Goal: Task Accomplishment & Management: Complete application form

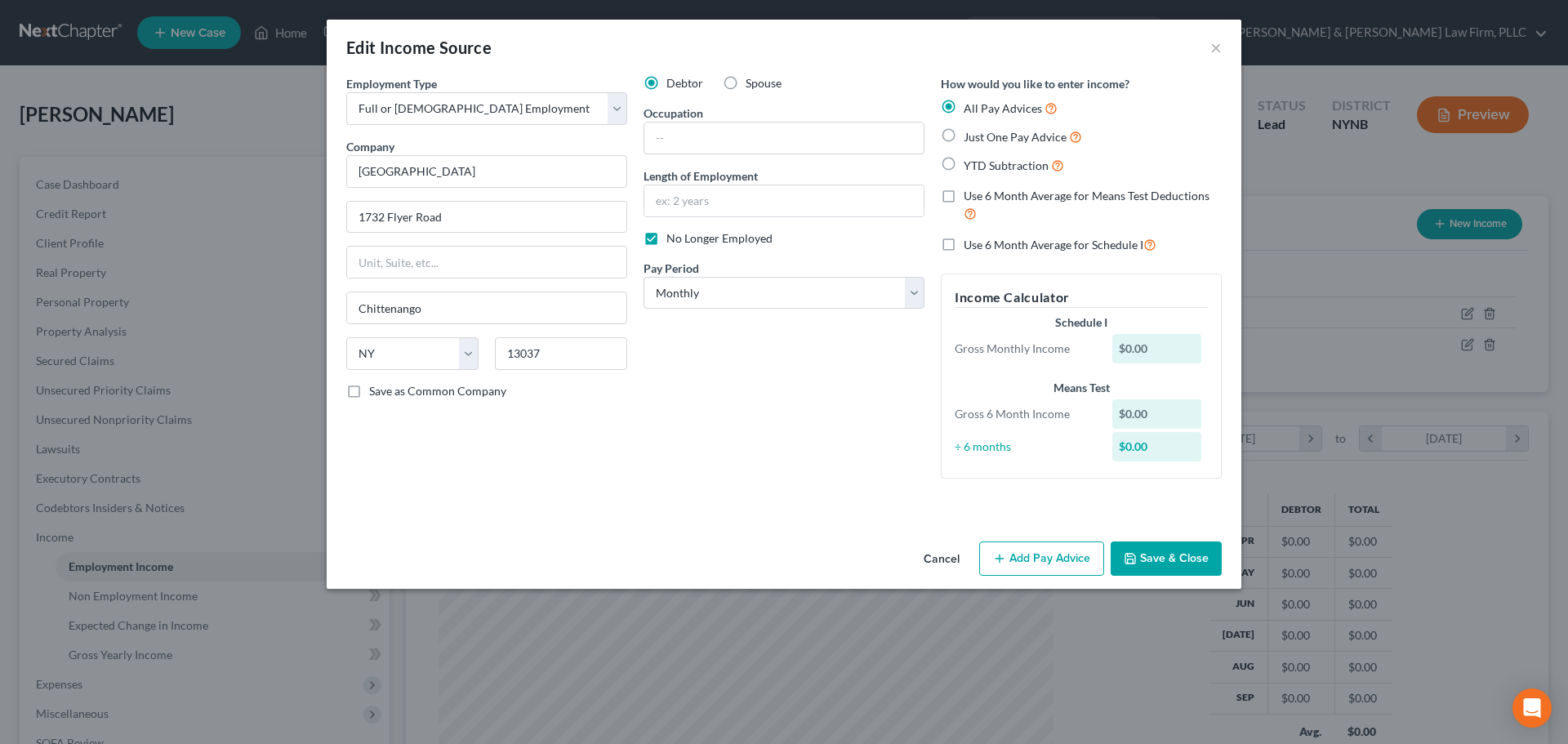
select select "0"
select select "35"
select select "0"
click at [964, 165] on label "YTD Subtraction" at bounding box center [1014, 165] width 100 height 19
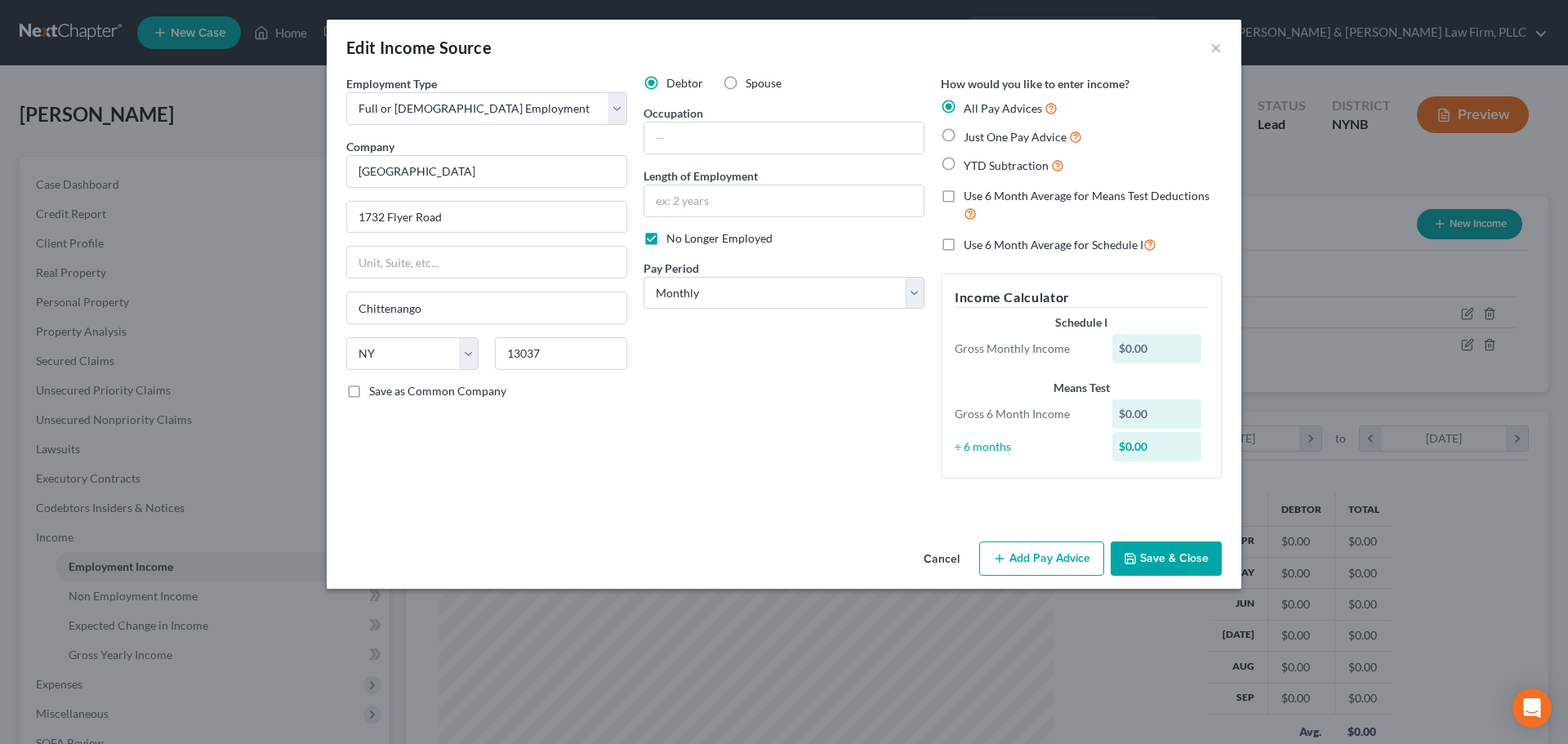
click at [970, 165] on input "YTD Subtraction" at bounding box center [975, 161] width 11 height 11
radio input "true"
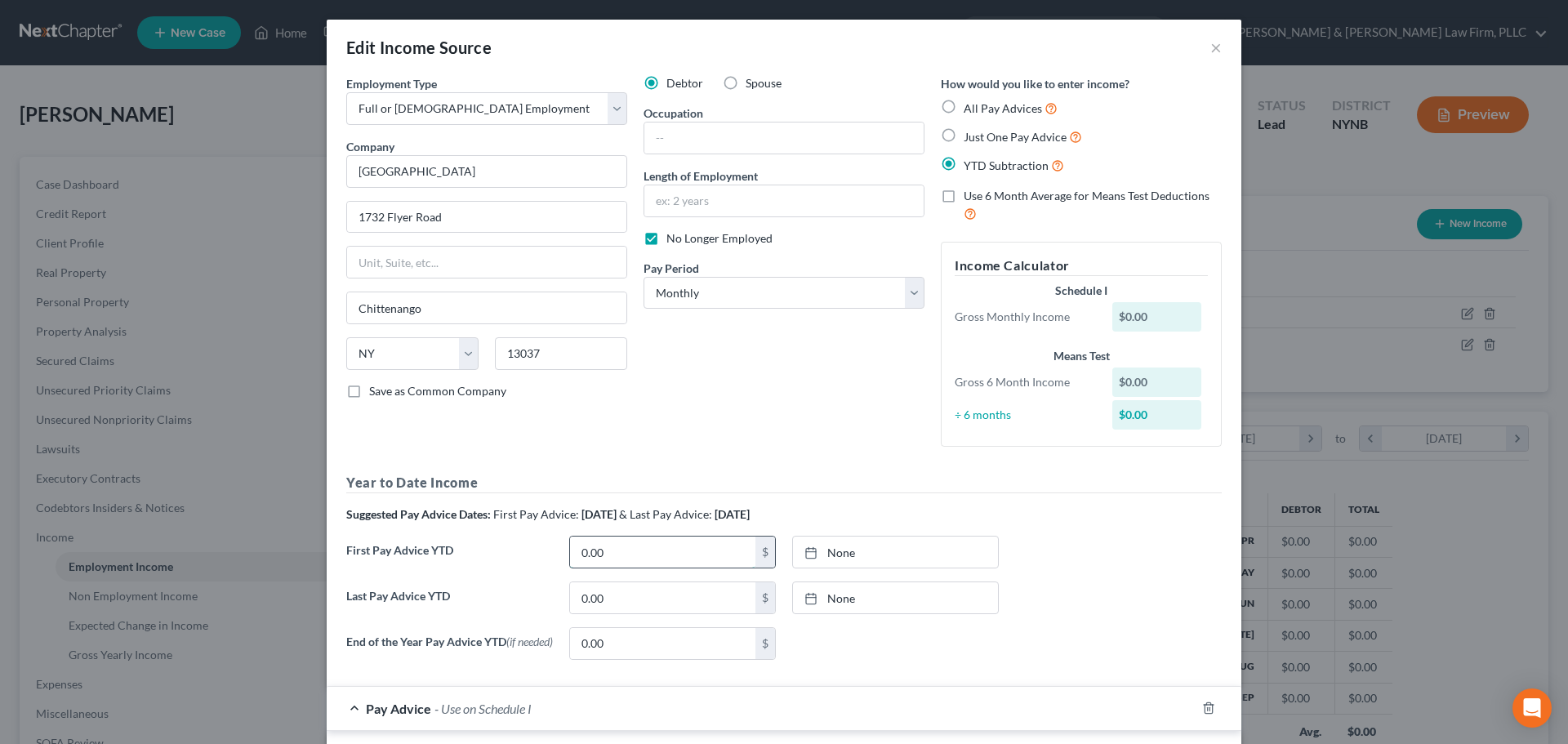
click at [627, 550] on input "0.00" at bounding box center [663, 552] width 185 height 31
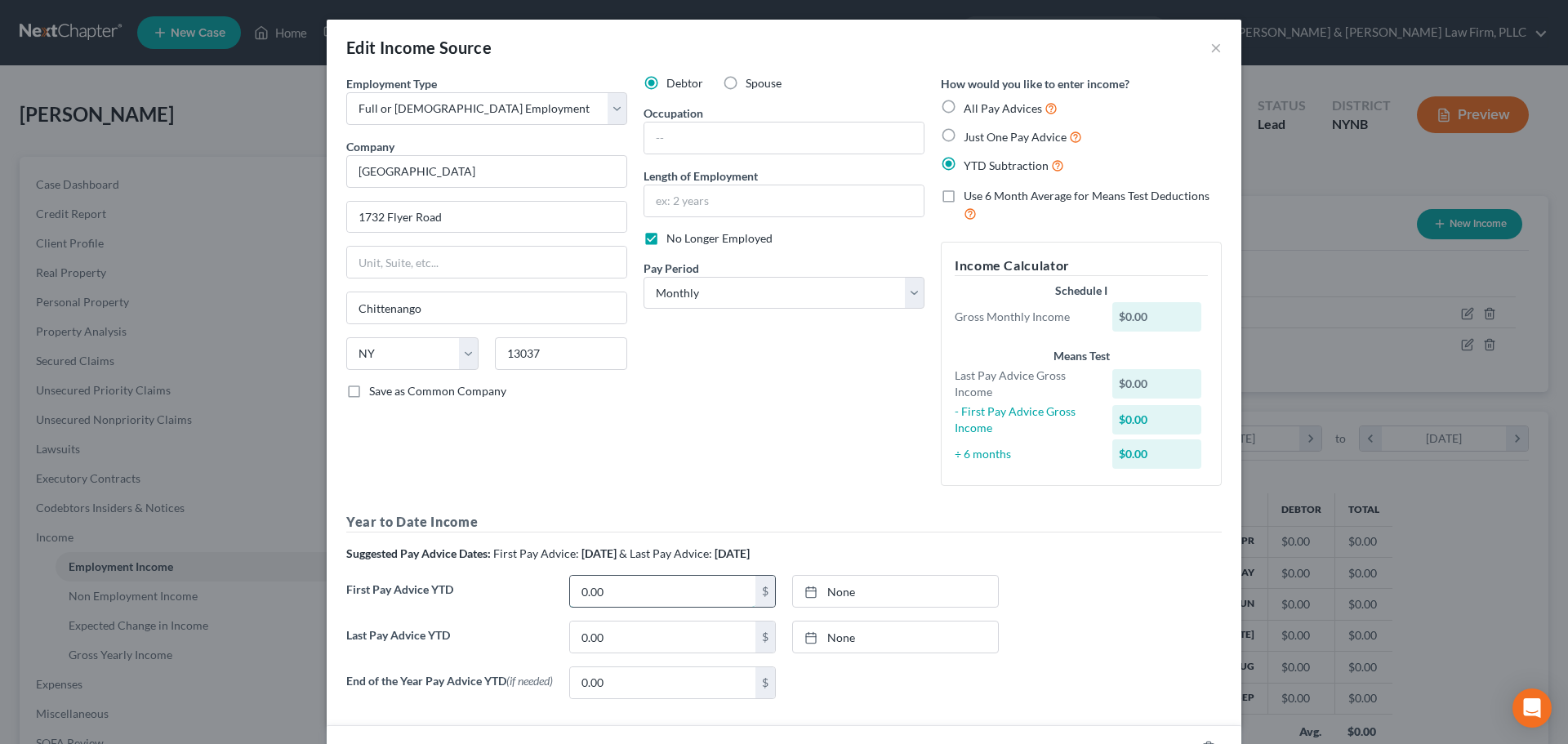
click at [628, 598] on input "0.00" at bounding box center [663, 590] width 185 height 31
click at [622, 645] on input "0.00" at bounding box center [663, 637] width 185 height 31
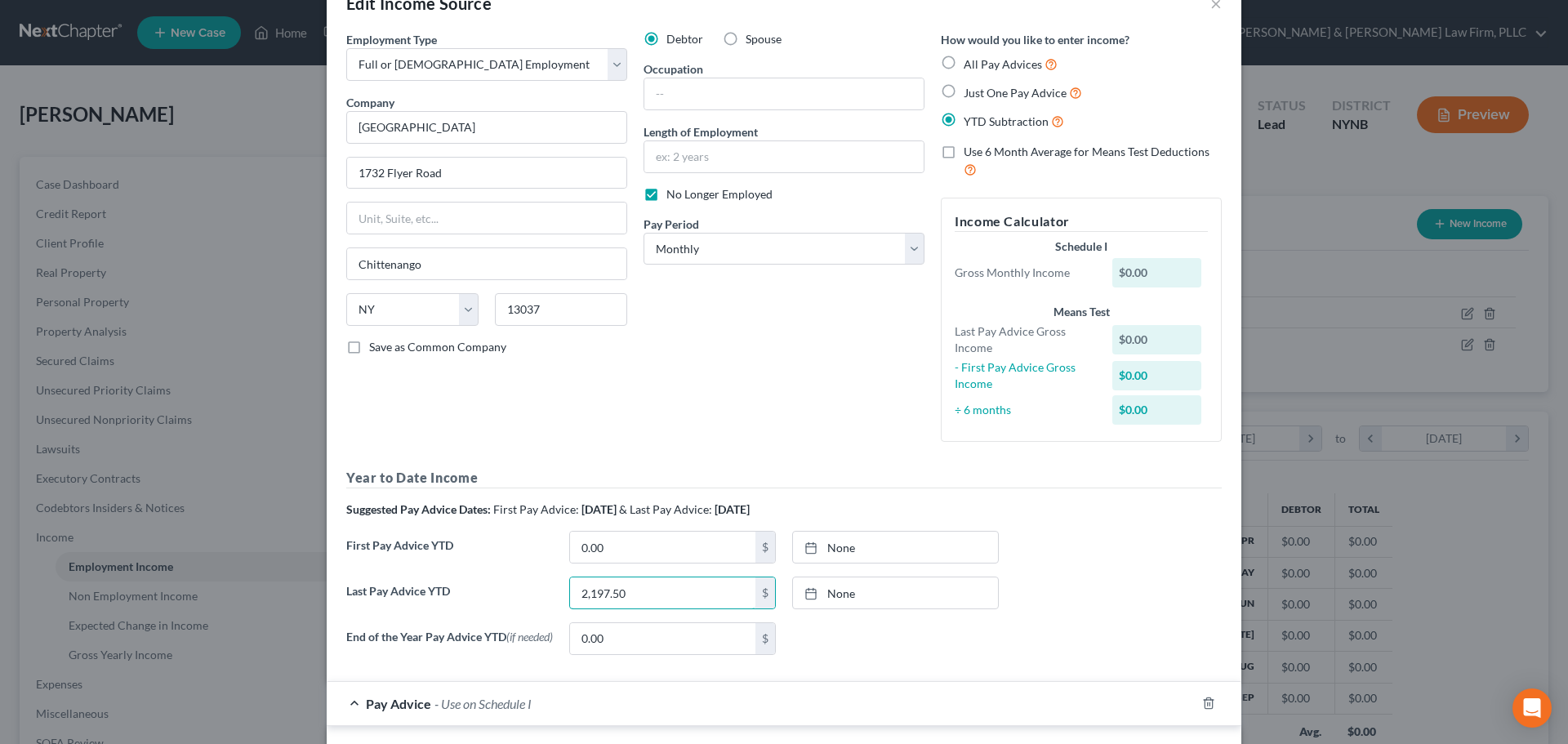
scroll to position [0, 0]
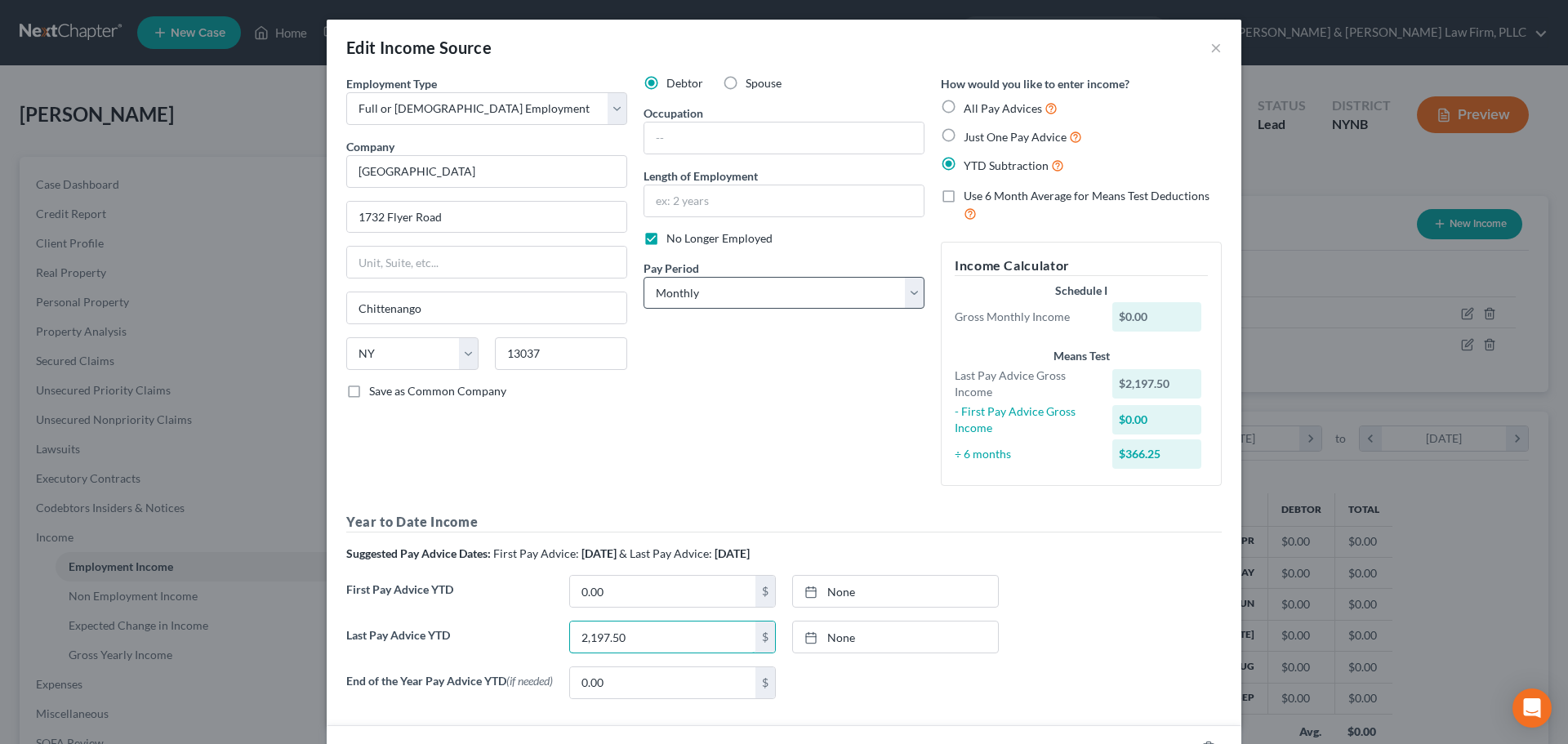
type input "2,197.50"
click at [909, 289] on select "Select Monthly Twice Monthly Every Other Week Weekly" at bounding box center [784, 293] width 281 height 33
drag, startPoint x: 904, startPoint y: 289, endPoint x: 755, endPoint y: 257, distance: 152.4
click at [904, 289] on select "Select Monthly Twice Monthly Every Other Week Weekly" at bounding box center [784, 293] width 281 height 33
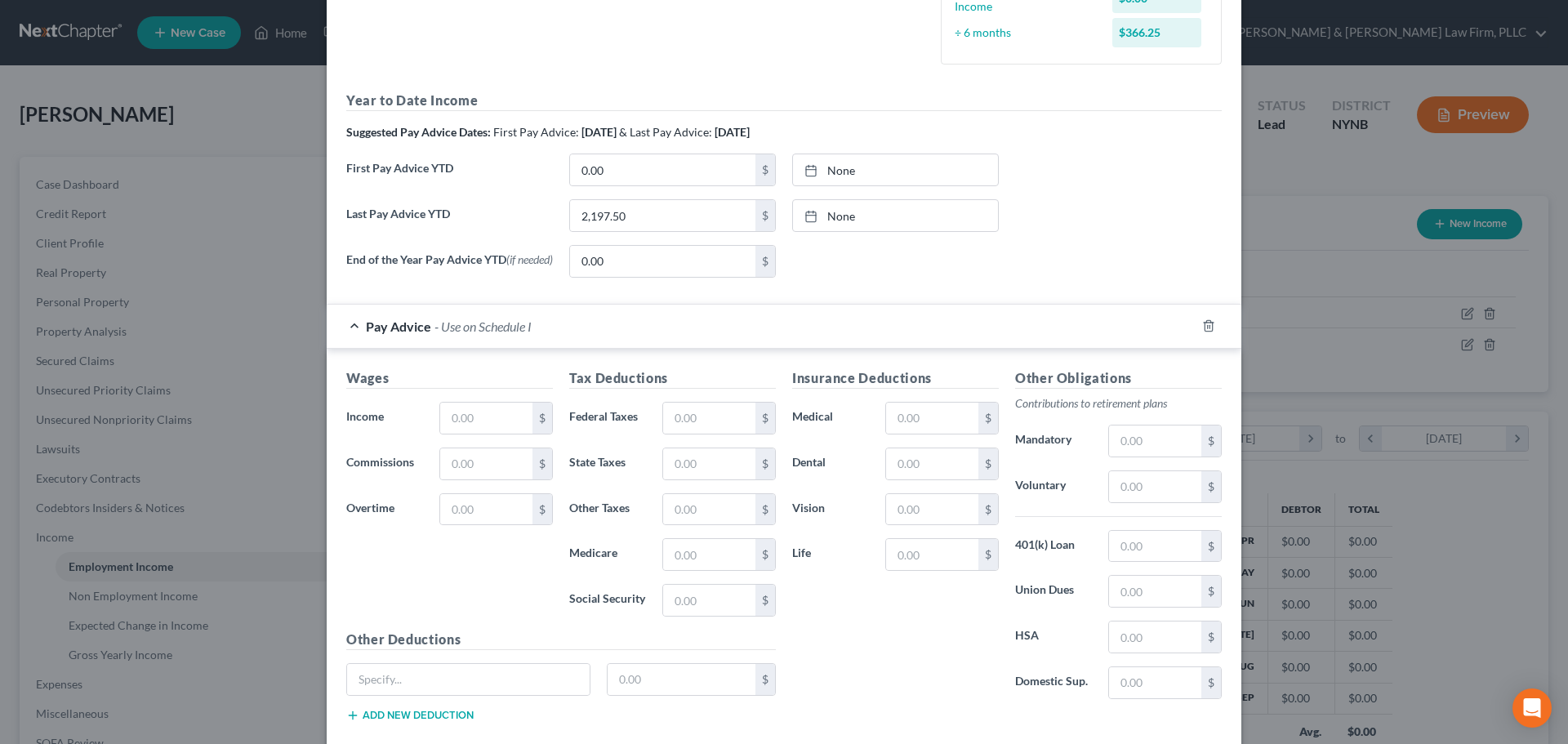
scroll to position [519, 0]
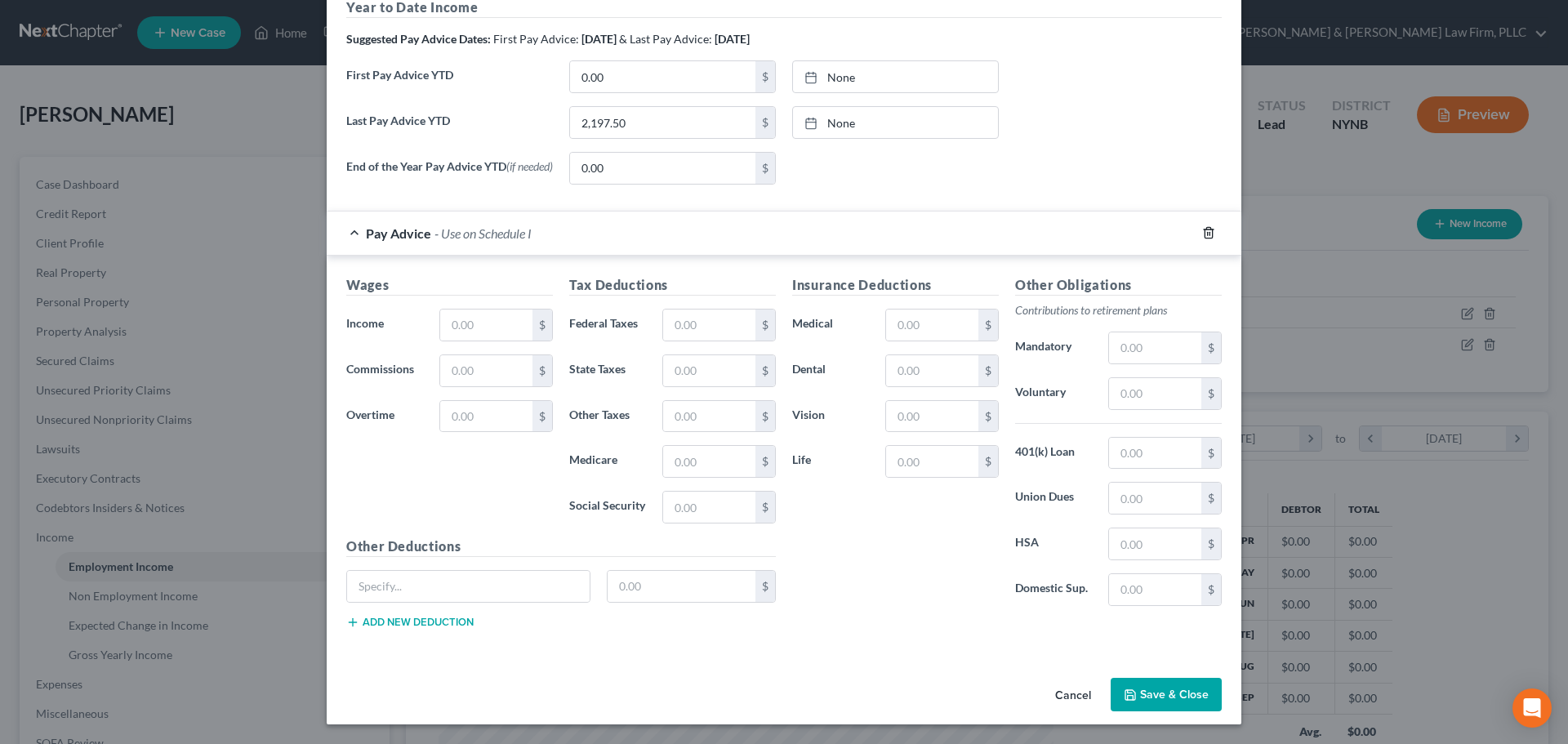
click at [1203, 235] on icon "button" at bounding box center [1208, 232] width 13 height 13
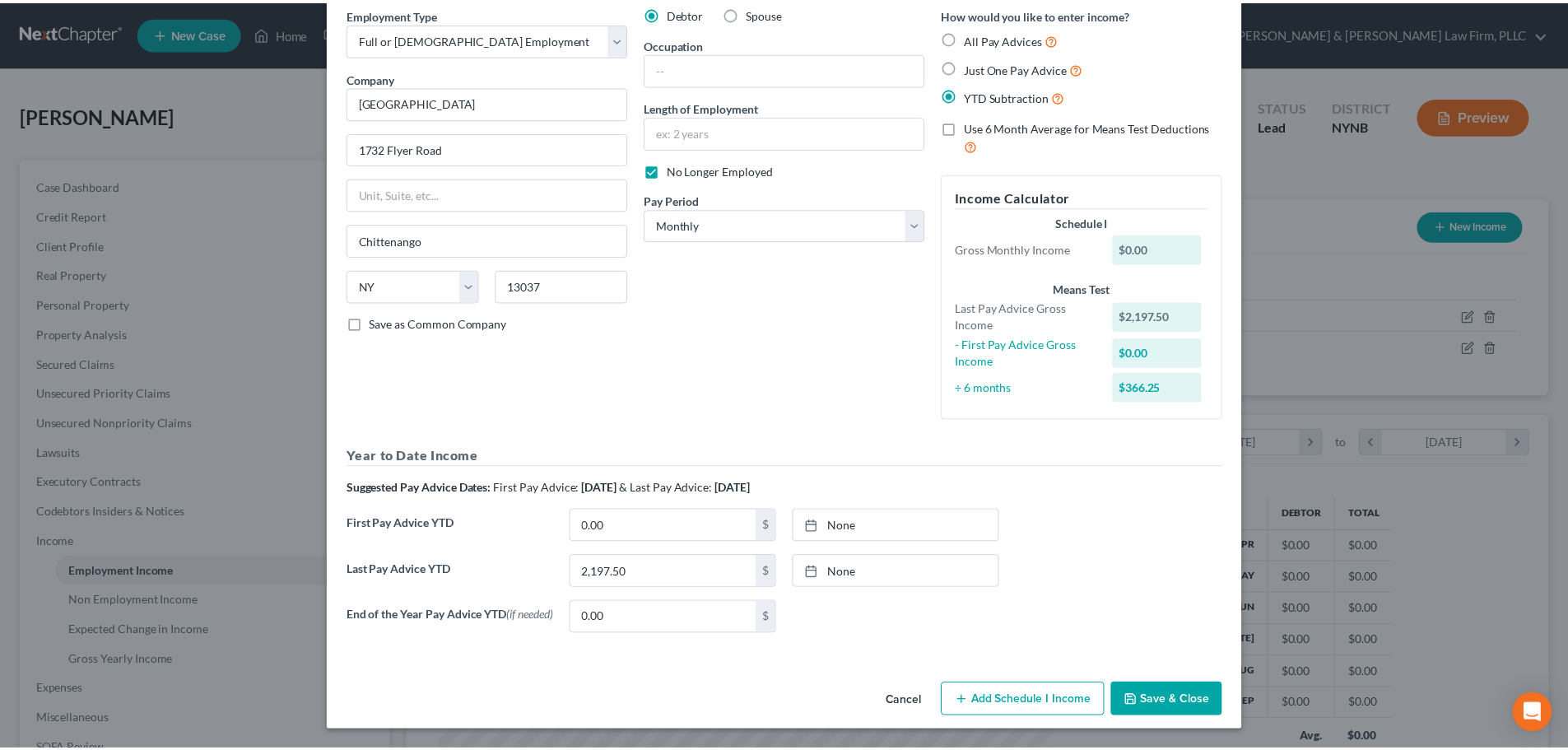
scroll to position [75, 0]
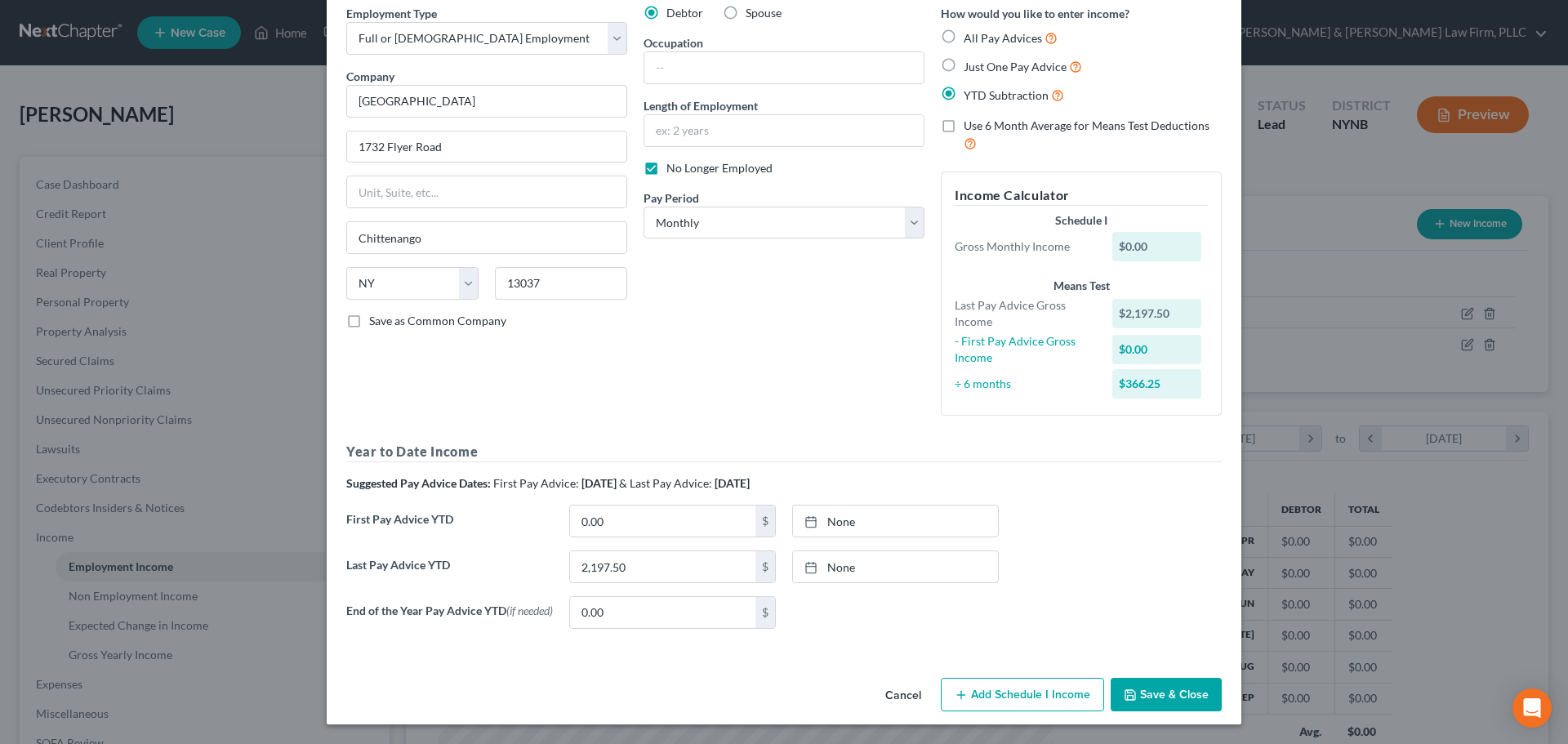
click at [1159, 691] on button "Save & Close" at bounding box center [1166, 694] width 111 height 35
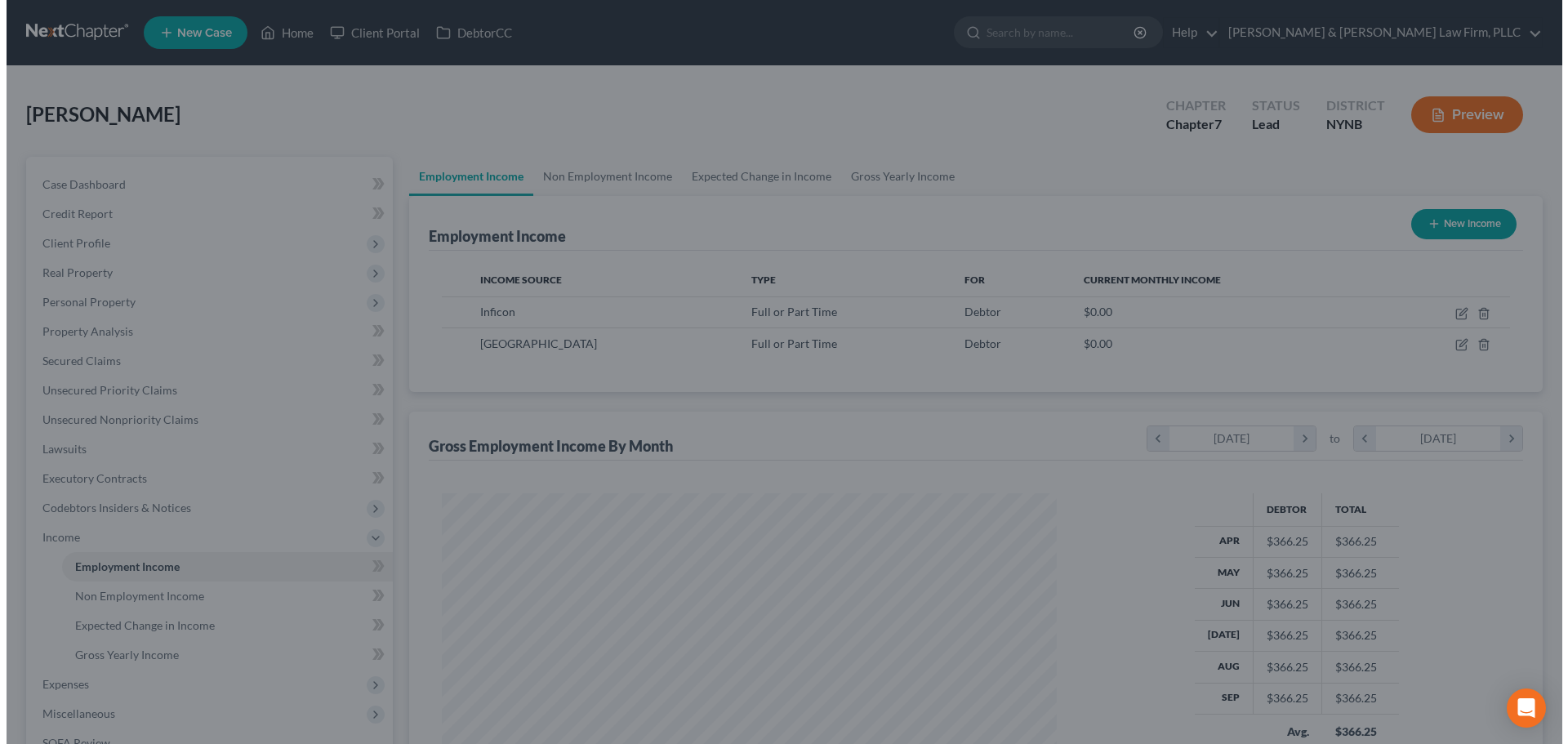
scroll to position [816496, 815976]
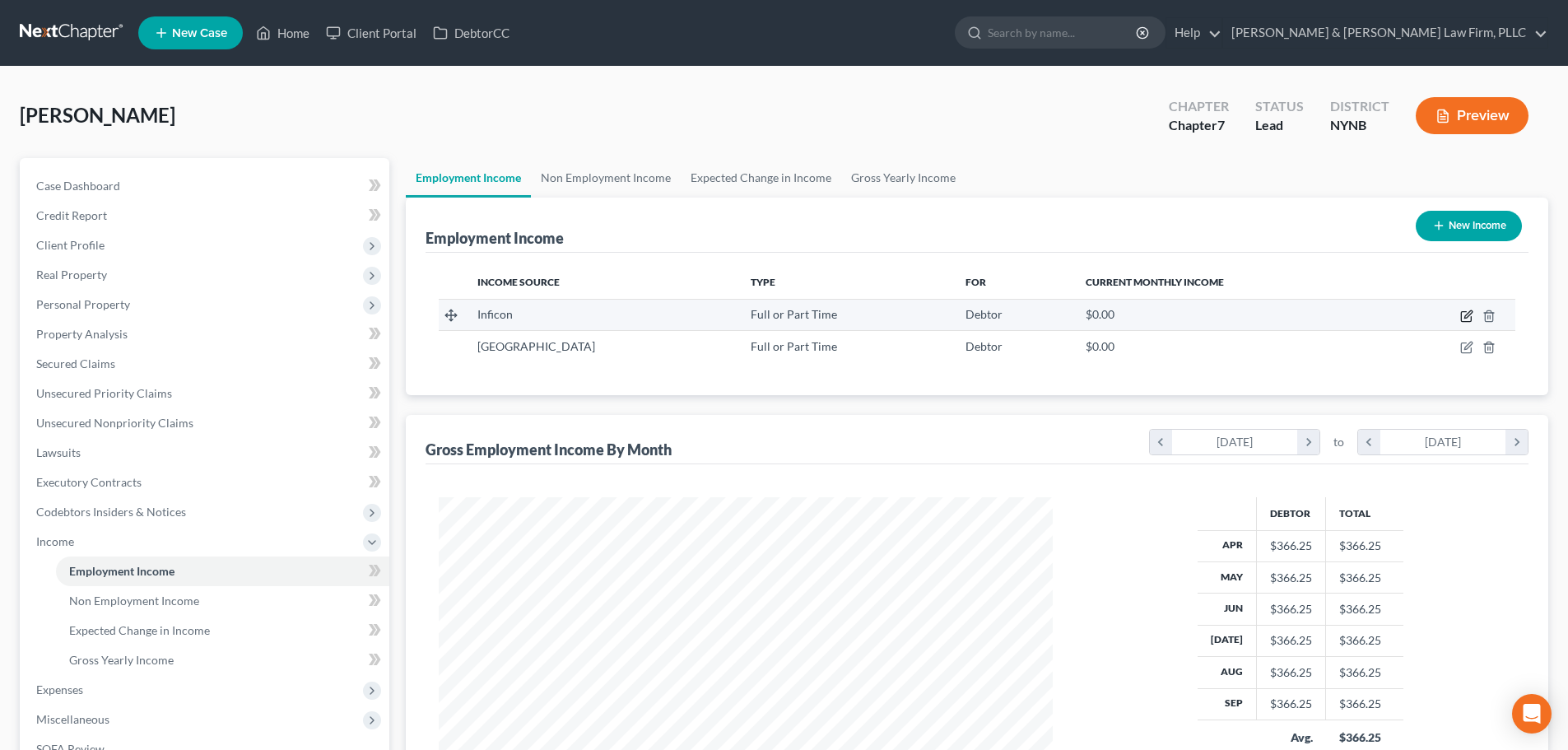
click at [1465, 319] on icon "button" at bounding box center [1466, 316] width 13 height 13
select select "0"
select select "35"
select select "3"
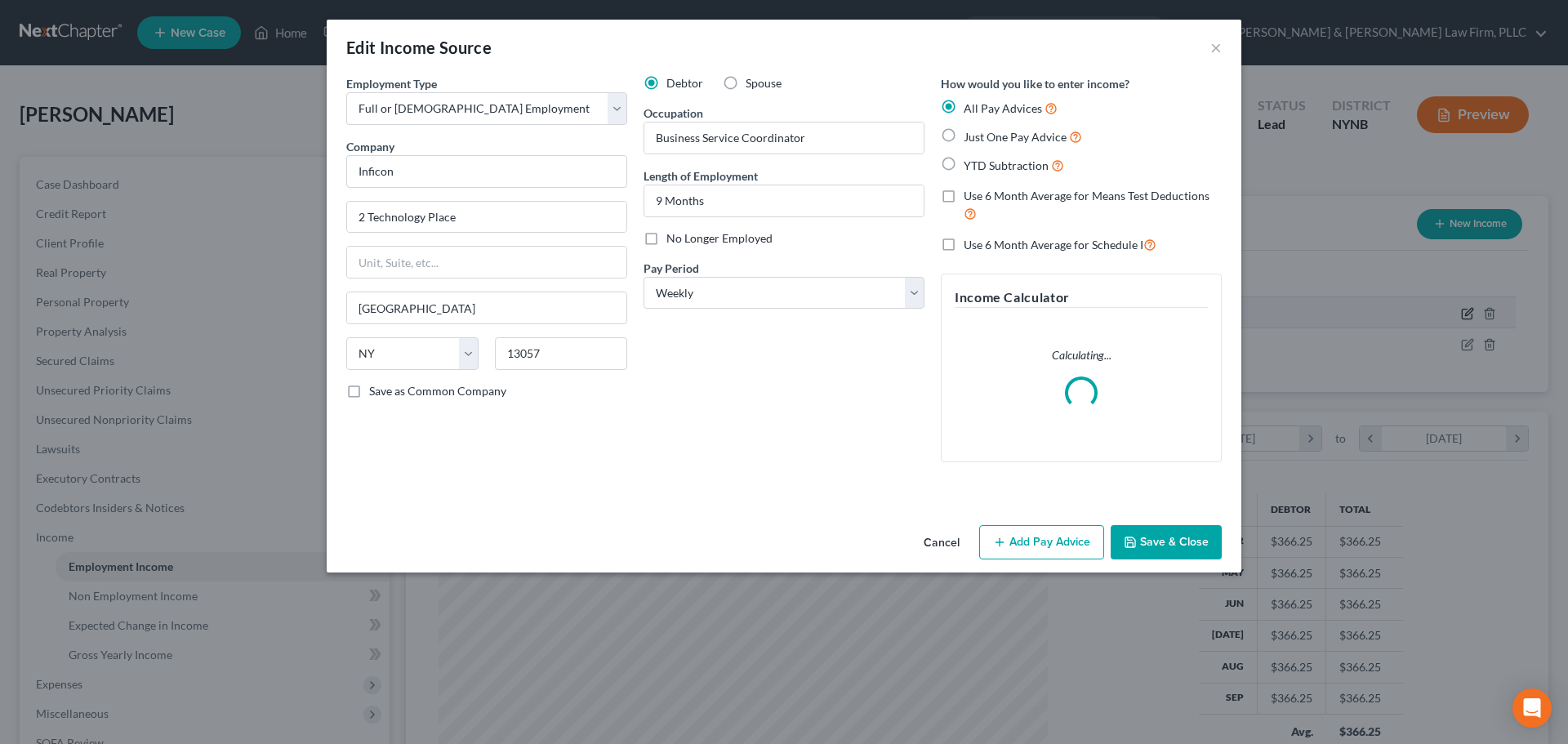
scroll to position [308, 648]
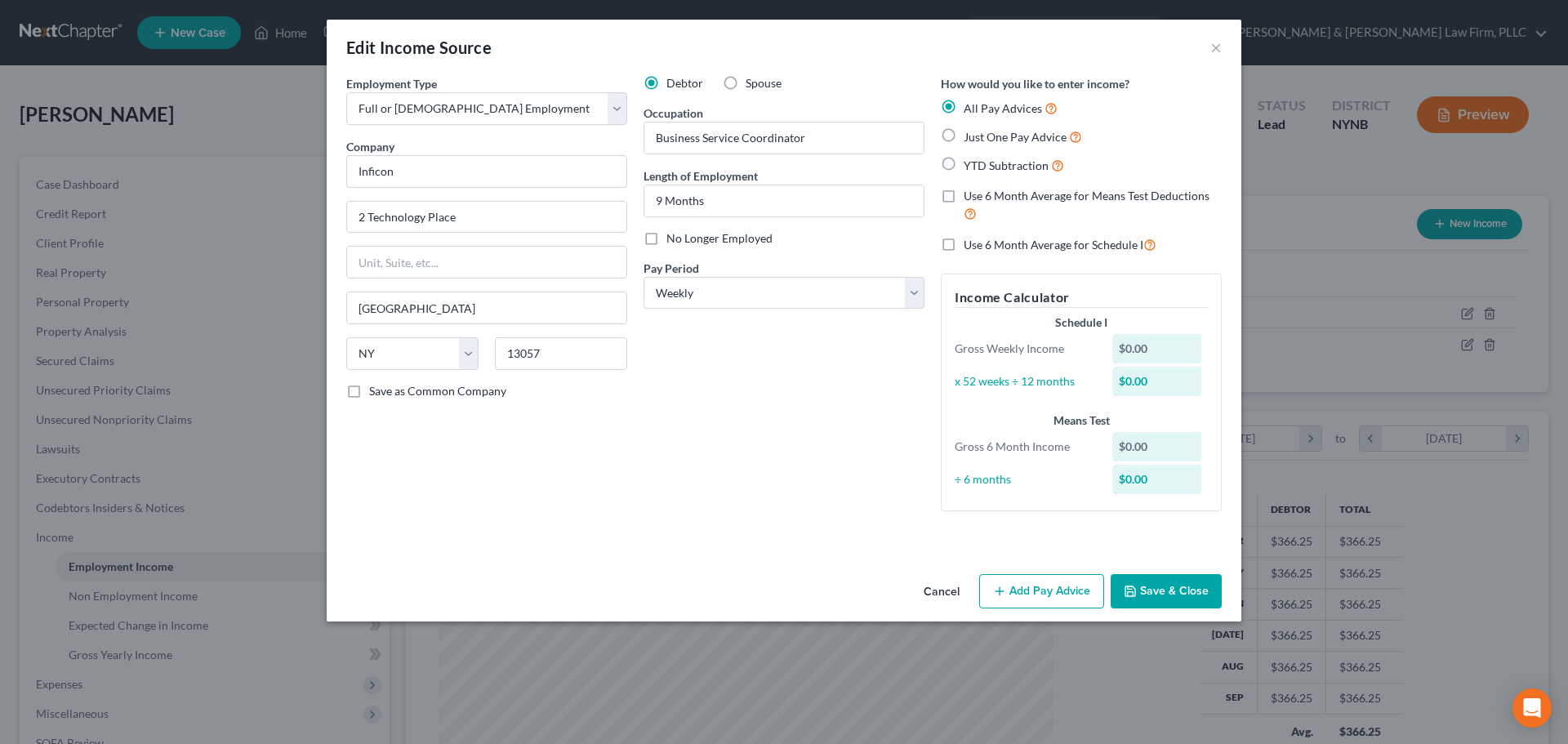
click at [964, 165] on label "YTD Subtraction" at bounding box center [1014, 165] width 100 height 19
click at [970, 165] on input "YTD Subtraction" at bounding box center [975, 161] width 11 height 11
radio input "true"
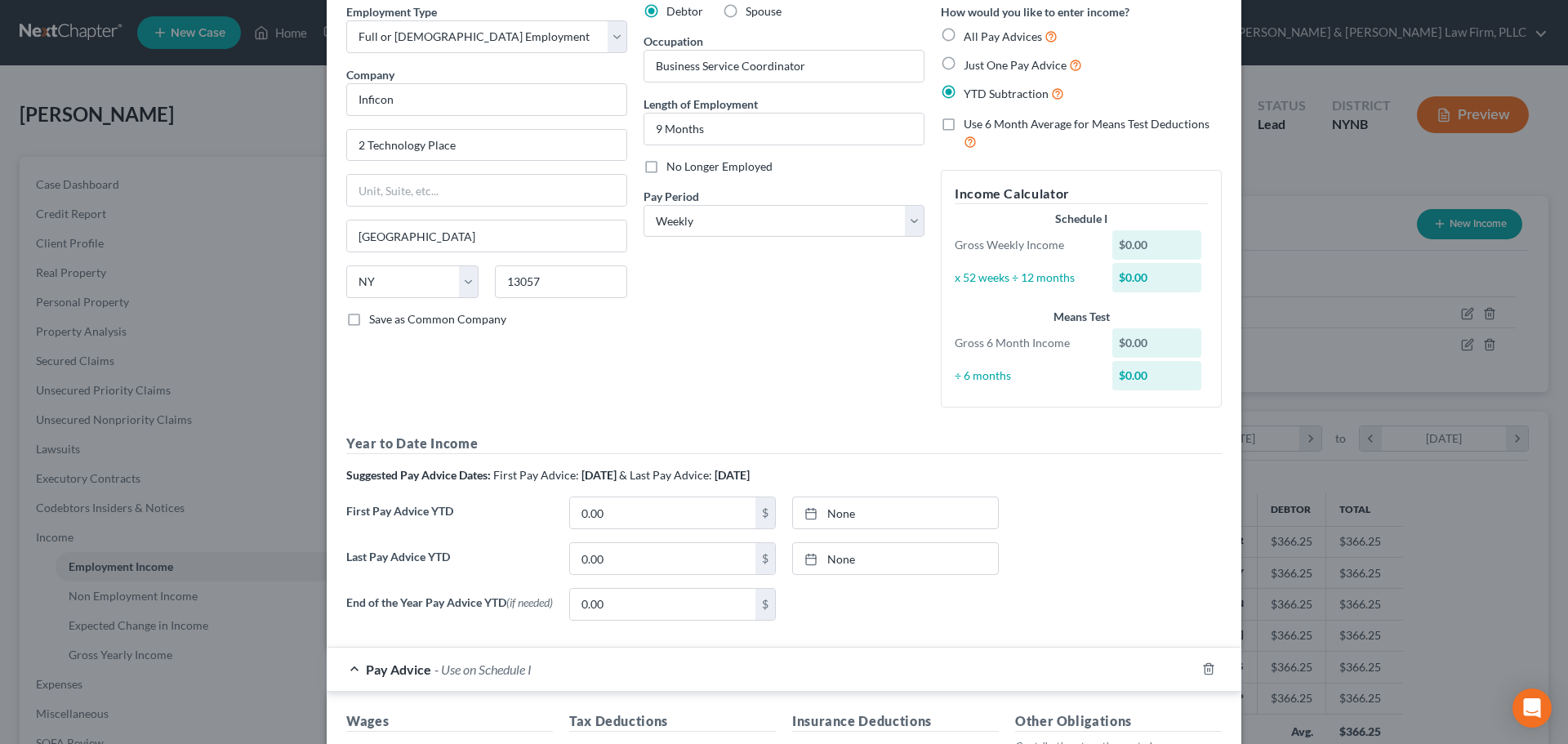
scroll to position [245, 0]
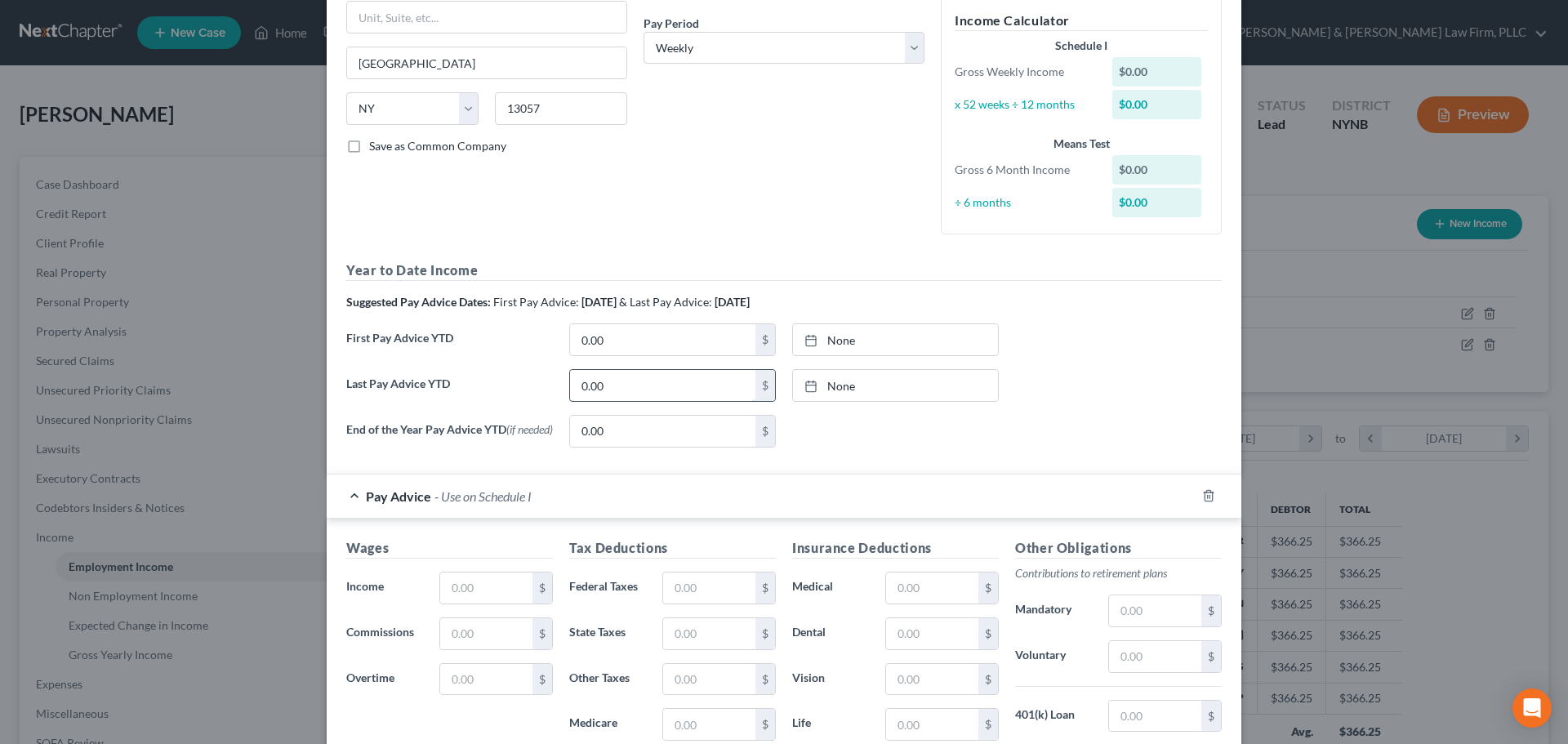
click at [626, 386] on input "0.00" at bounding box center [663, 385] width 185 height 31
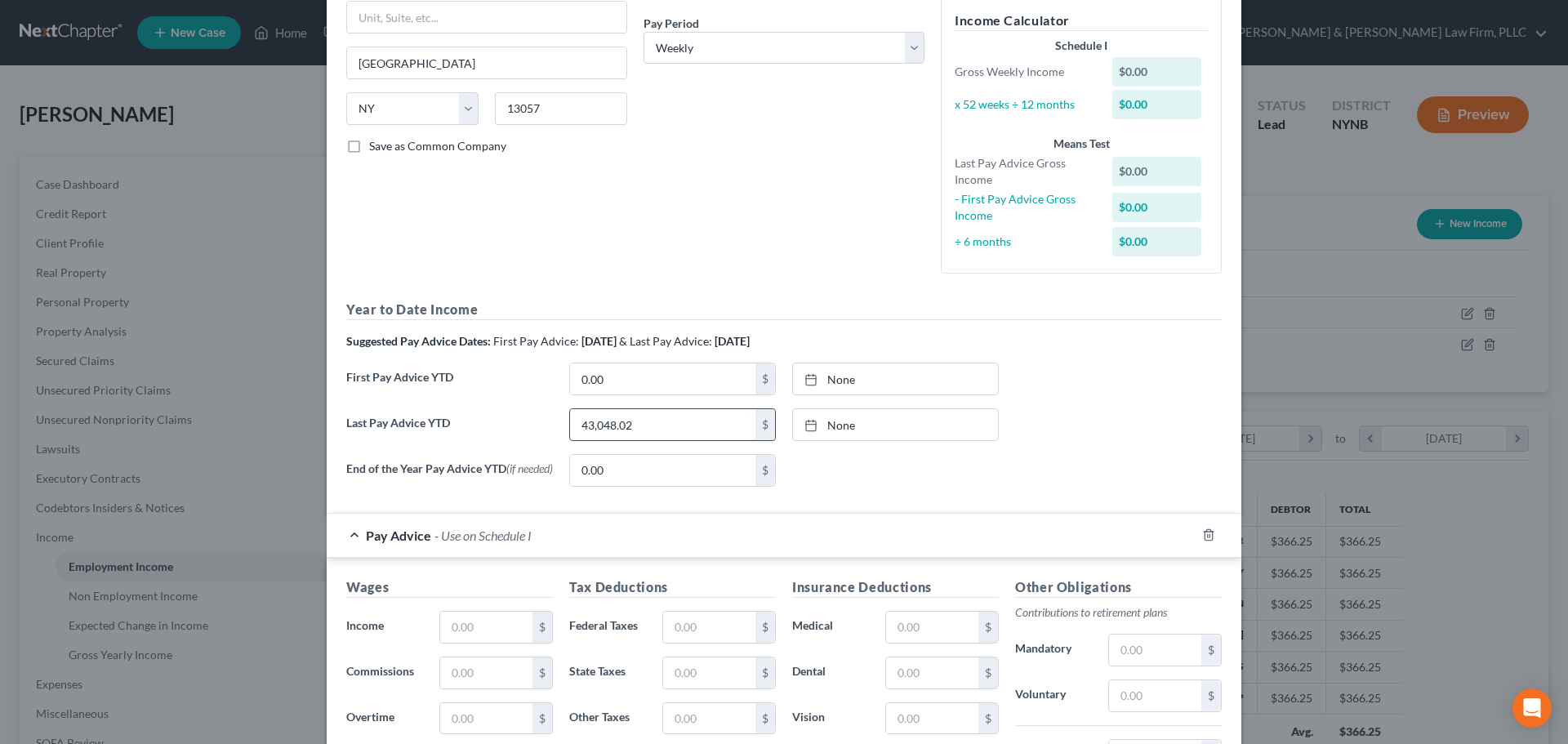
type input "43,048.02"
click at [626, 386] on input "0.00" at bounding box center [663, 378] width 185 height 31
type input "12,798.06"
click at [657, 433] on input "43,048.02" at bounding box center [663, 425] width 185 height 31
click at [652, 460] on input "0.00" at bounding box center [663, 470] width 185 height 31
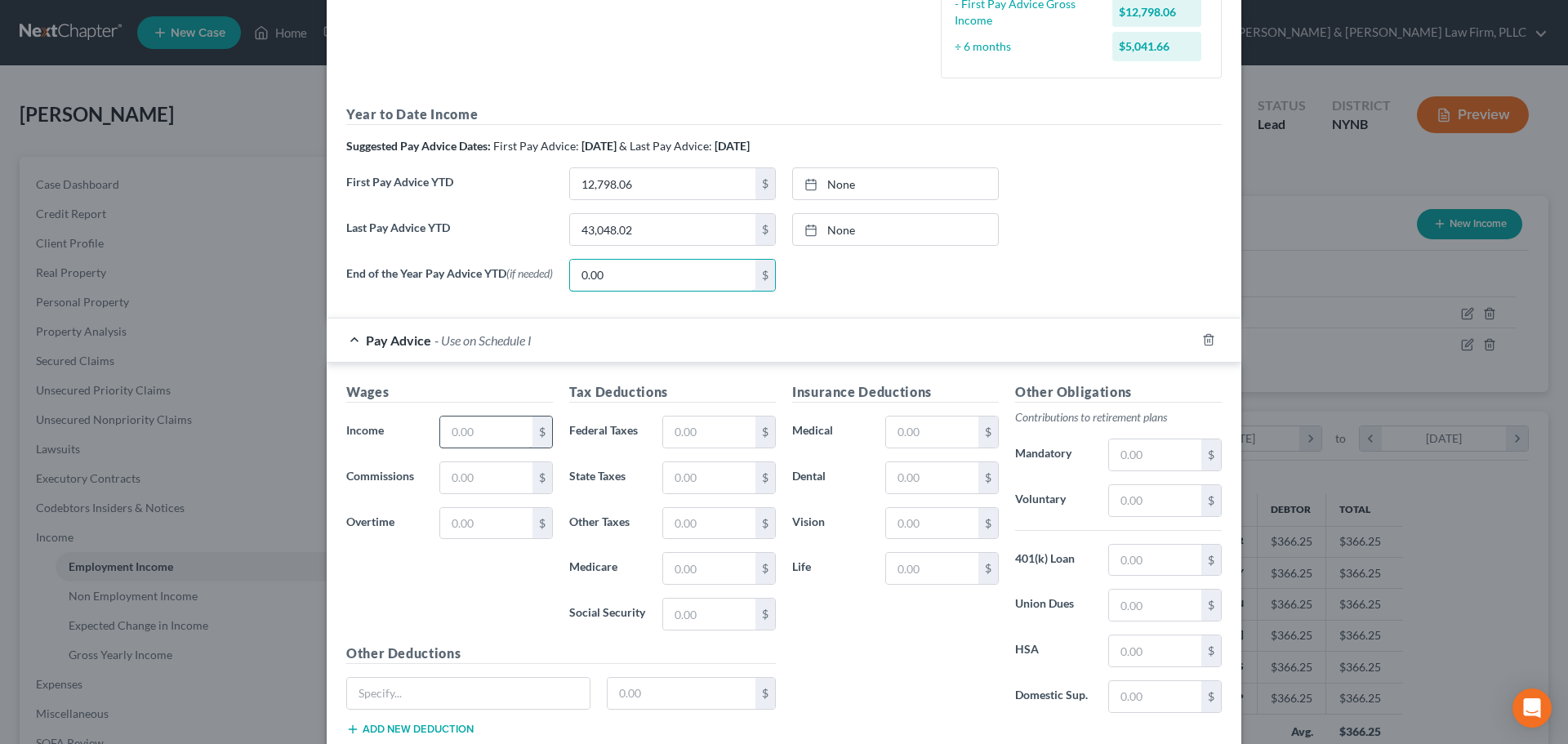
scroll to position [469, 0]
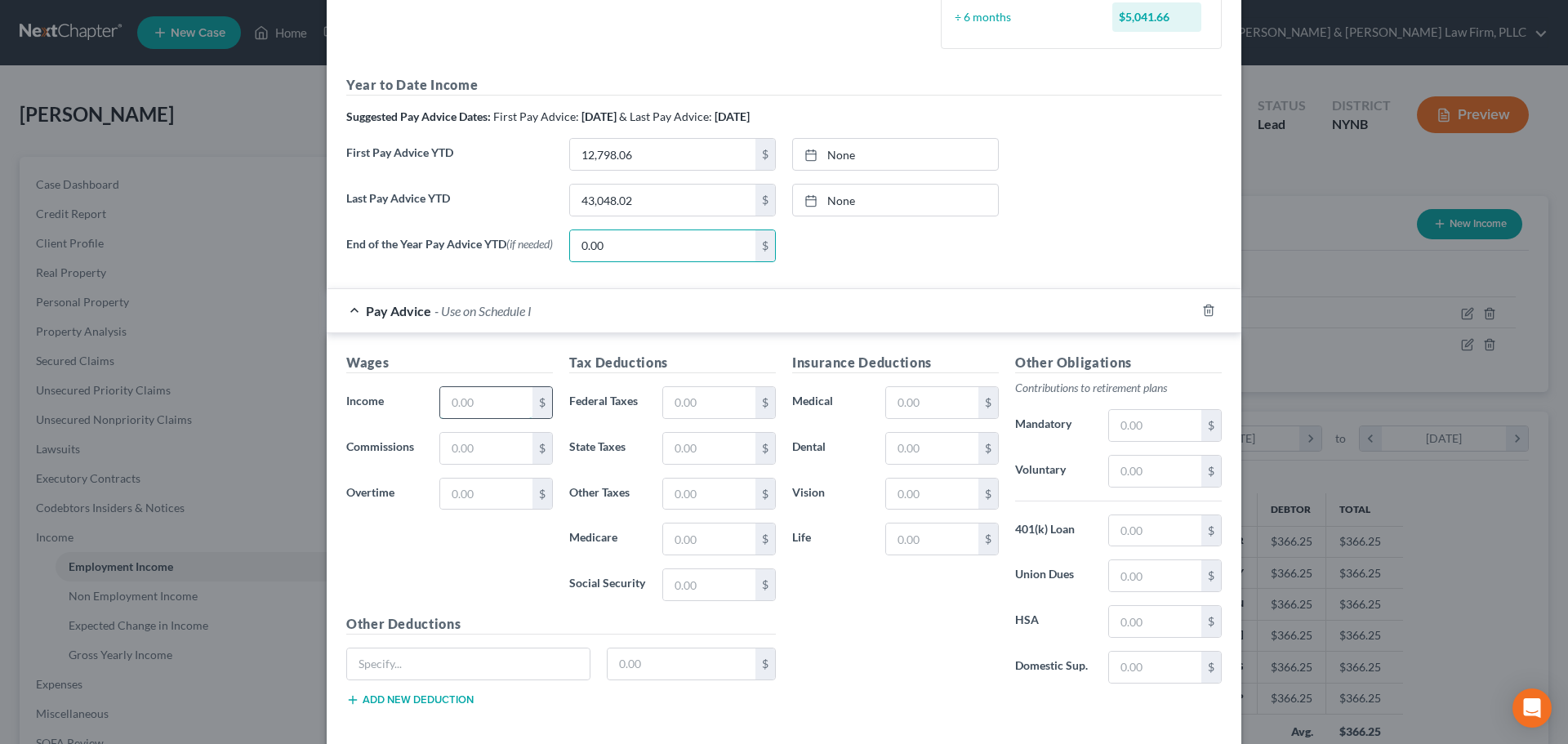
click at [488, 408] on input "text" at bounding box center [486, 402] width 92 height 31
type input "1,163.46"
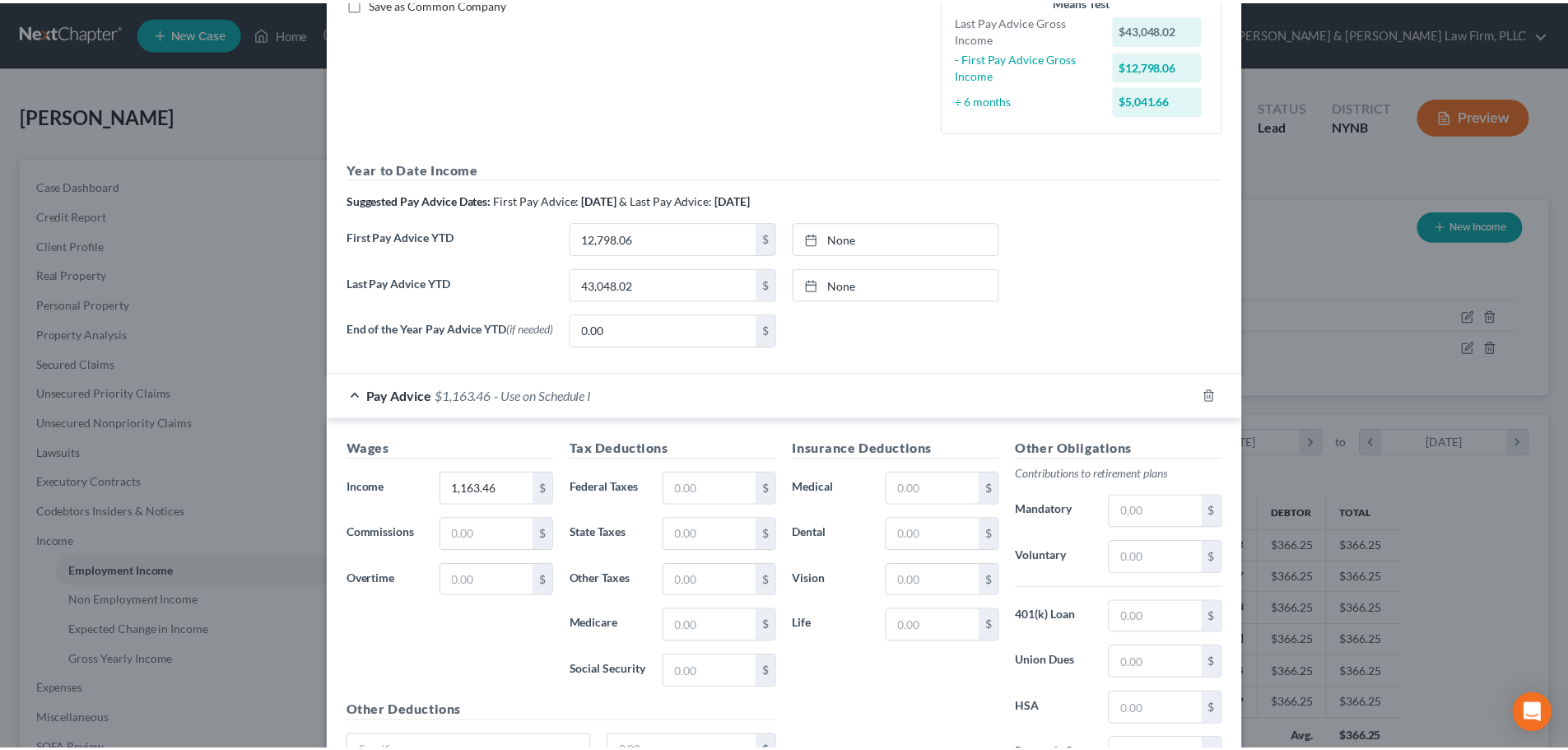
scroll to position [556, 0]
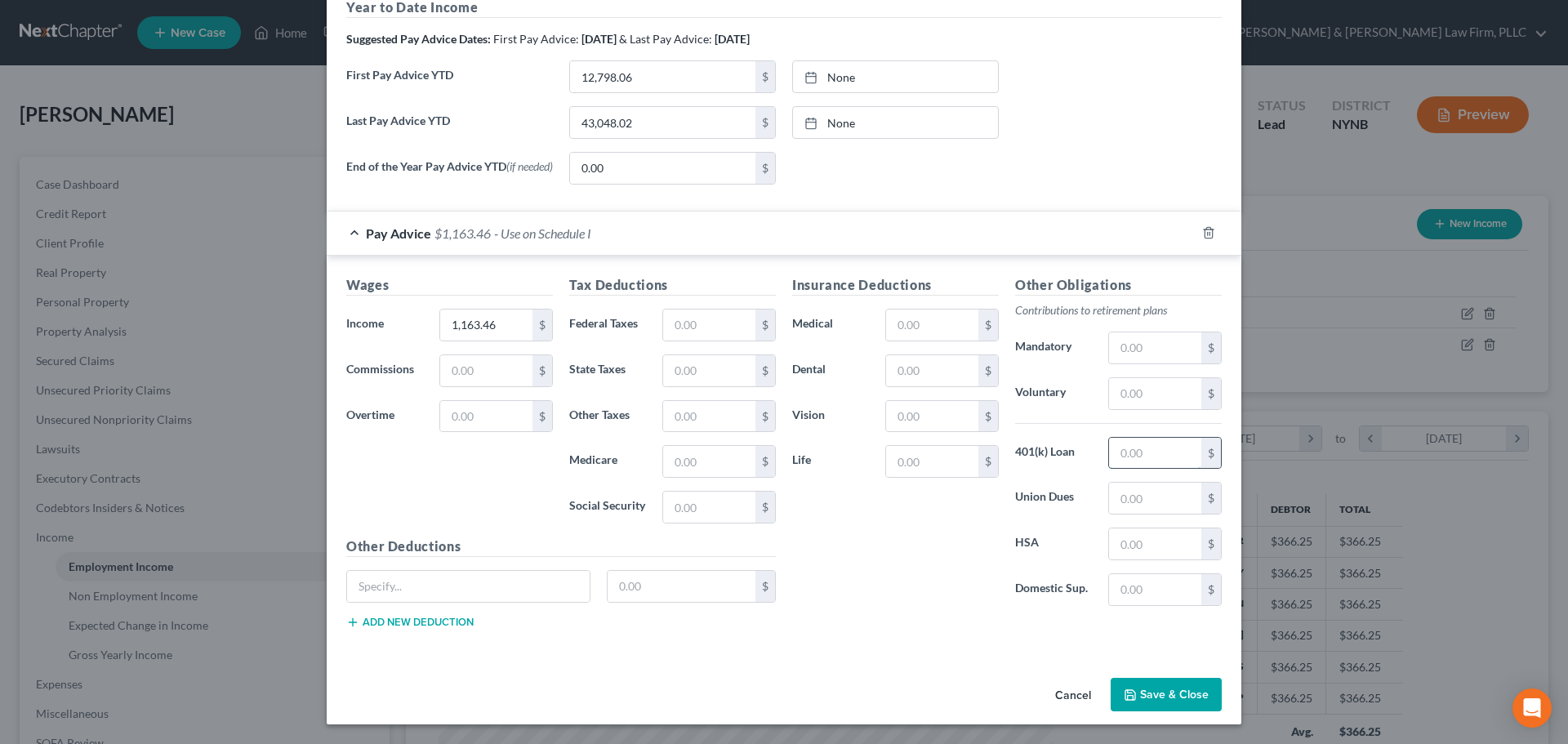
click at [1172, 457] on input "text" at bounding box center [1154, 452] width 92 height 31
type input "93.08"
click at [945, 363] on input "text" at bounding box center [931, 370] width 92 height 31
type input "2.36"
click at [955, 471] on input "text" at bounding box center [931, 461] width 92 height 31
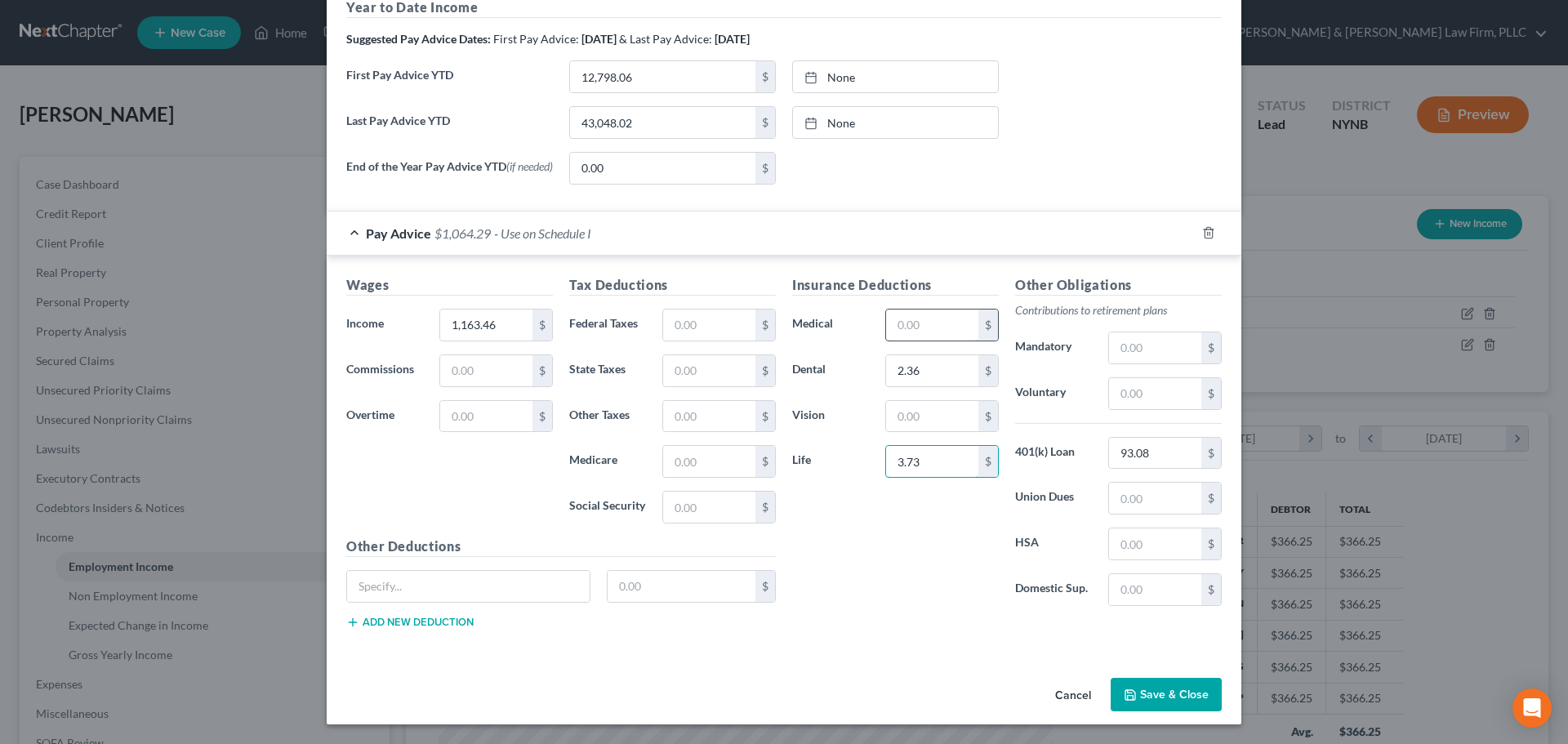
type input "3.73"
click at [952, 322] on input "text" at bounding box center [931, 324] width 92 height 31
type input "40.60"
click at [717, 334] on input "text" at bounding box center [709, 324] width 92 height 31
type input "26.82"
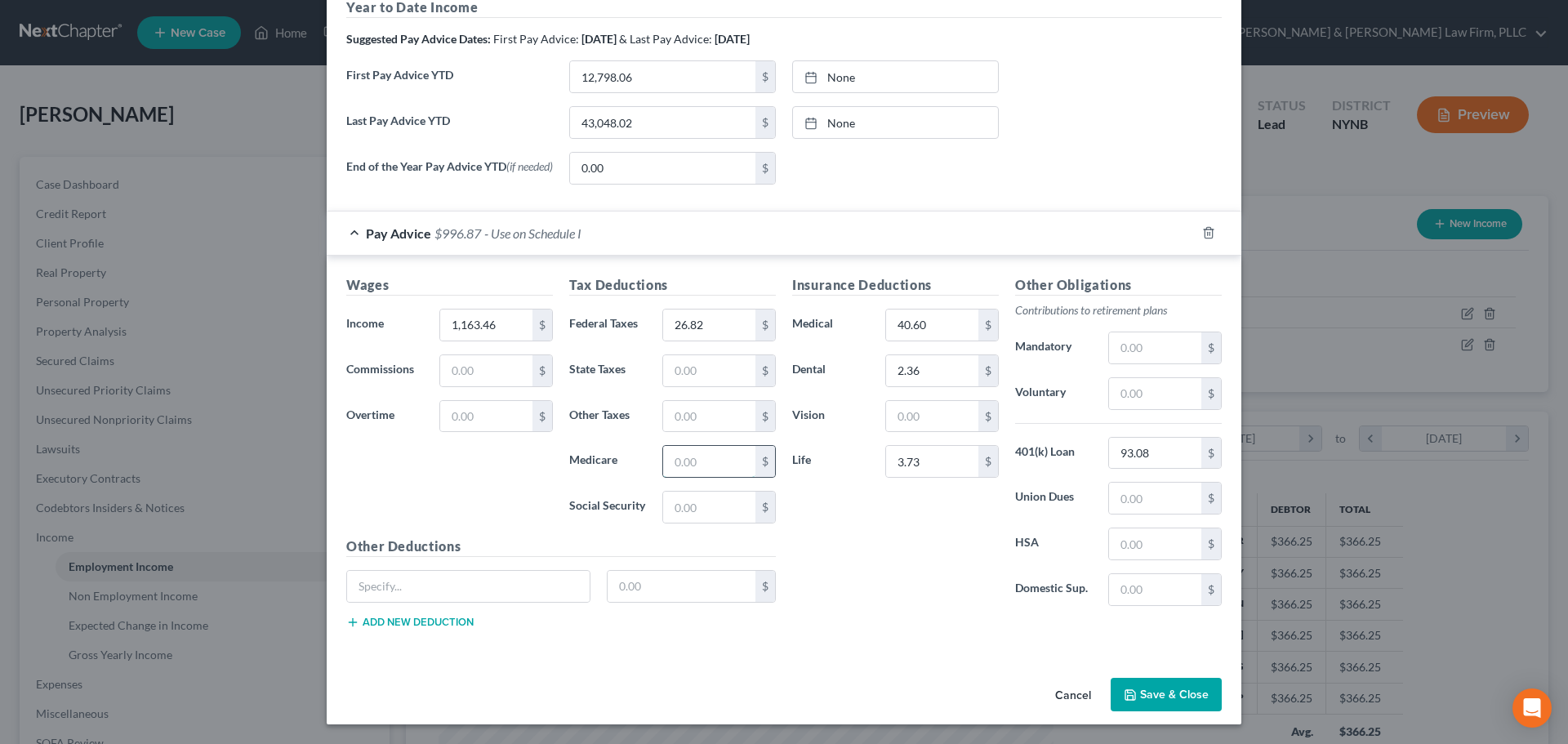
click at [713, 463] on input "text" at bounding box center [709, 461] width 92 height 31
type input "16.31"
click at [696, 505] on input "text" at bounding box center [709, 507] width 92 height 31
type input "69.70"
click at [710, 369] on input "text" at bounding box center [709, 370] width 92 height 31
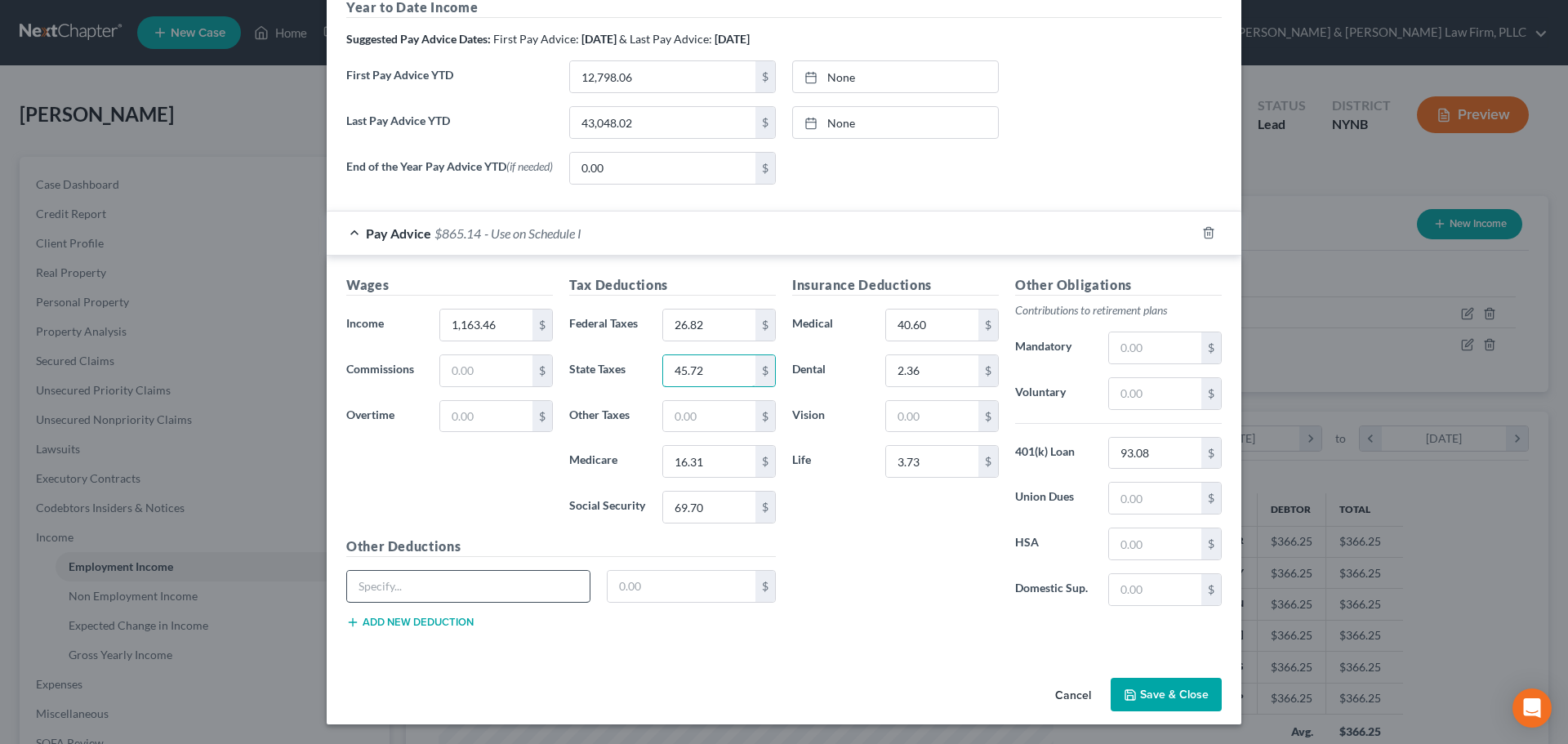
type input "45.72"
click at [492, 599] on input "text" at bounding box center [468, 586] width 243 height 31
type input "NY Paid Family Leave"
click at [668, 581] on input "text" at bounding box center [682, 586] width 149 height 31
type input "4.53"
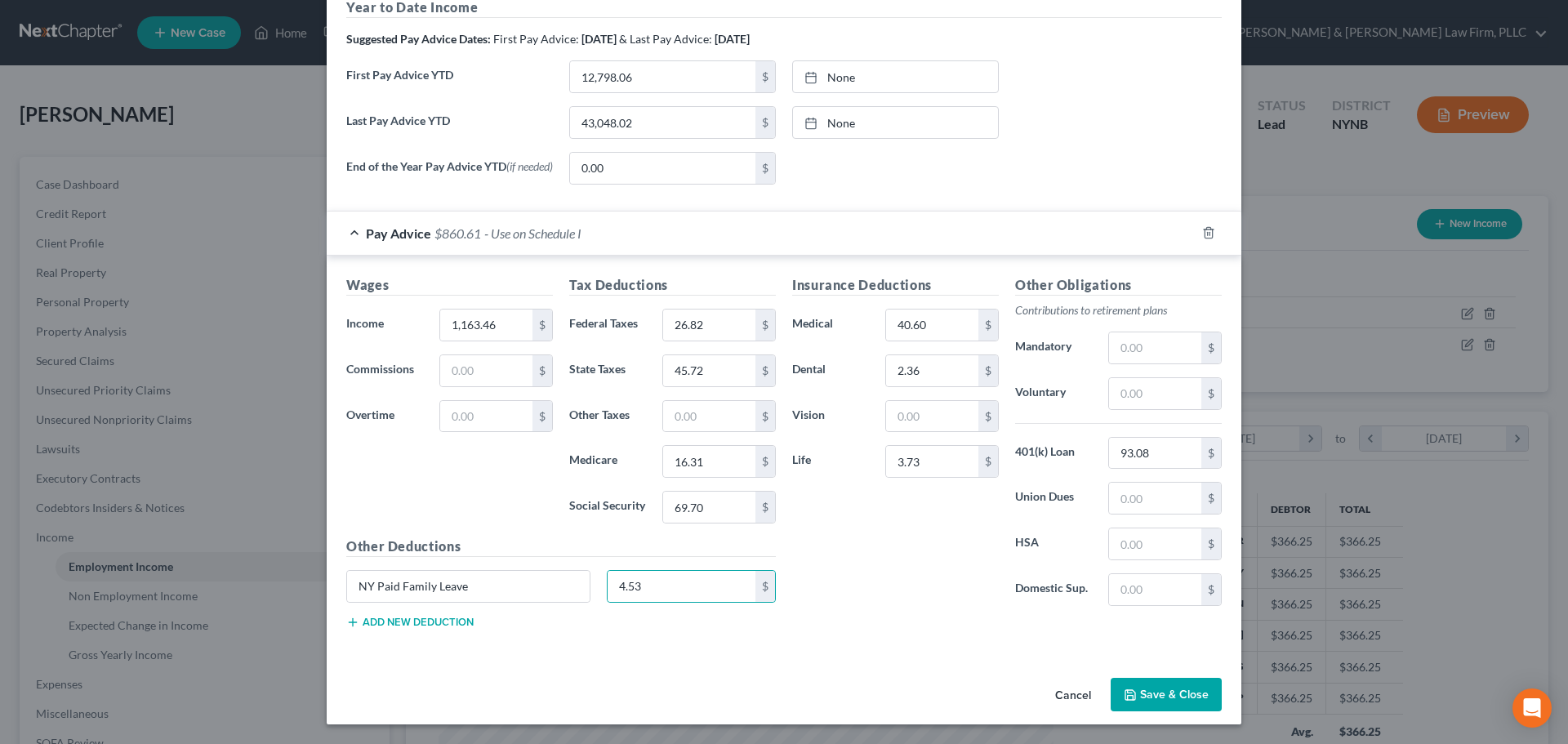
click at [1164, 696] on button "Save & Close" at bounding box center [1166, 694] width 111 height 35
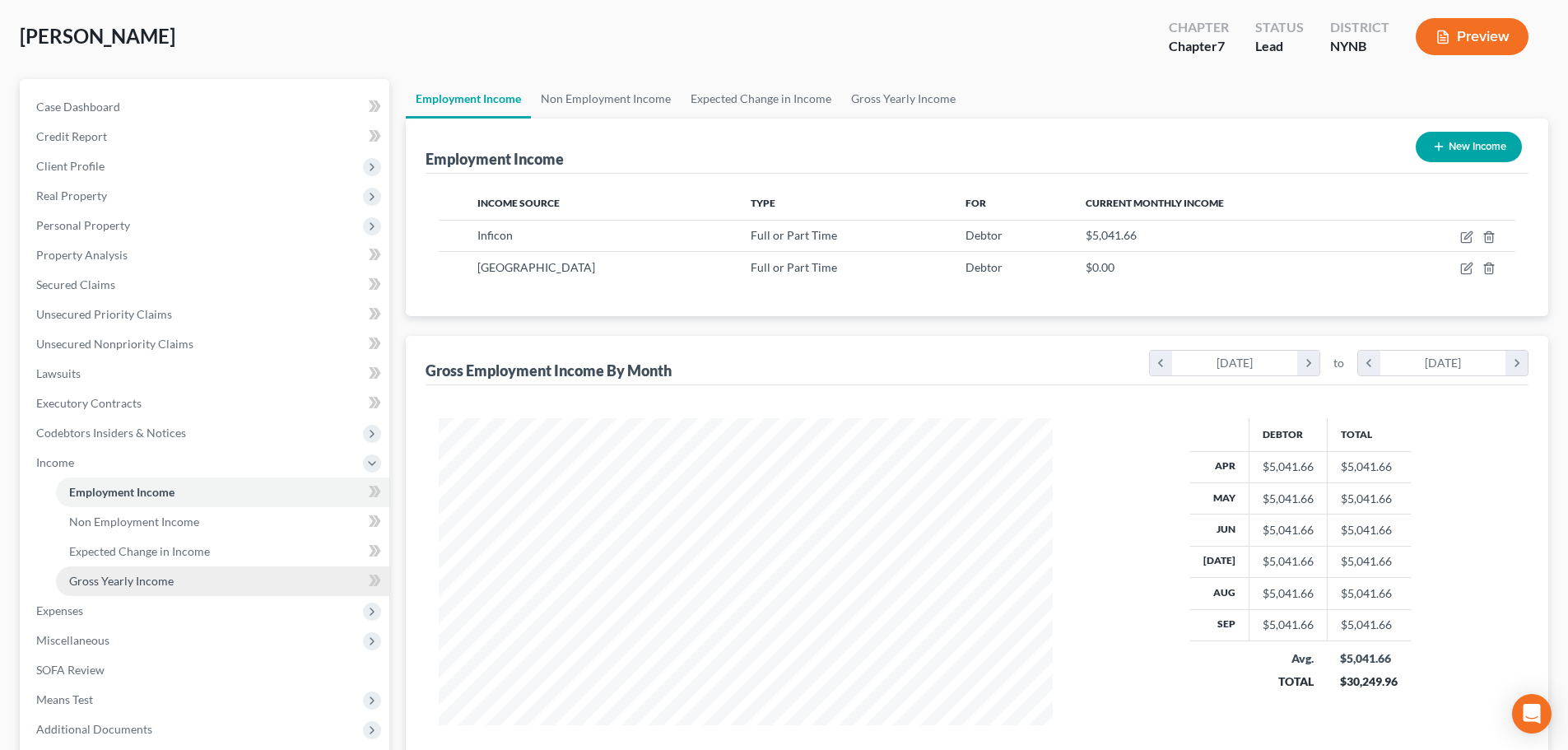
scroll to position [165, 0]
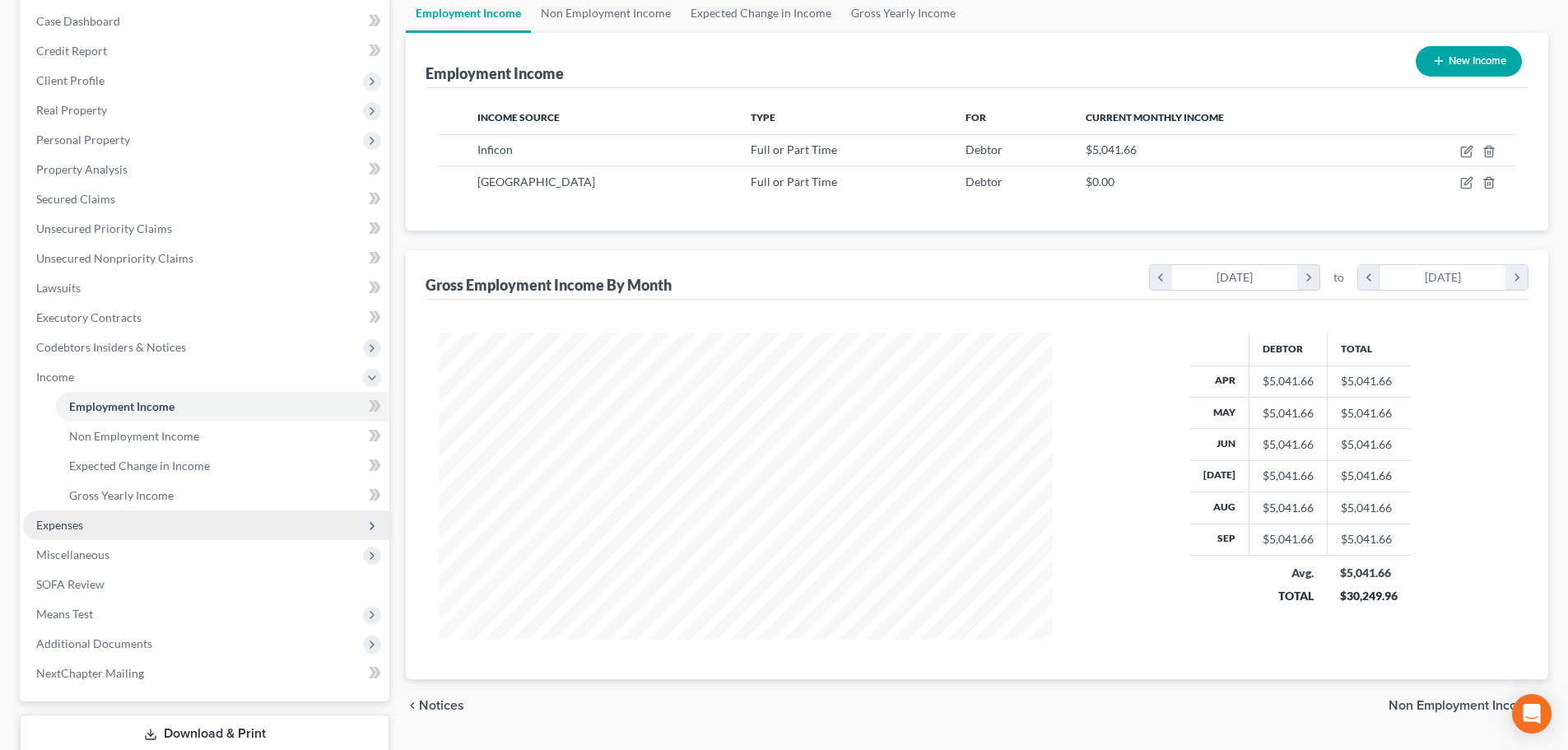
click at [62, 531] on span "Expenses" at bounding box center [59, 525] width 47 height 14
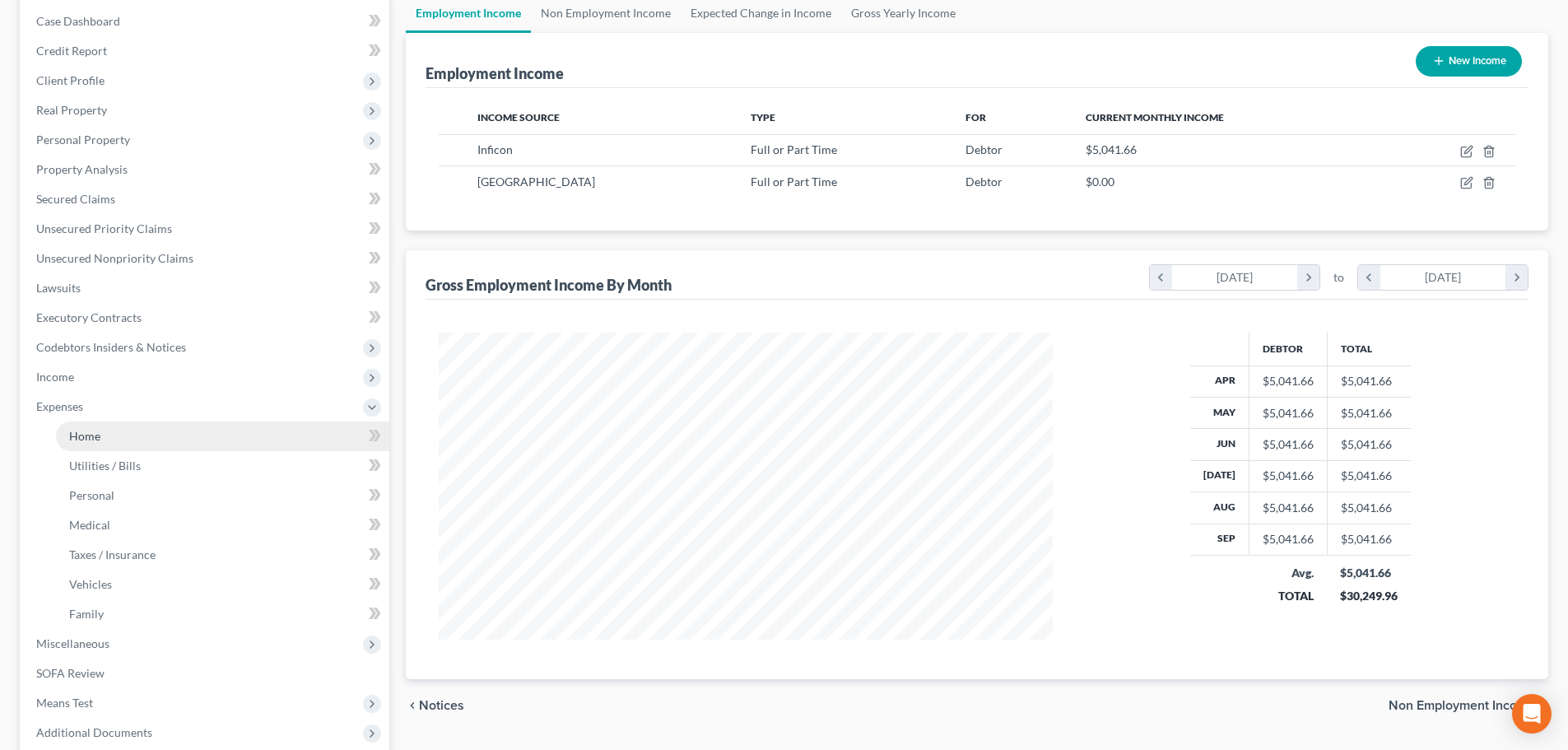
click at [74, 440] on span "Home" at bounding box center [84, 436] width 31 height 14
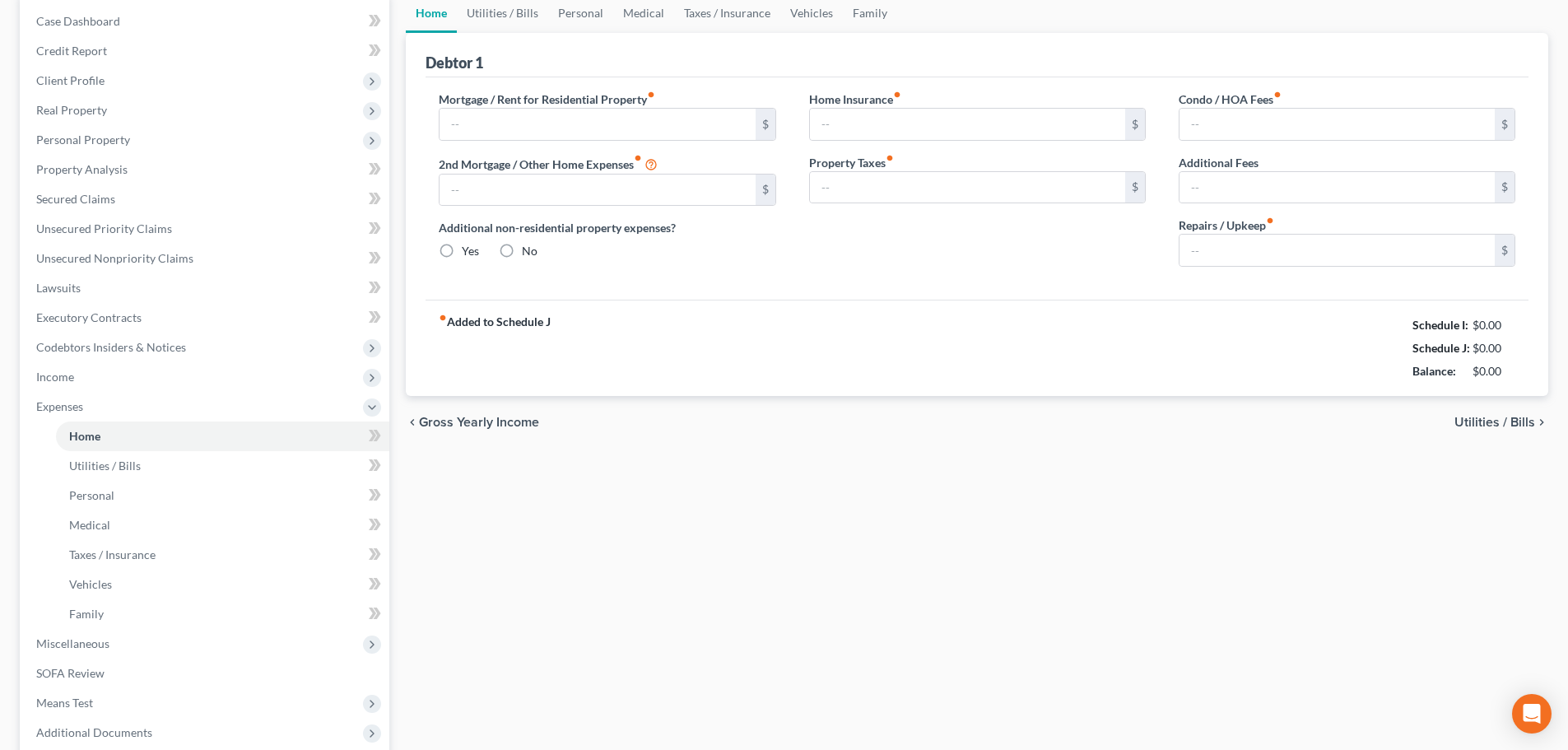
type input "1,073.53"
type input "0.00"
radio input "true"
type input "0.00"
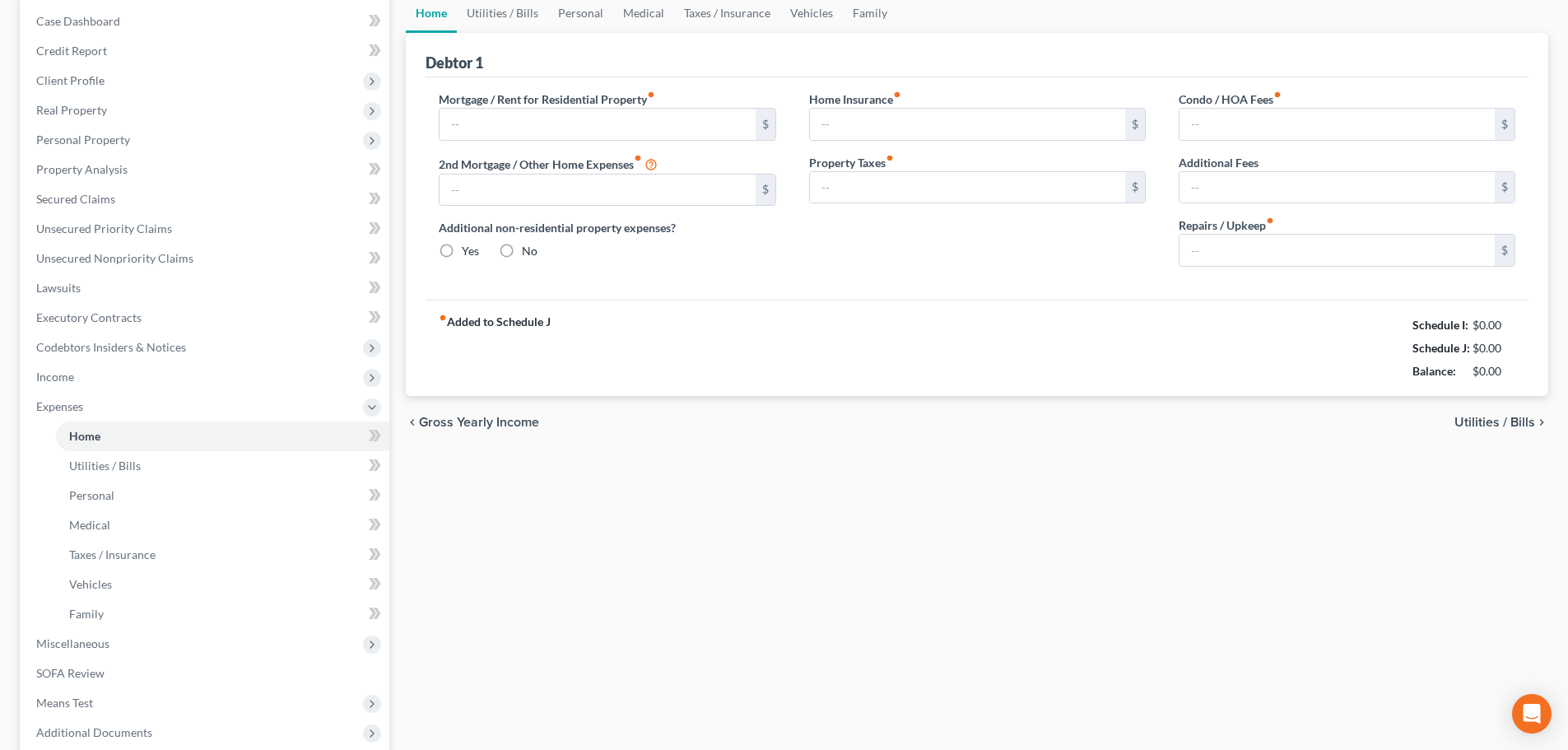
type input "0.00"
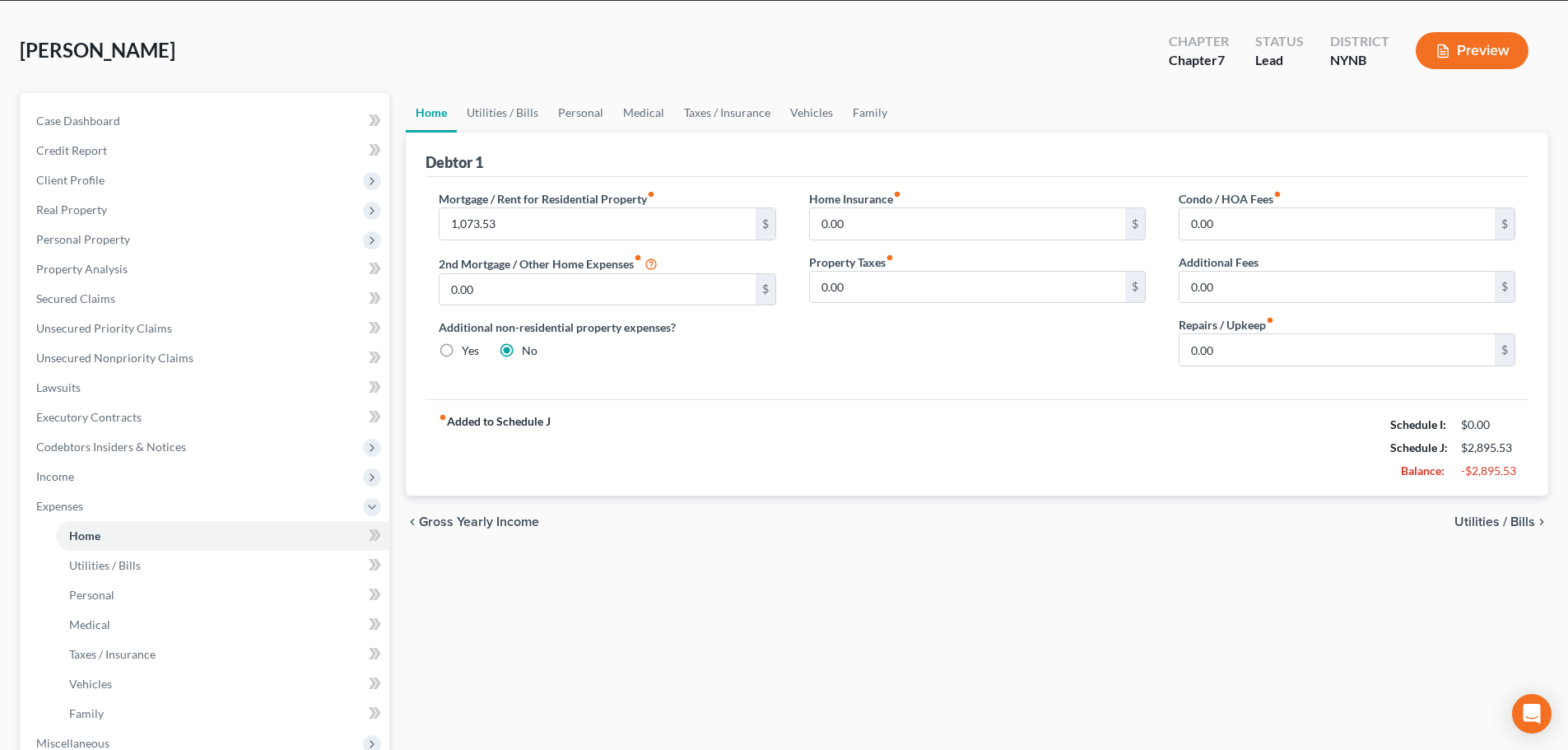
scroll to position [329, 0]
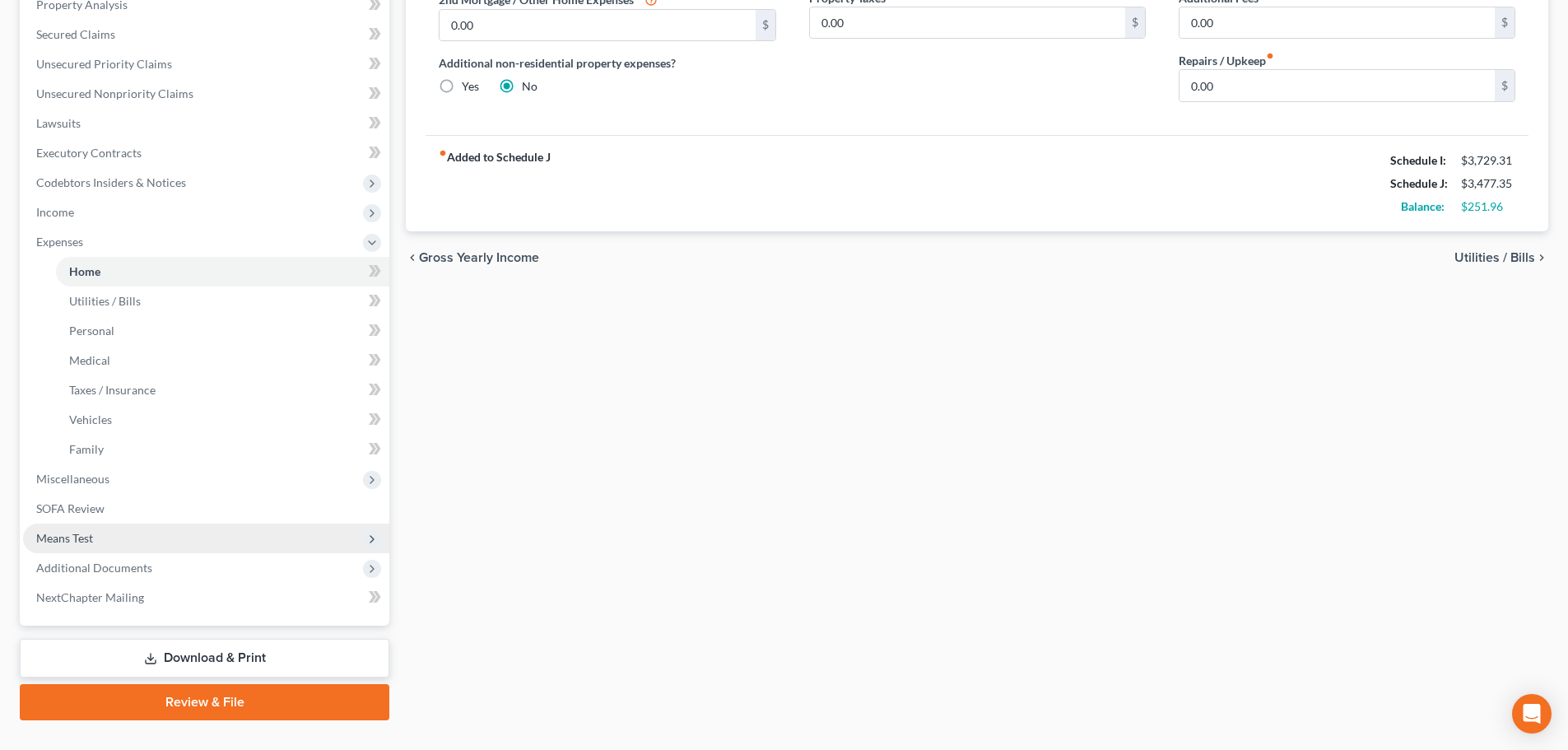
click at [115, 540] on span "Means Test" at bounding box center [206, 539] width 366 height 30
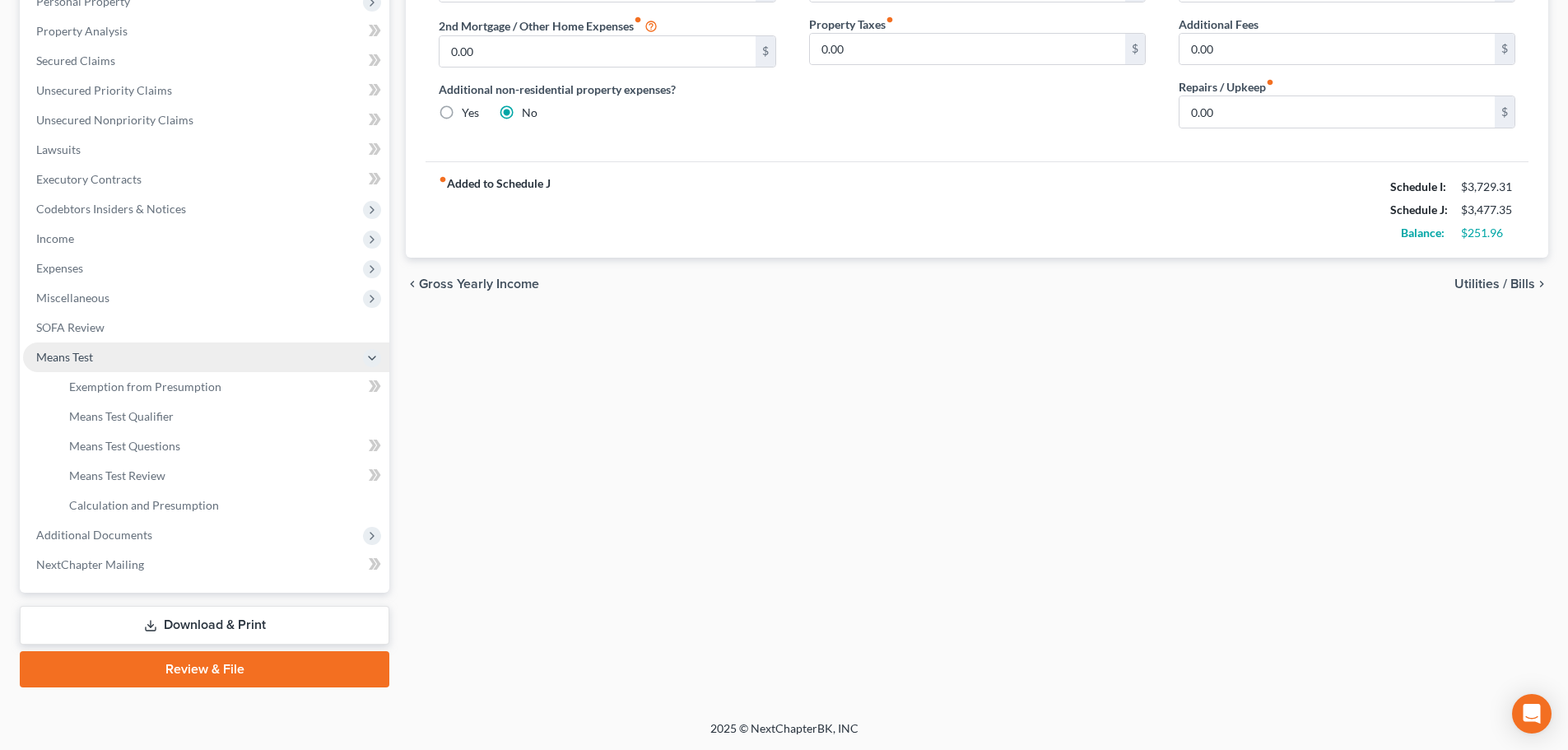
scroll to position [303, 0]
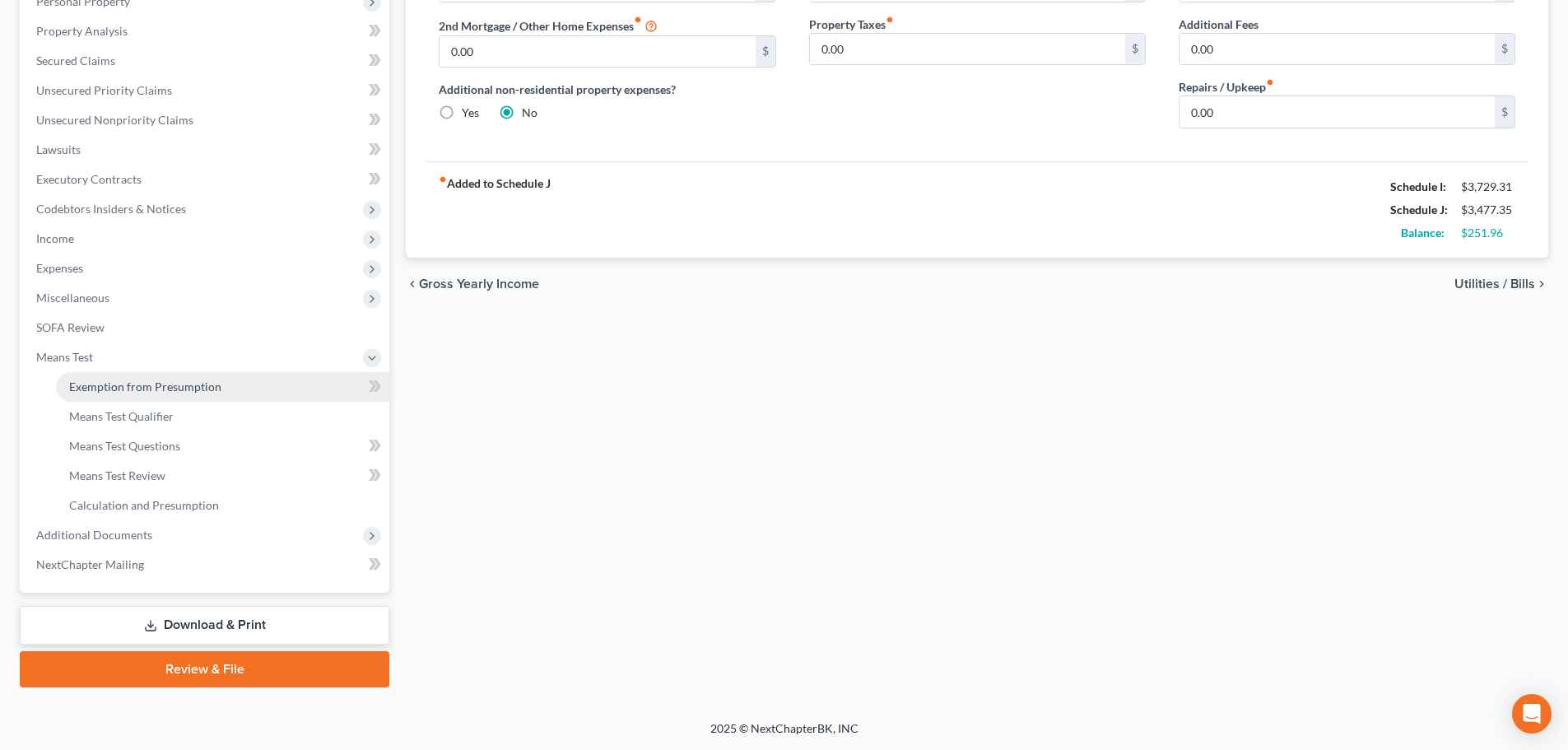
click at [168, 391] on span "Exemption from Presumption" at bounding box center [145, 387] width 152 height 14
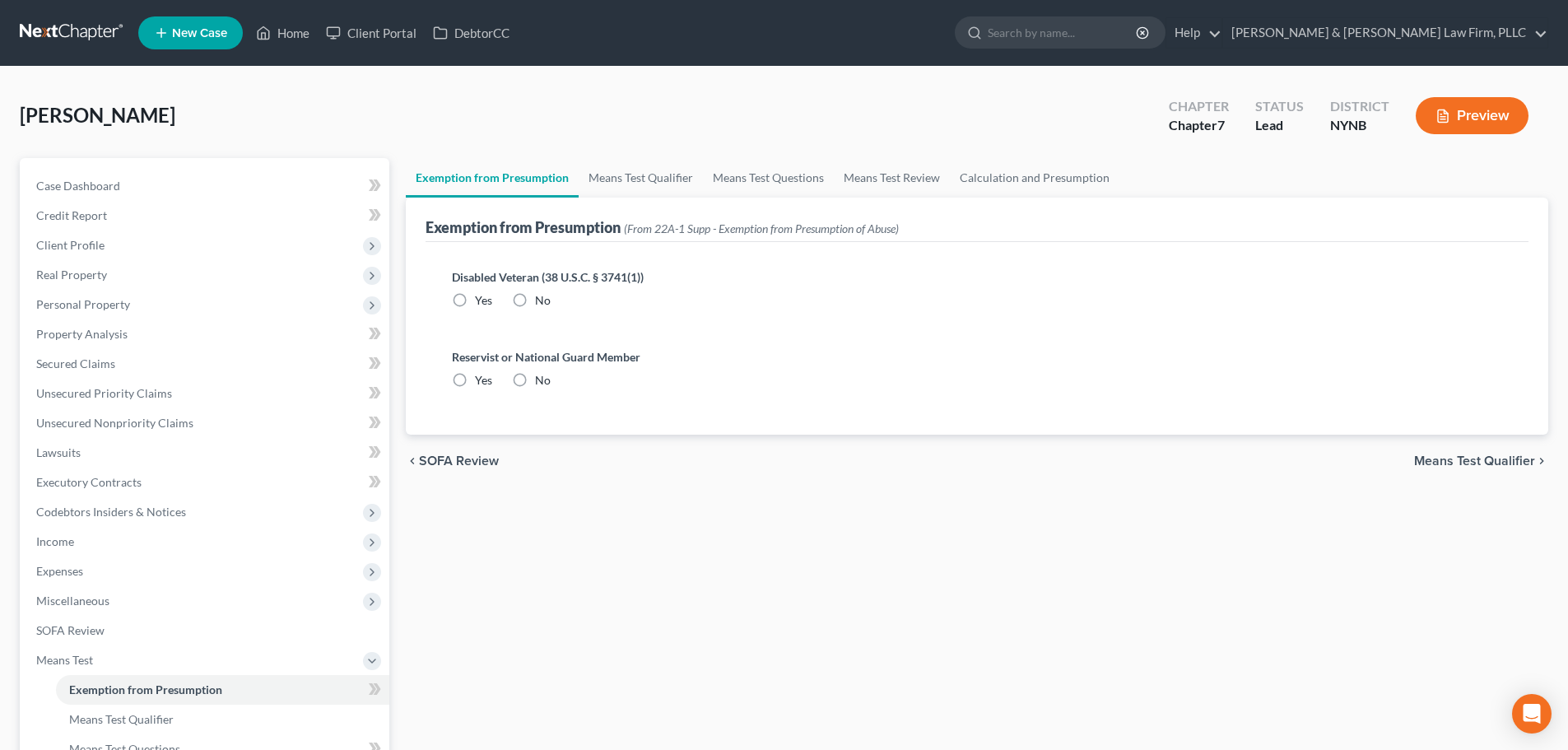
click at [535, 297] on label "No" at bounding box center [543, 300] width 16 height 16
click at [542, 297] on input "No" at bounding box center [547, 297] width 11 height 11
radio input "true"
click at [535, 378] on label "No" at bounding box center [543, 380] width 16 height 16
click at [542, 378] on input "No" at bounding box center [547, 377] width 11 height 11
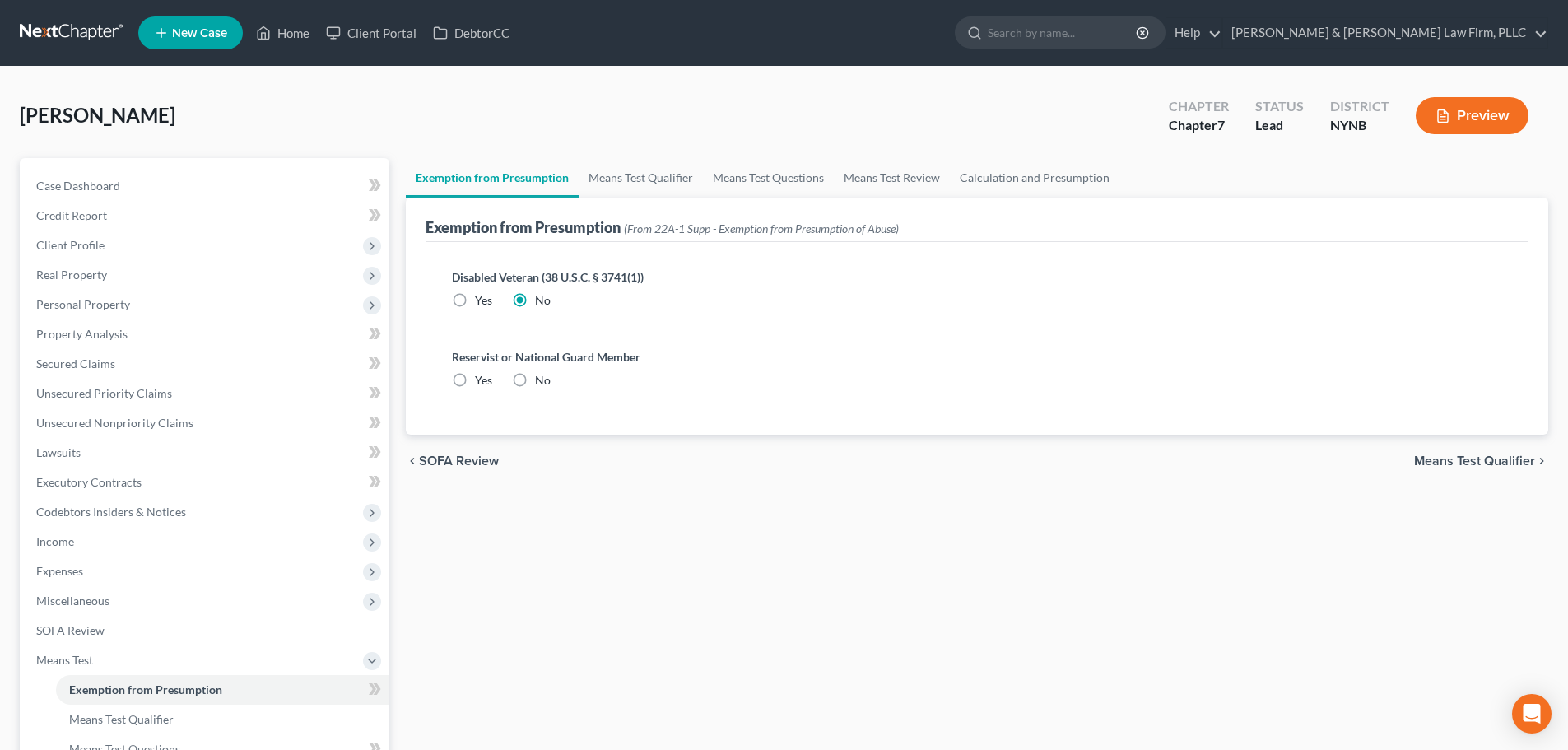
radio input "true"
click at [658, 180] on link "Means Test Qualifier" at bounding box center [641, 178] width 124 height 40
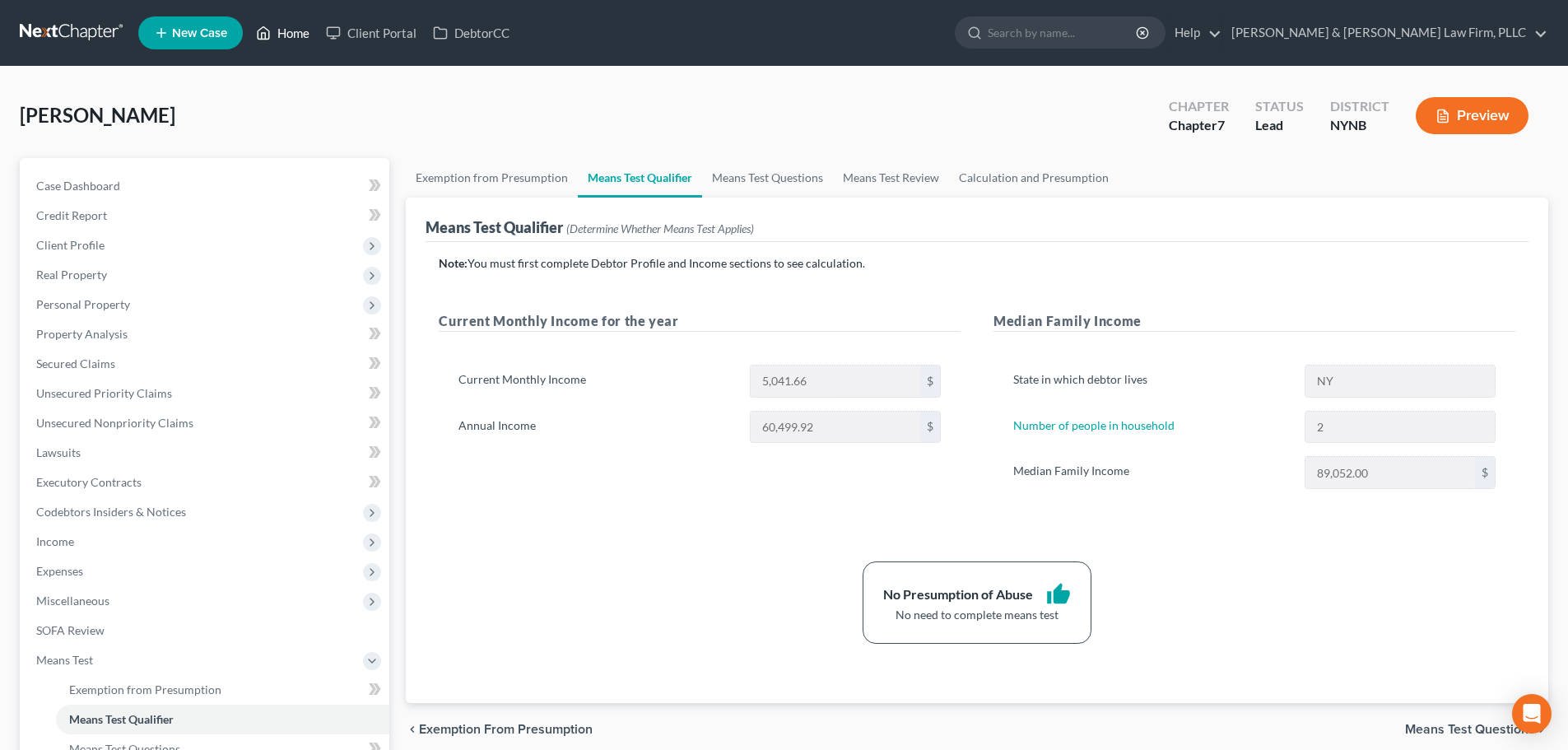
click at [304, 26] on link "Home" at bounding box center [283, 33] width 70 height 30
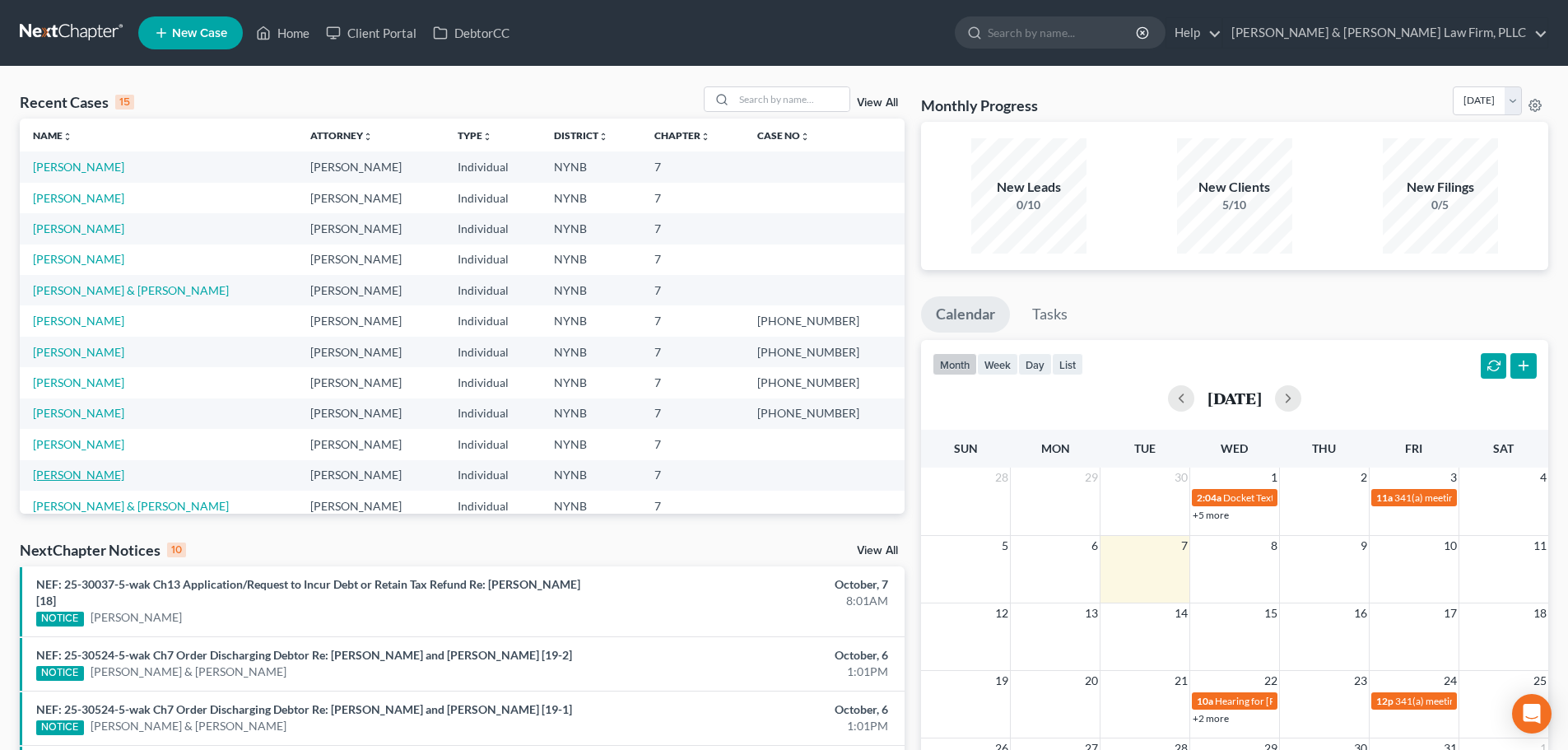
click at [71, 473] on link "[PERSON_NAME]" at bounding box center [78, 475] width 91 height 14
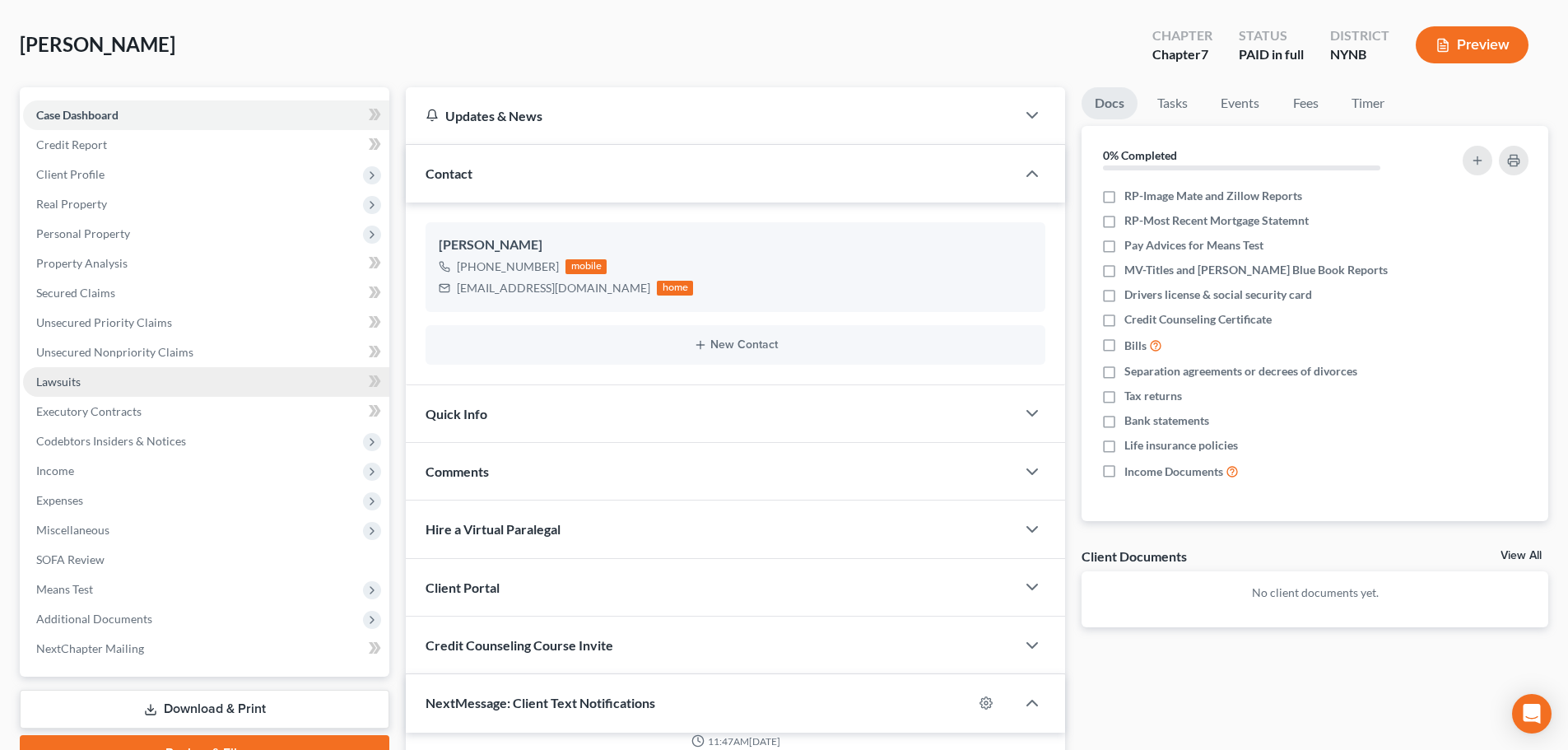
scroll to position [247, 0]
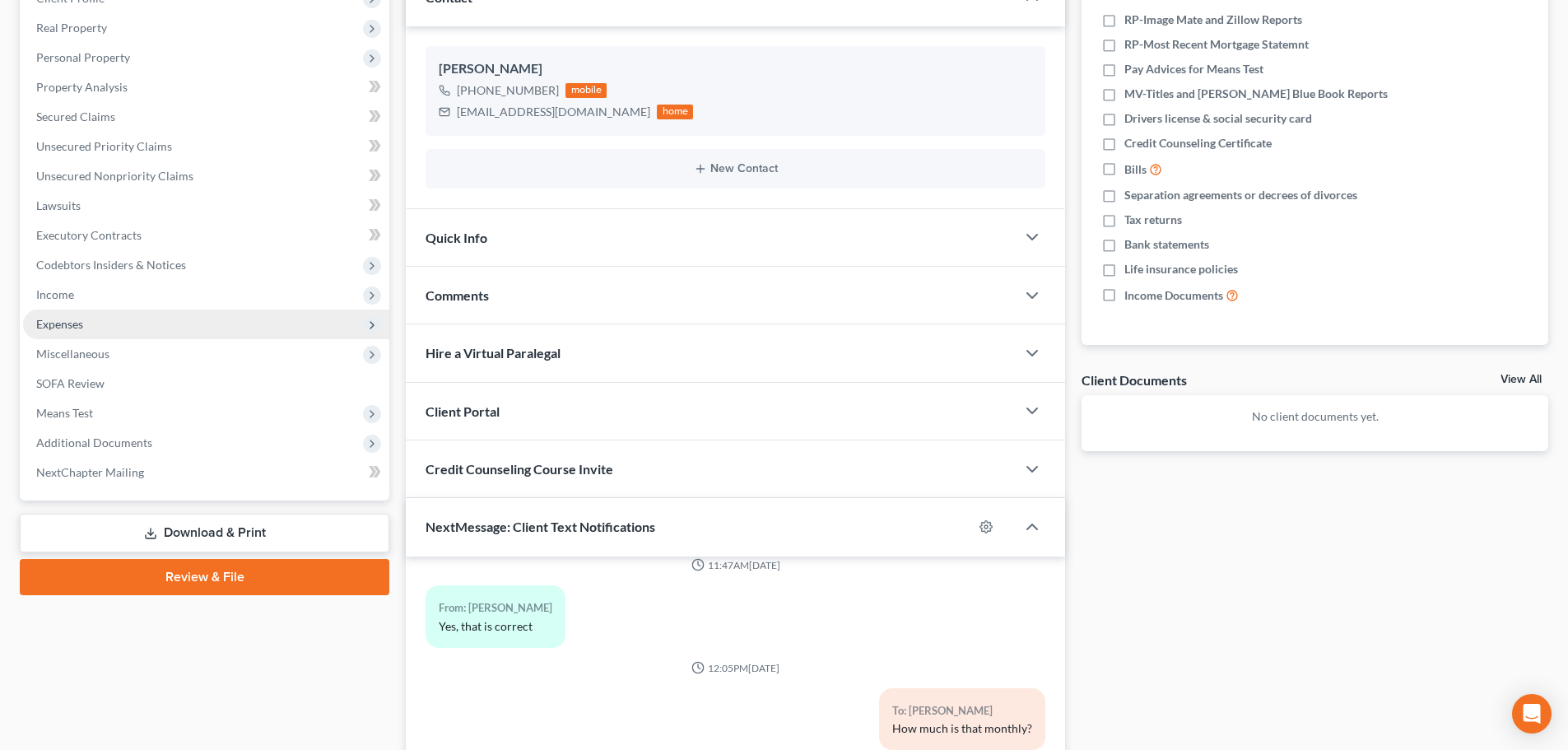
drag, startPoint x: 64, startPoint y: 301, endPoint x: 88, endPoint y: 310, distance: 25.6
click at [64, 301] on span "Income" at bounding box center [55, 294] width 38 height 14
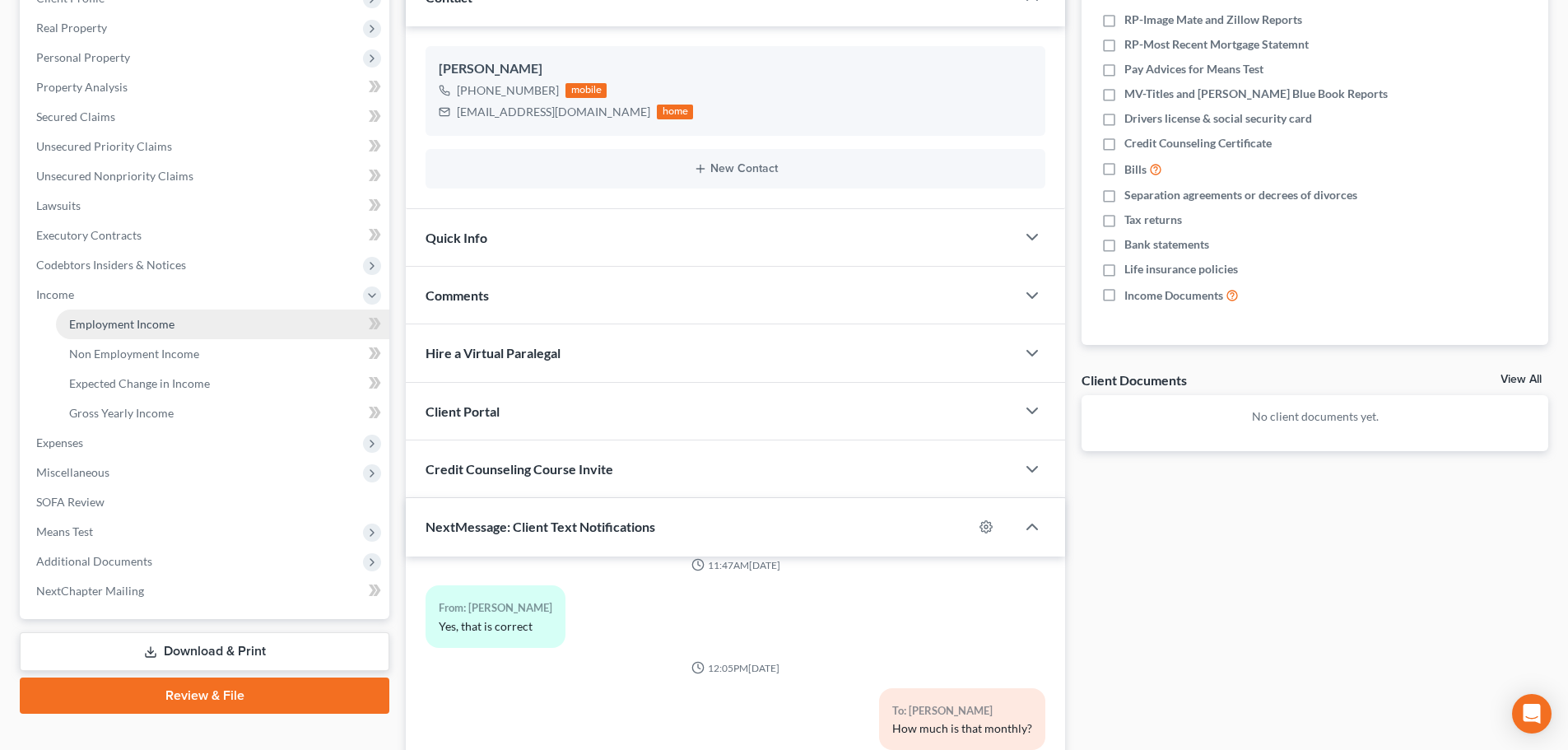
click at [99, 327] on span "Employment Income" at bounding box center [121, 324] width 105 height 14
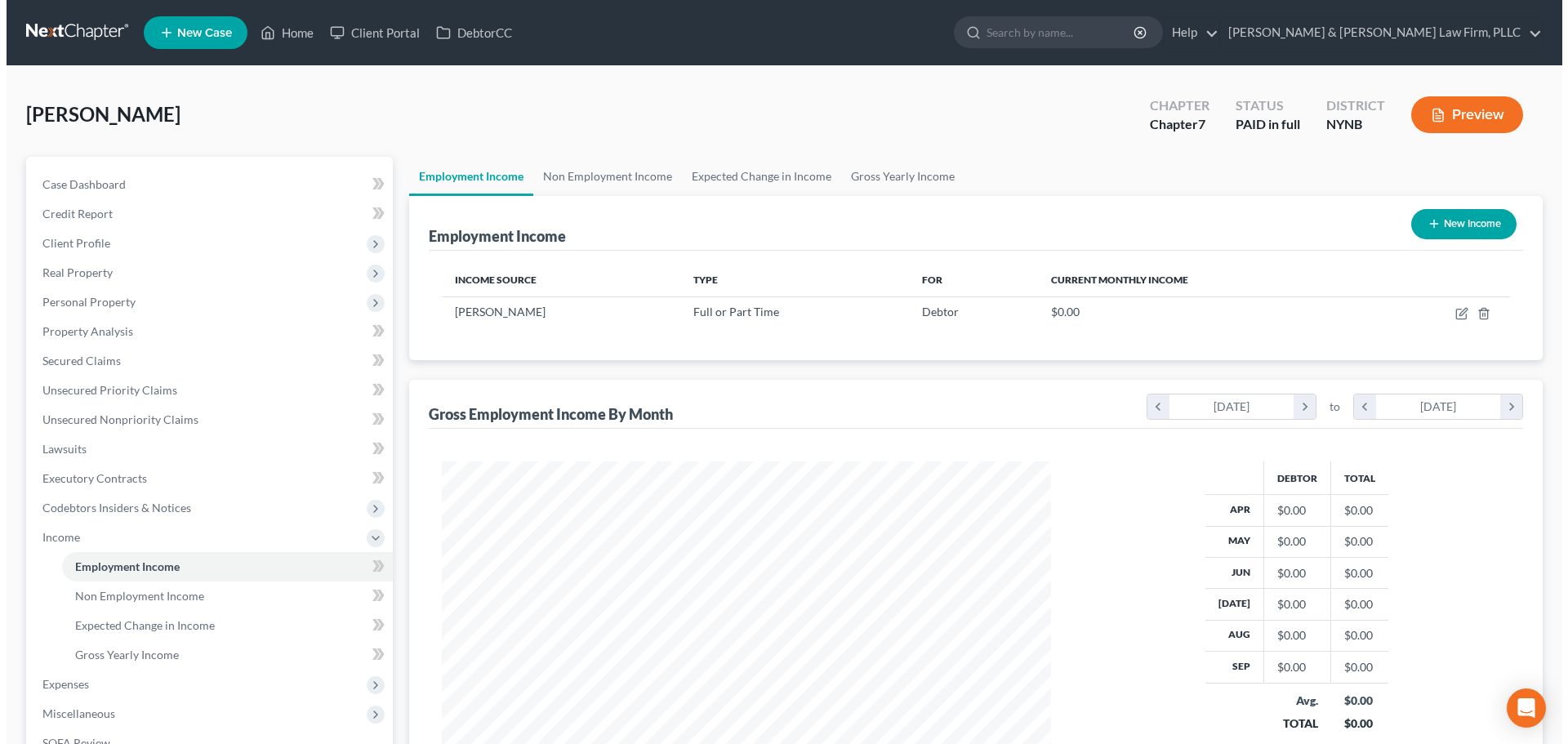
scroll to position [305, 642]
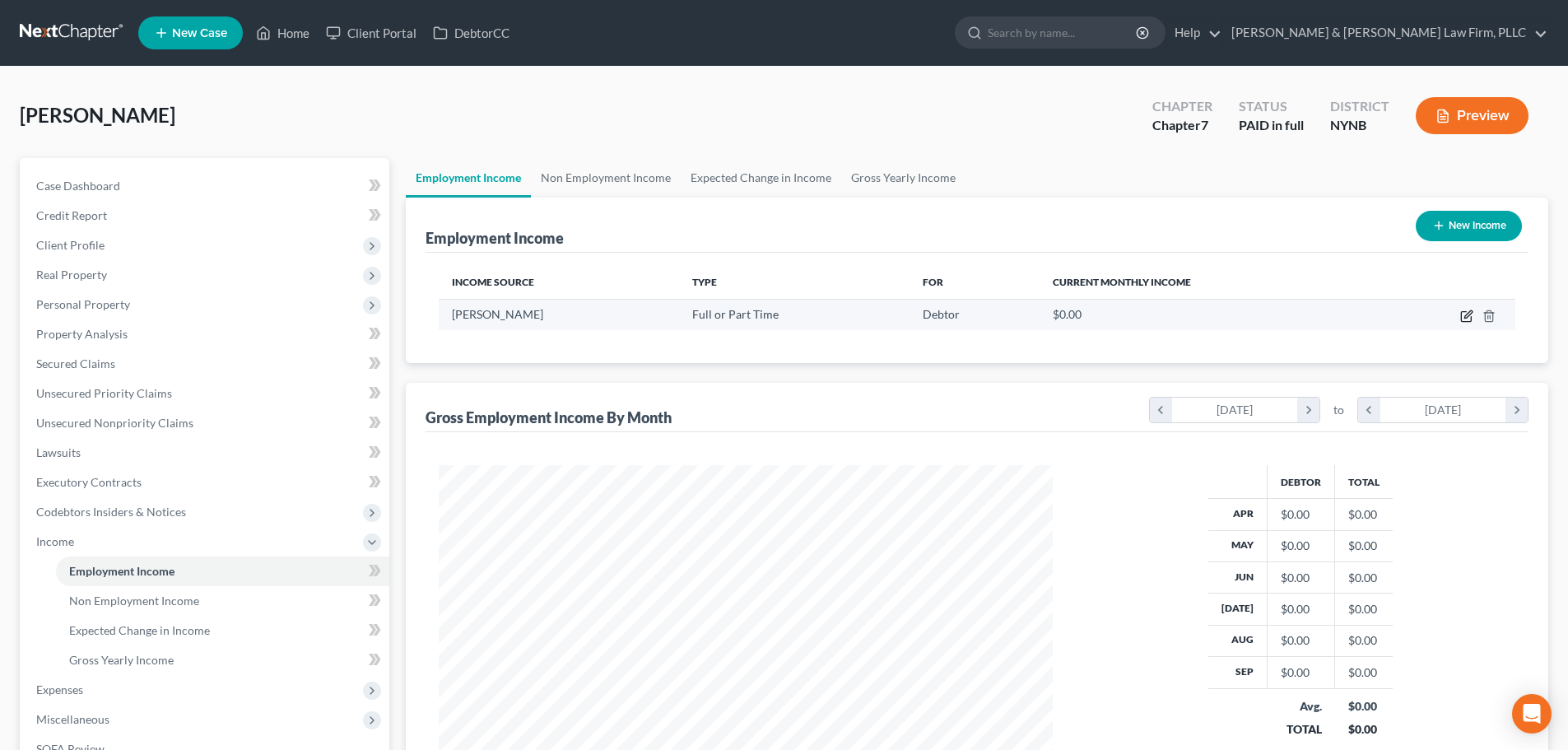
click at [1466, 318] on icon "button" at bounding box center [1467, 313] width 7 height 7
select select "0"
select select "35"
select select "3"
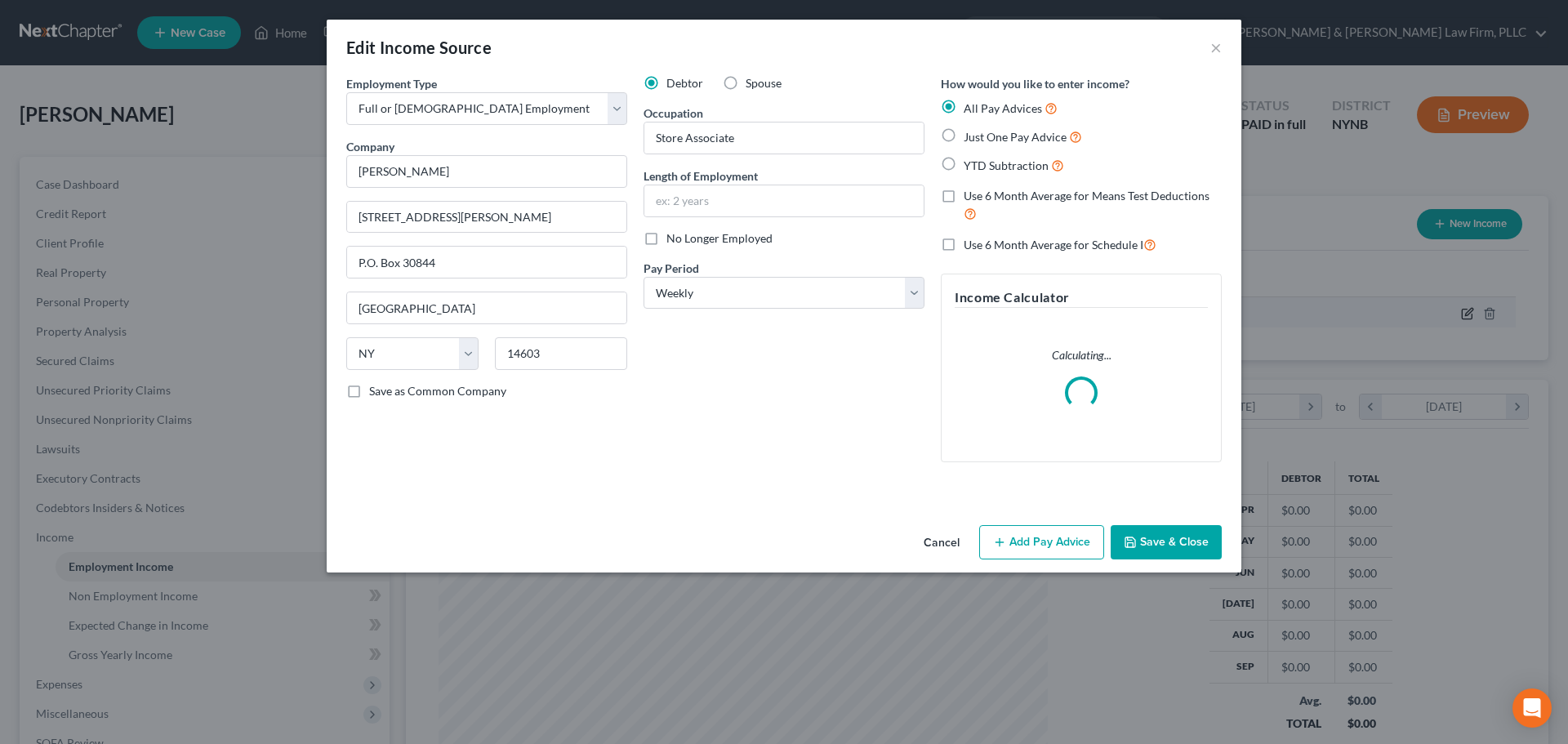
scroll to position [308, 648]
click at [964, 161] on label "YTD Subtraction" at bounding box center [1014, 165] width 100 height 19
click at [970, 161] on input "YTD Subtraction" at bounding box center [975, 161] width 11 height 11
radio input "true"
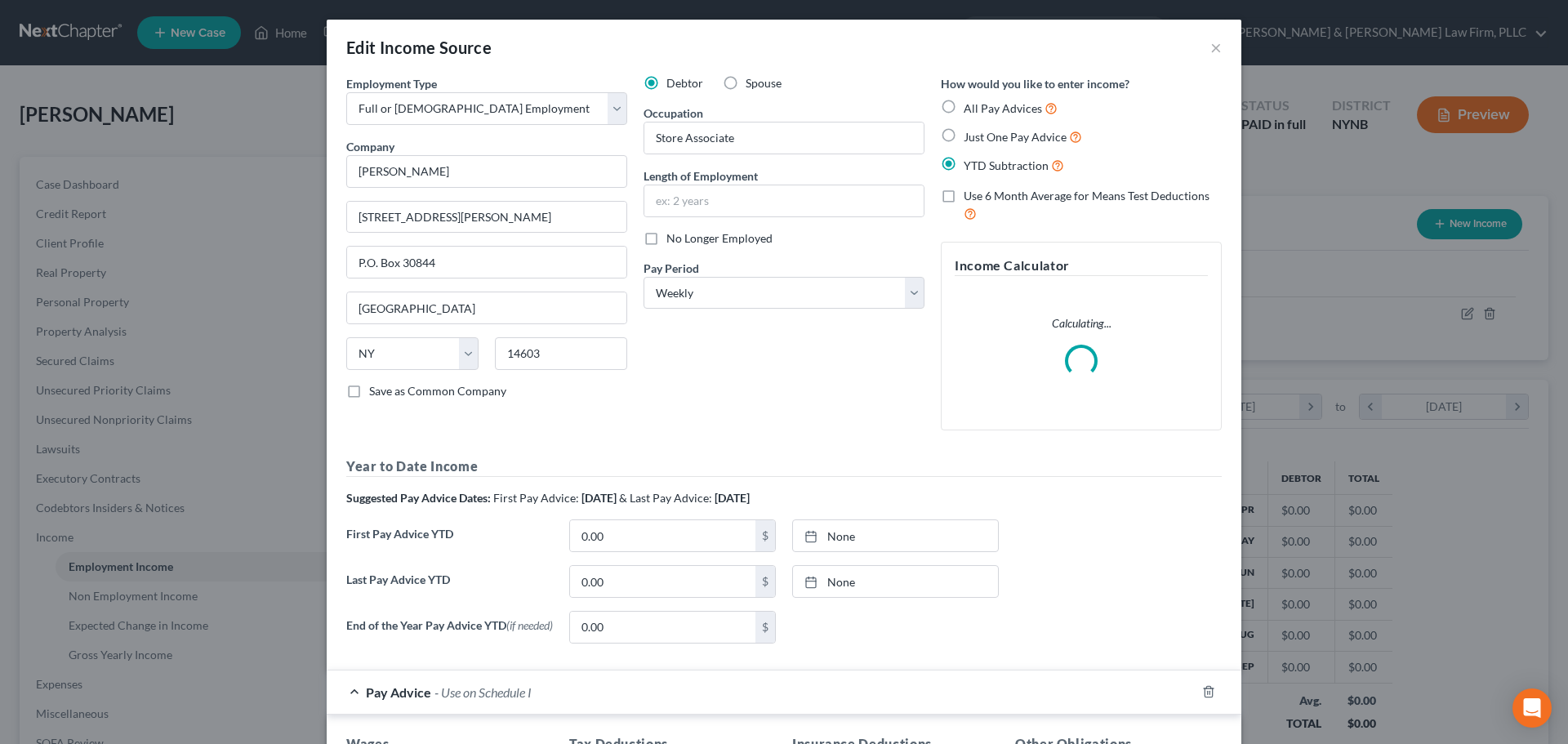
scroll to position [164, 0]
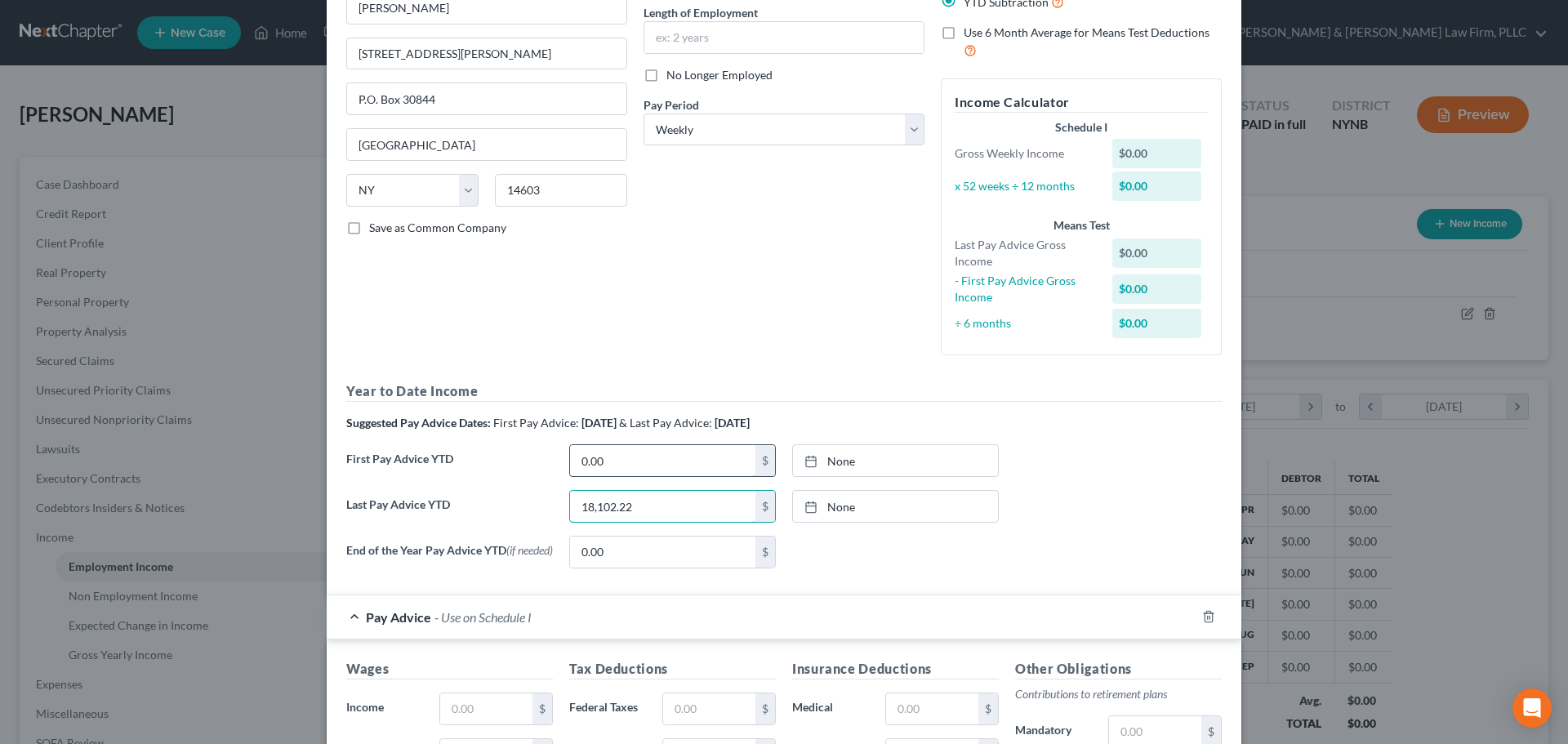
type input "18,102.22"
click at [645, 460] on input "0.00" at bounding box center [663, 460] width 185 height 31
type input "6,786.73"
click at [683, 508] on input "18,102.22" at bounding box center [663, 506] width 185 height 31
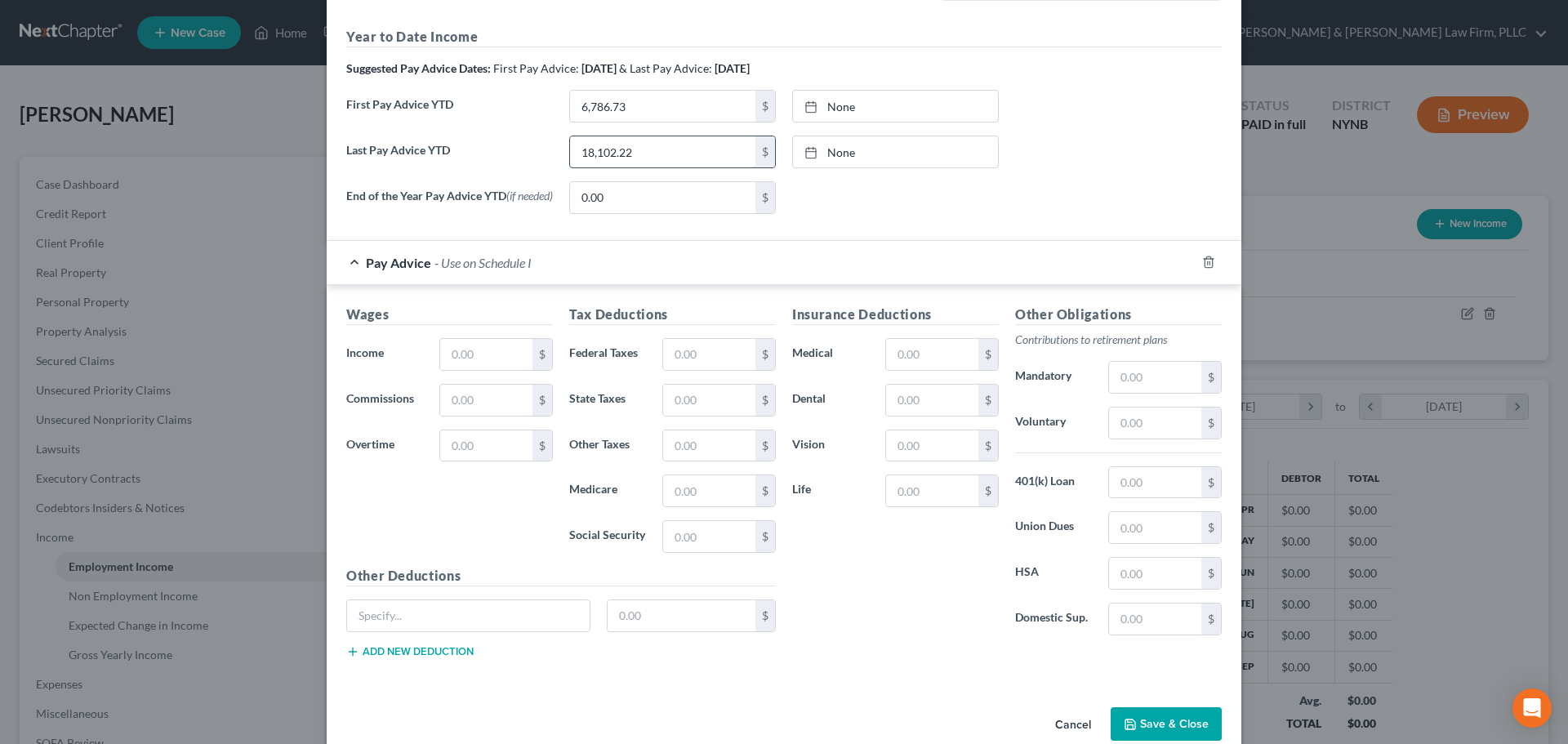
scroll to position [552, 0]
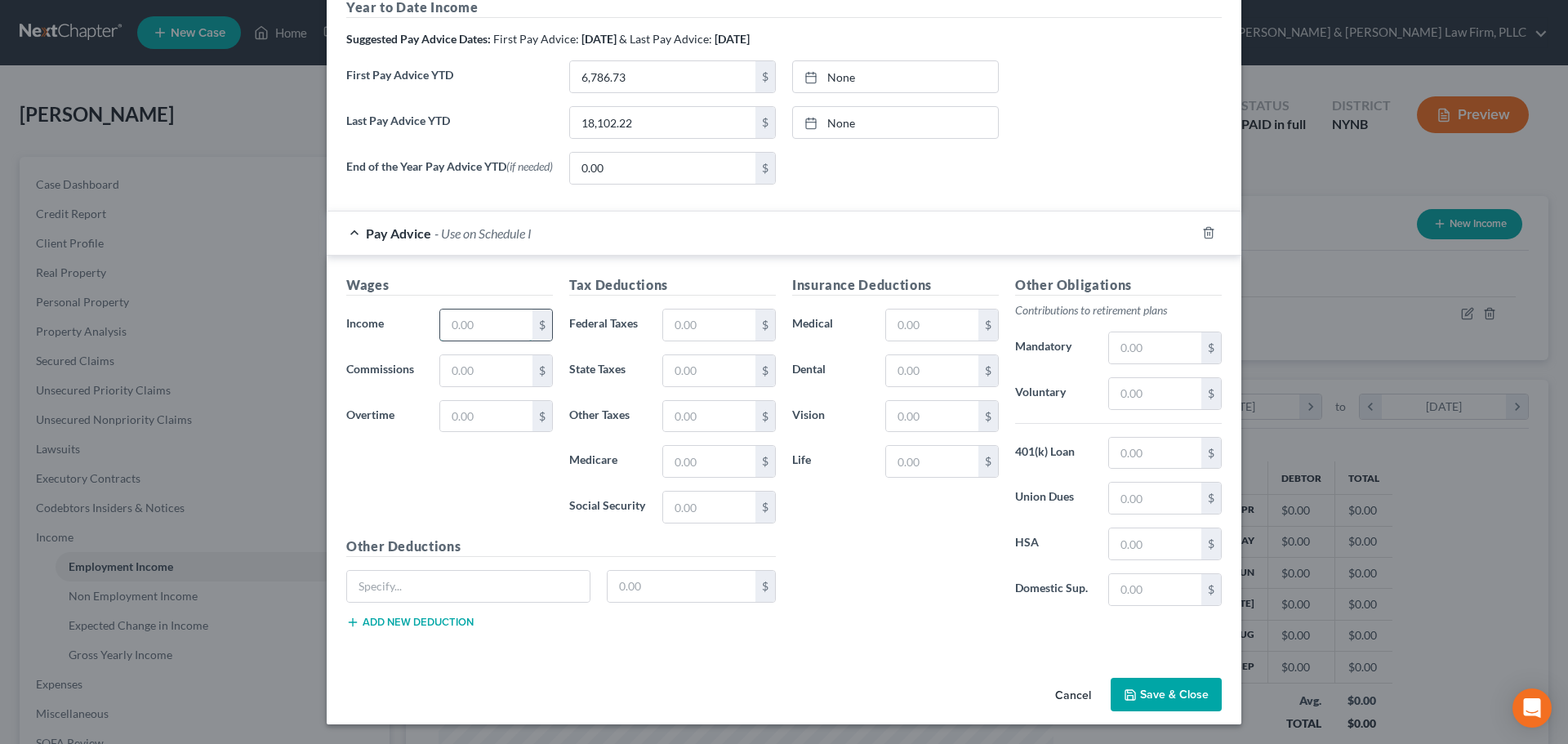
click at [501, 333] on input "text" at bounding box center [486, 324] width 92 height 31
type input "539.49"
click at [715, 520] on input "text" at bounding box center [709, 507] width 92 height 31
type input "31.82"
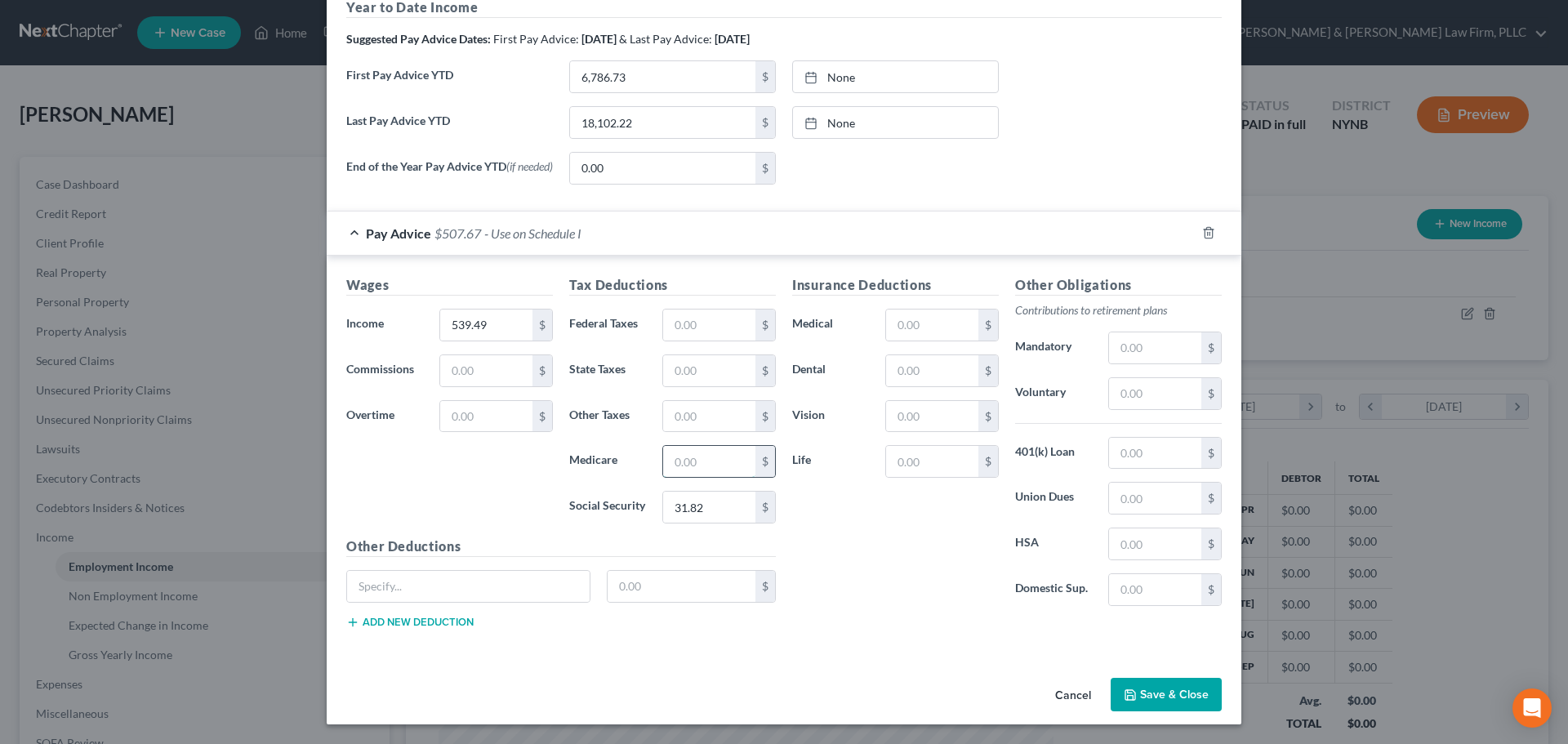
click at [720, 466] on input "text" at bounding box center [709, 461] width 92 height 31
type input "7.44"
click at [708, 324] on input "text" at bounding box center [709, 324] width 92 height 31
type input "24.47"
click at [707, 369] on input "text" at bounding box center [709, 370] width 92 height 31
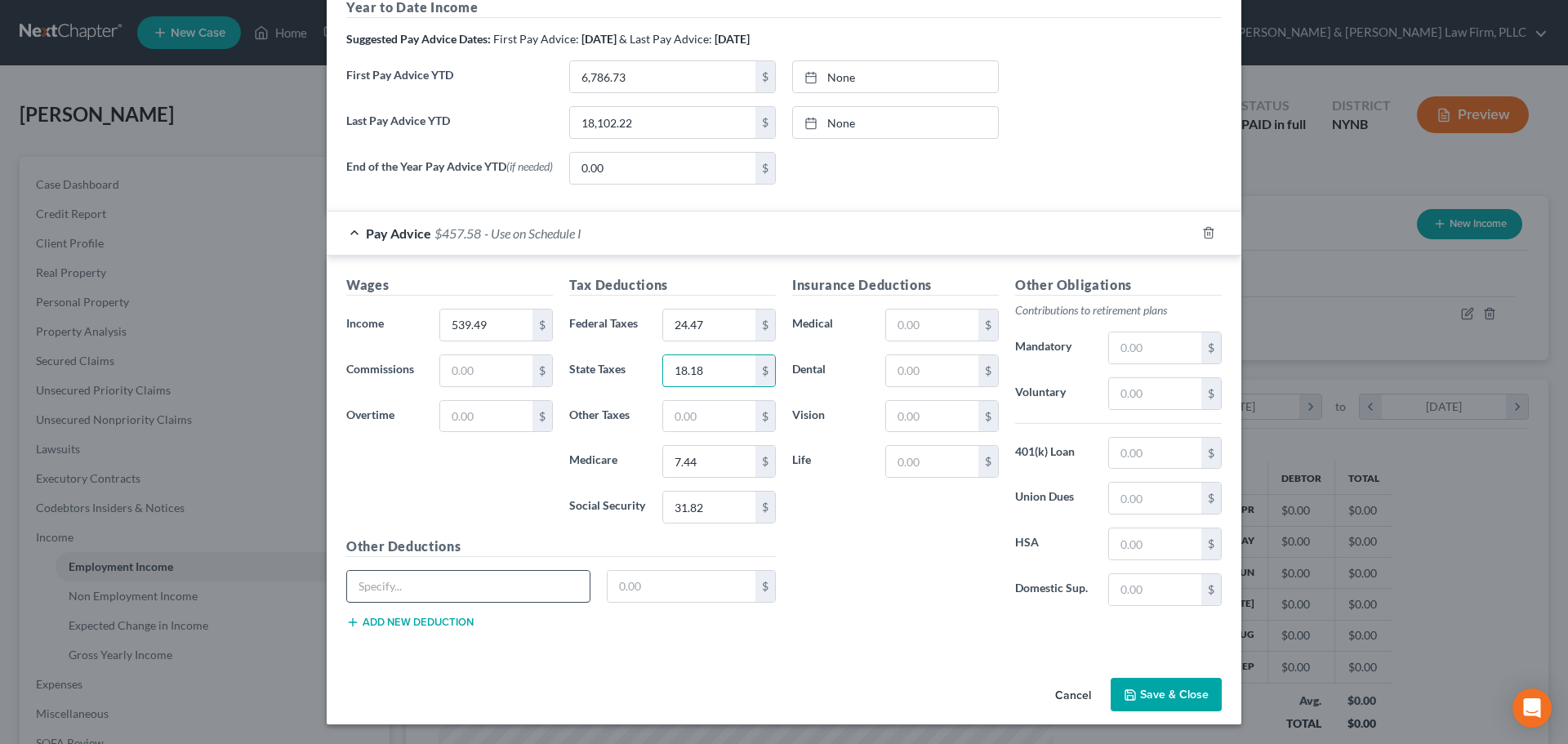
type input "18.18"
click at [492, 587] on input "text" at bounding box center [468, 586] width 243 height 31
type input "NY Disability"
click at [665, 585] on input "text" at bounding box center [682, 586] width 149 height 31
type input "0.60"
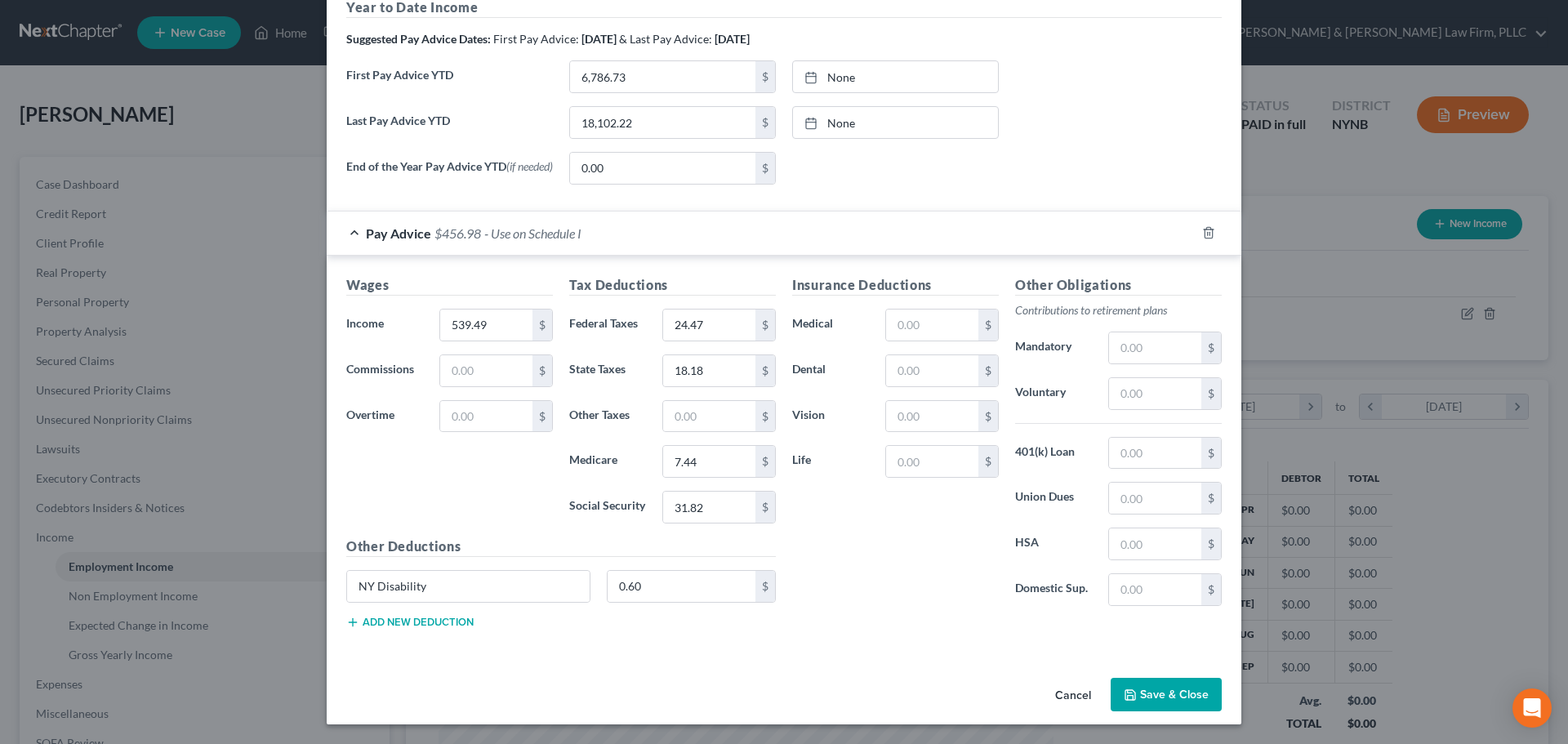
click at [432, 621] on button "Add new deduction" at bounding box center [410, 622] width 127 height 13
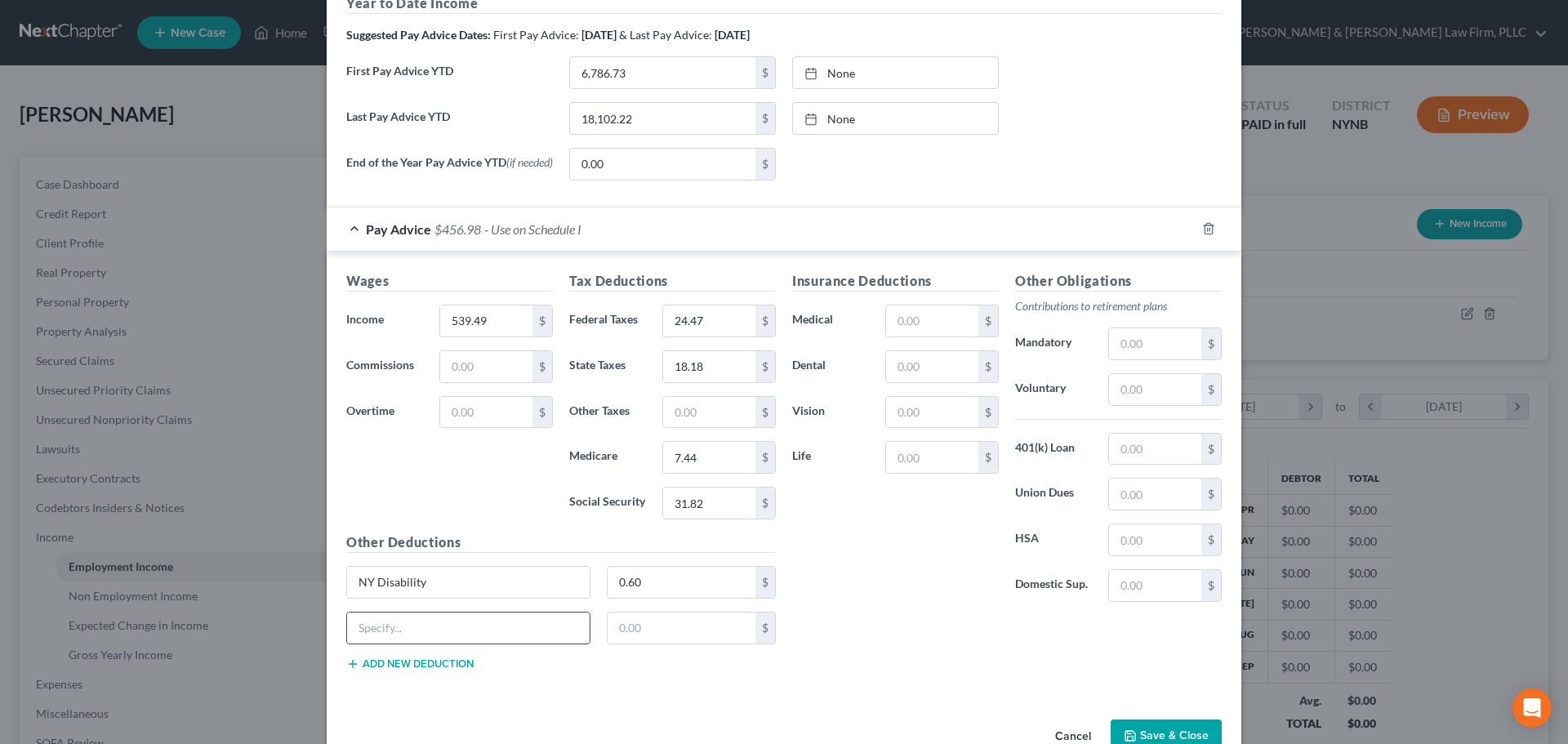
click at [422, 637] on input "text" at bounding box center [468, 628] width 243 height 31
type input "[US_STATE] Family Leave"
click at [658, 640] on input "text" at bounding box center [682, 628] width 149 height 31
type input "2.09"
click at [927, 336] on input "text" at bounding box center [931, 320] width 92 height 31
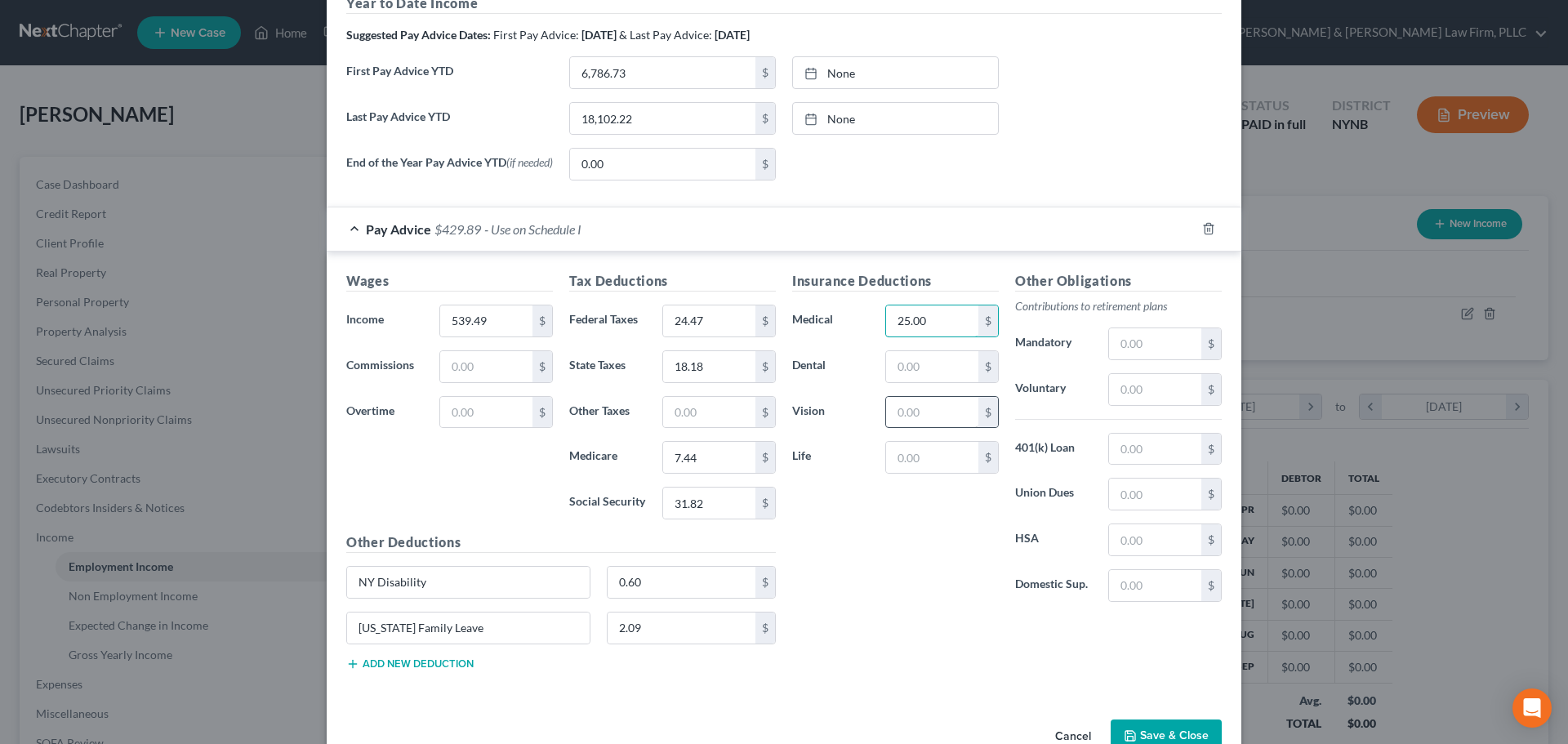
type input "25.00"
click at [922, 419] on input "text" at bounding box center [931, 412] width 92 height 31
type input "1.30"
click at [224, 99] on div "Edit Income Source × Employment Type * Select Full or [DEMOGRAPHIC_DATA] Employ…" at bounding box center [784, 372] width 1568 height 744
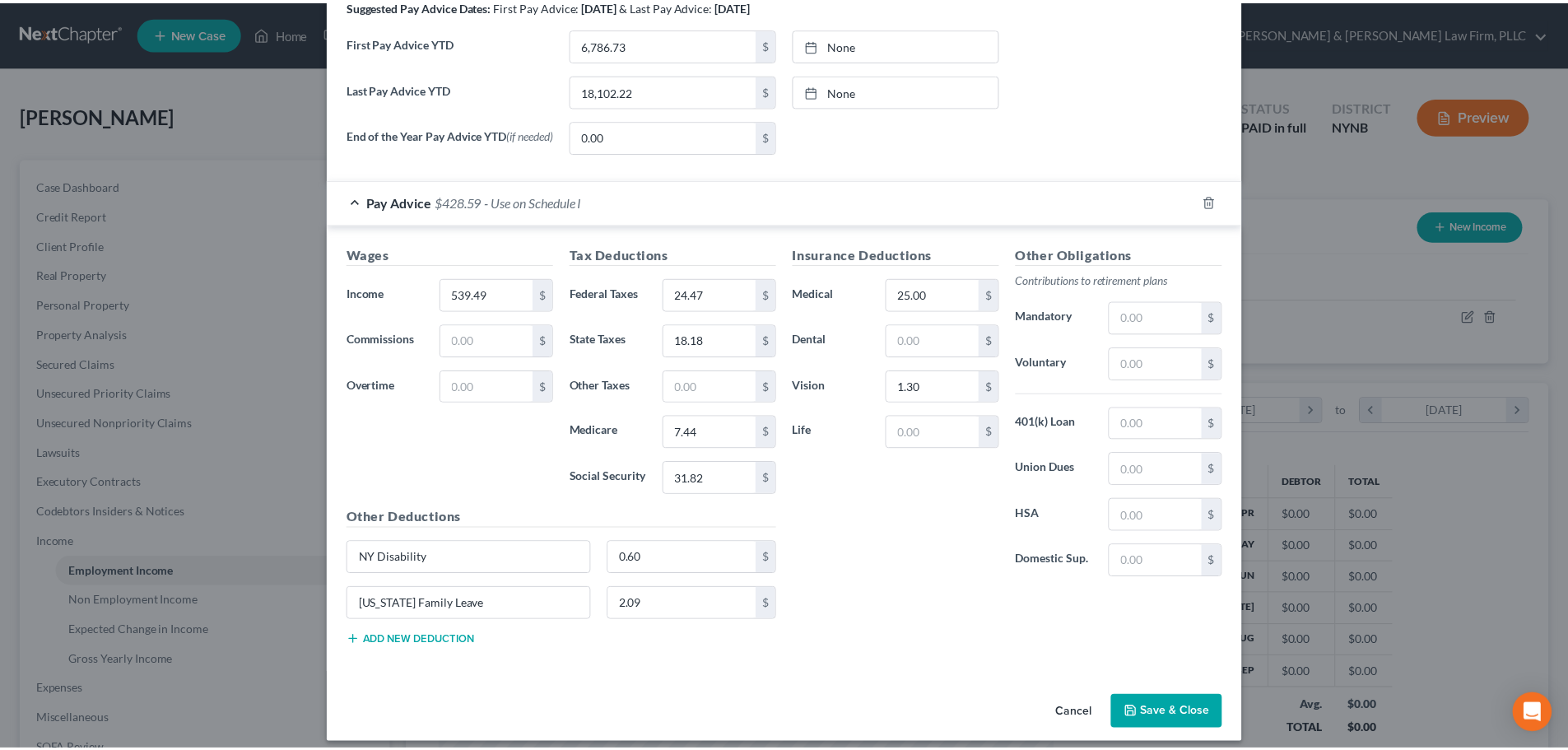
scroll to position [601, 0]
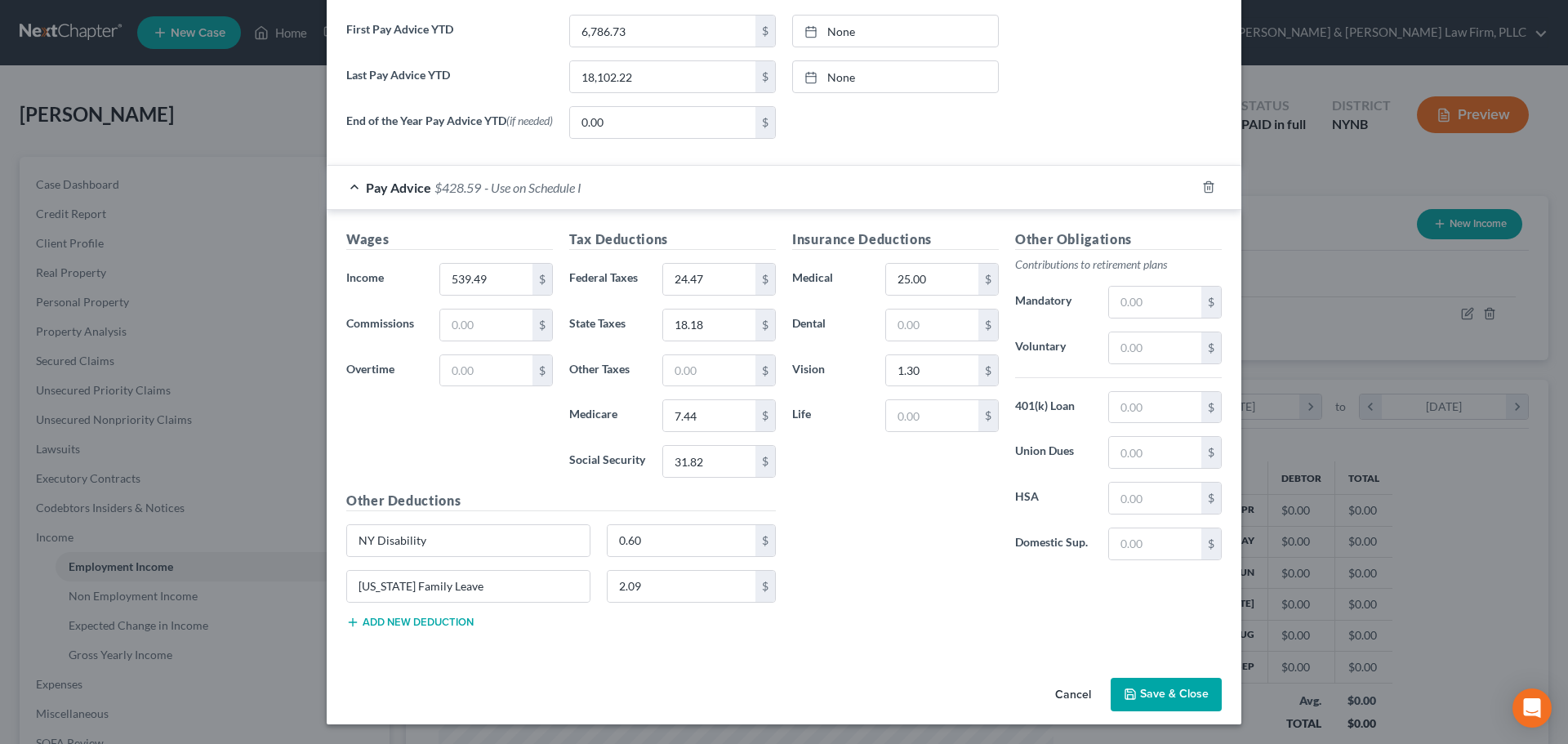
click at [1165, 693] on button "Save & Close" at bounding box center [1166, 694] width 111 height 35
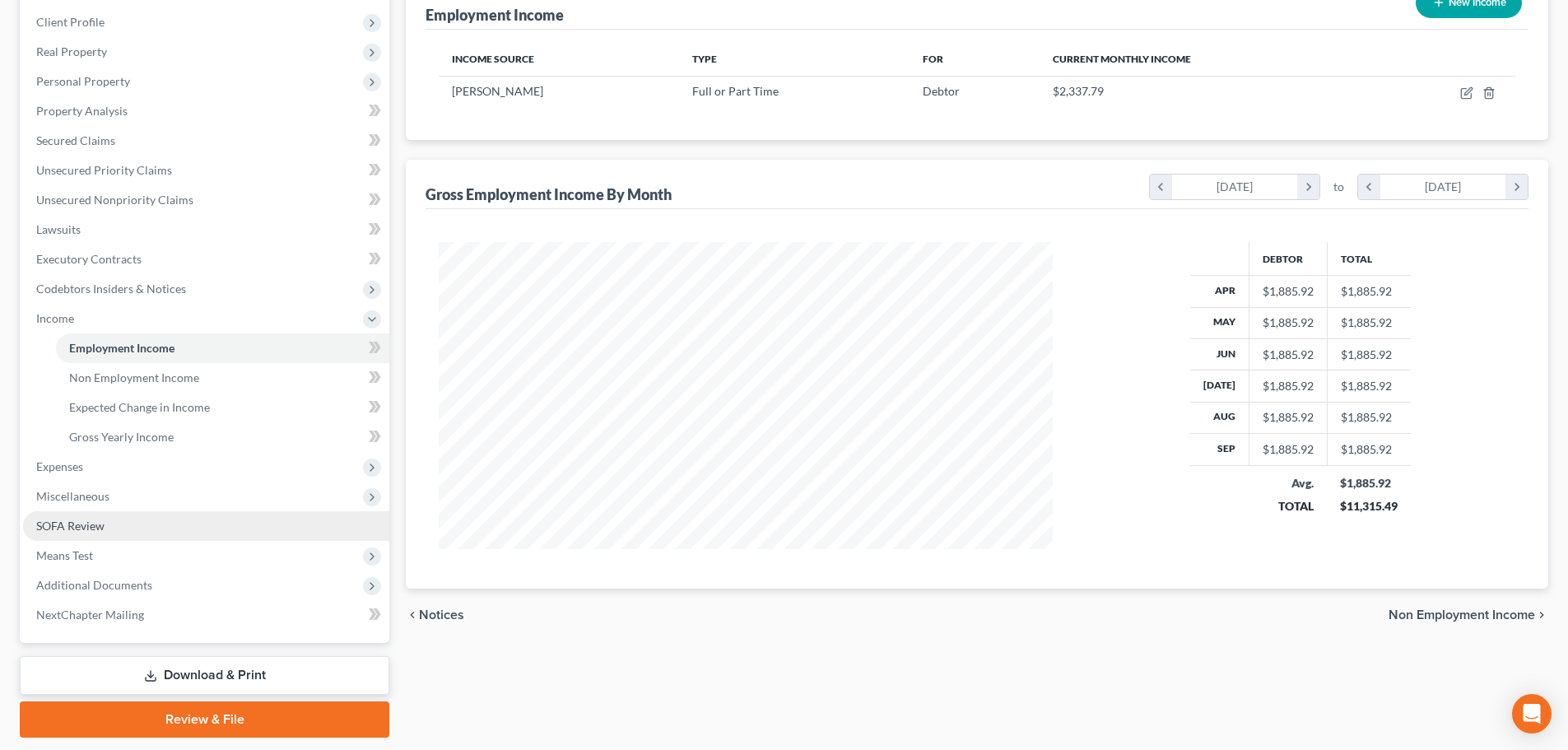
scroll to position [247, 0]
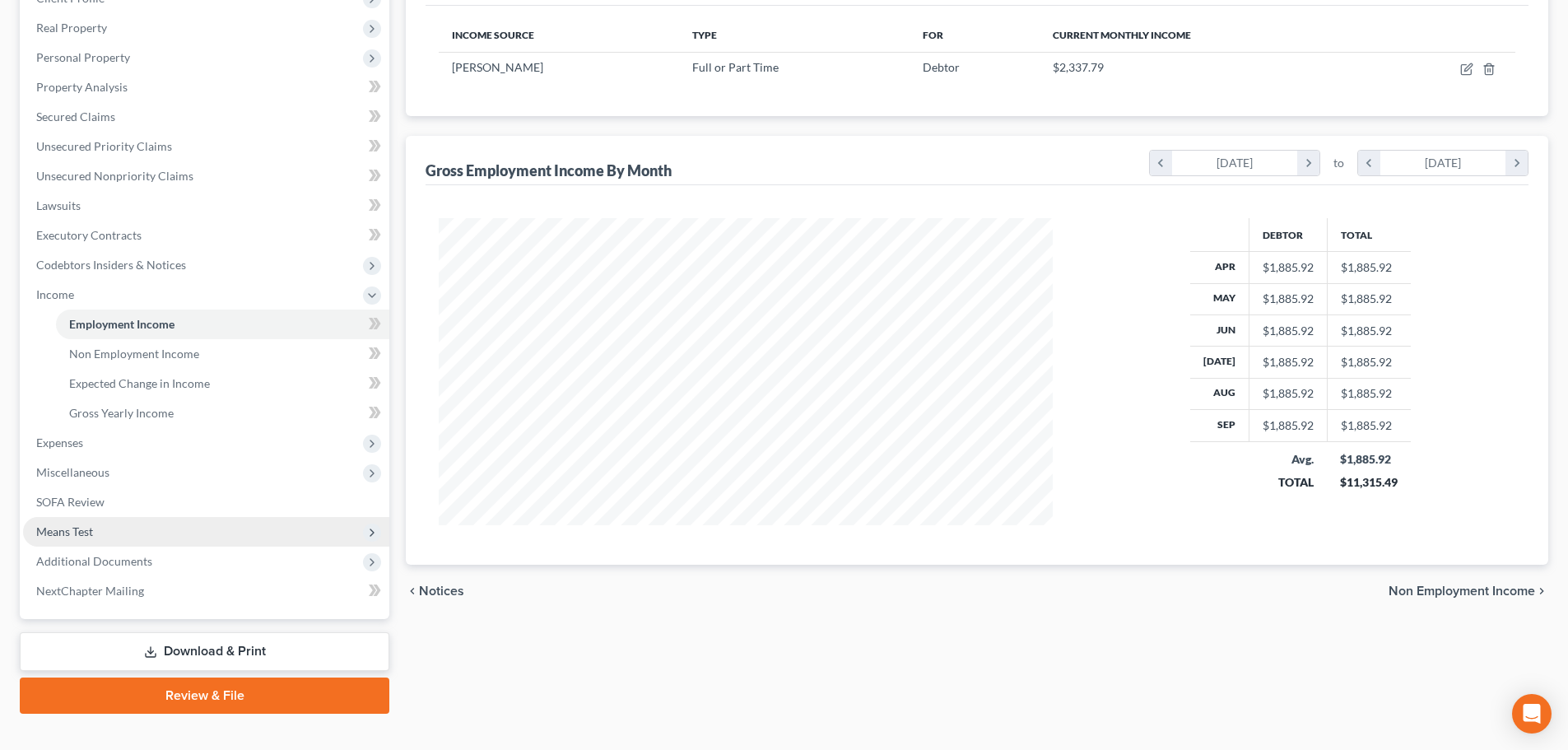
click at [78, 537] on span "Means Test" at bounding box center [64, 531] width 57 height 14
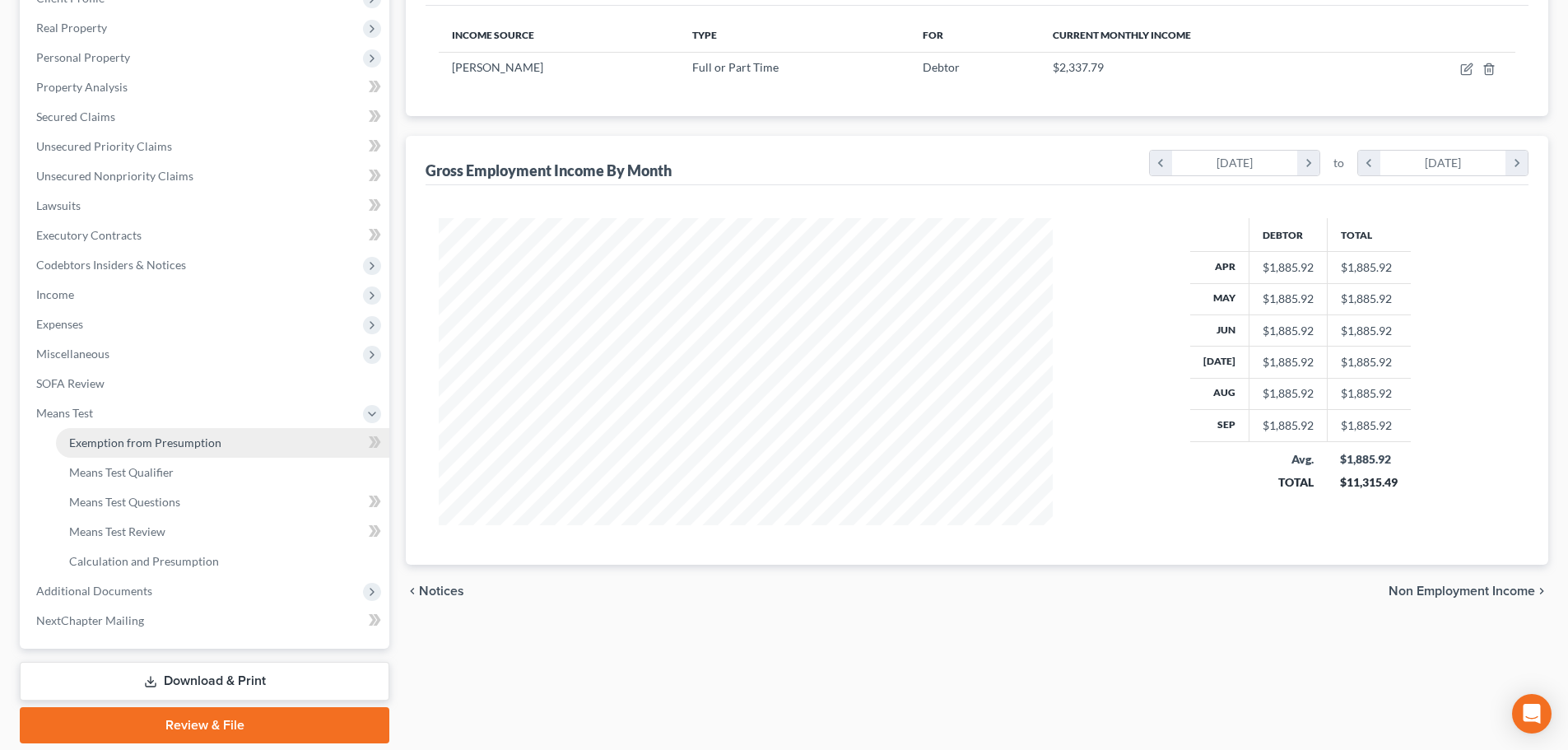
click at [129, 447] on span "Exemption from Presumption" at bounding box center [145, 443] width 152 height 14
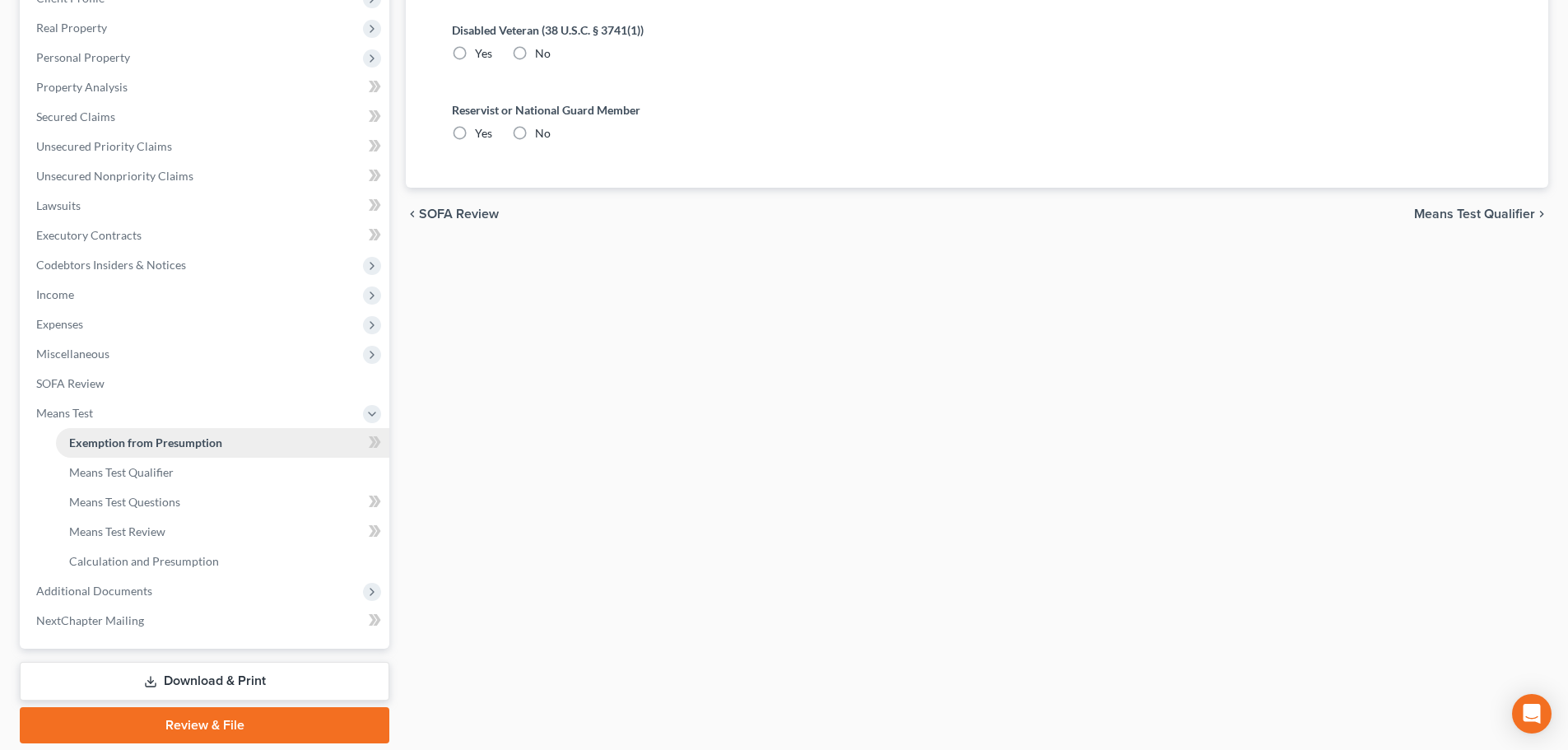
radio input "true"
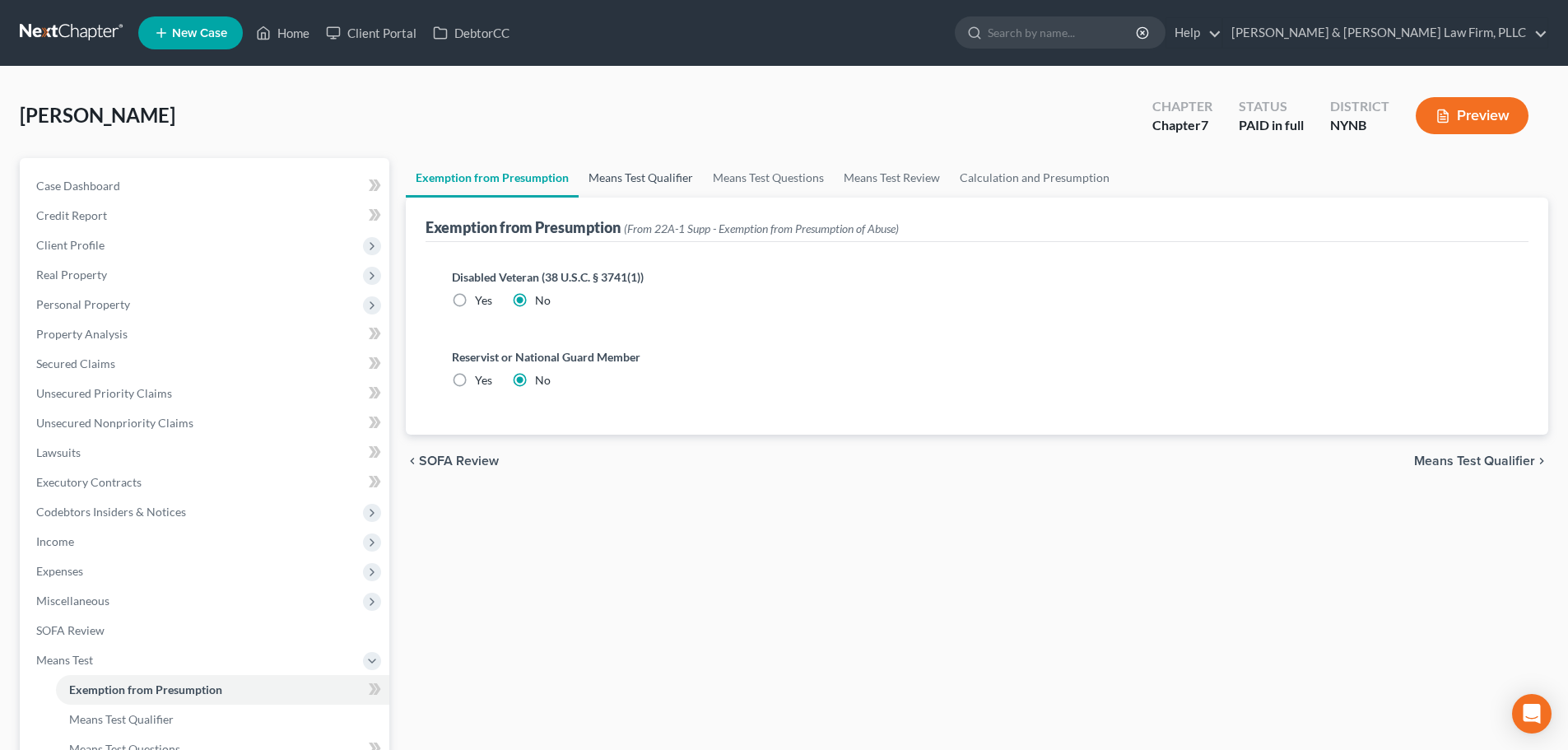
click at [670, 179] on link "Means Test Qualifier" at bounding box center [641, 178] width 124 height 40
